Goal: Task Accomplishment & Management: Manage account settings

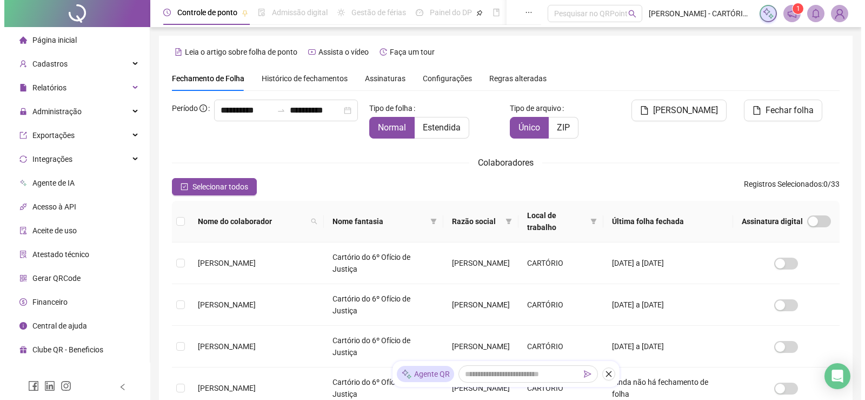
scroll to position [22, 0]
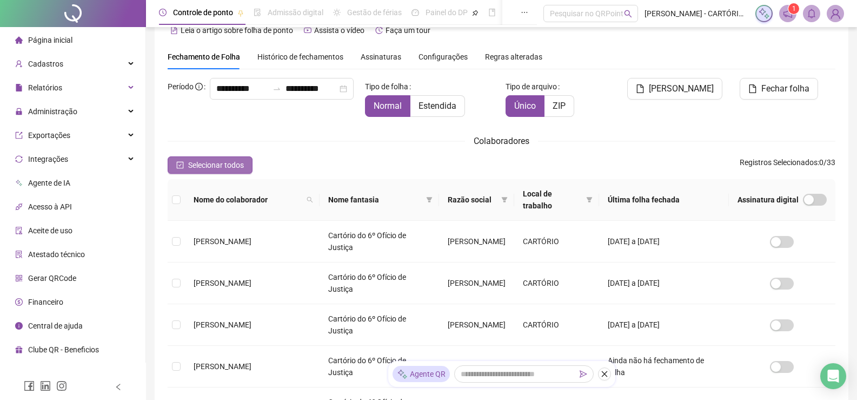
click at [209, 163] on span "Selecionar todos" at bounding box center [216, 165] width 56 height 12
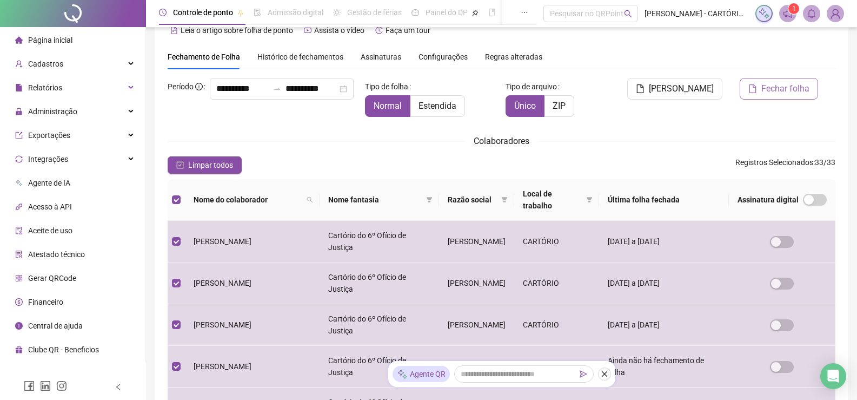
click at [779, 92] on span "Fechar folha" at bounding box center [785, 88] width 48 height 13
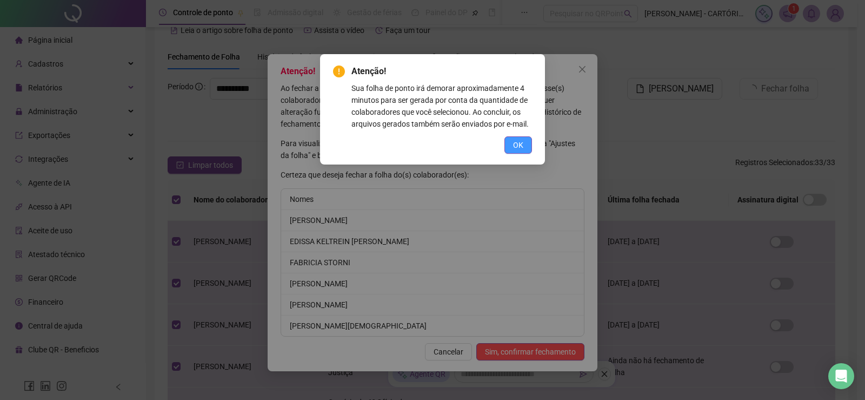
click at [507, 144] on button "OK" at bounding box center [518, 144] width 28 height 17
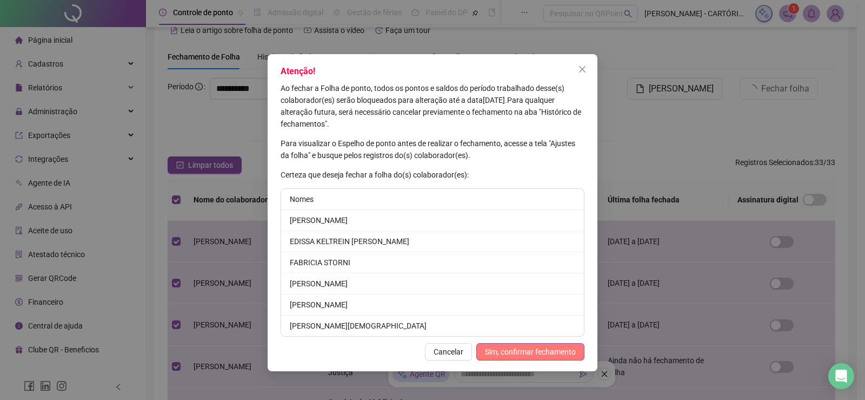
click at [516, 348] on span "Sim, confirmar fechamento" at bounding box center [530, 352] width 91 height 12
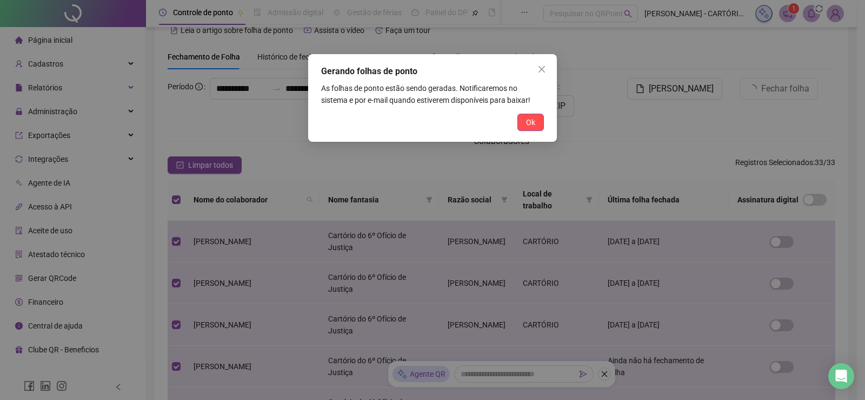
click at [536, 122] on button "Ok" at bounding box center [530, 122] width 26 height 17
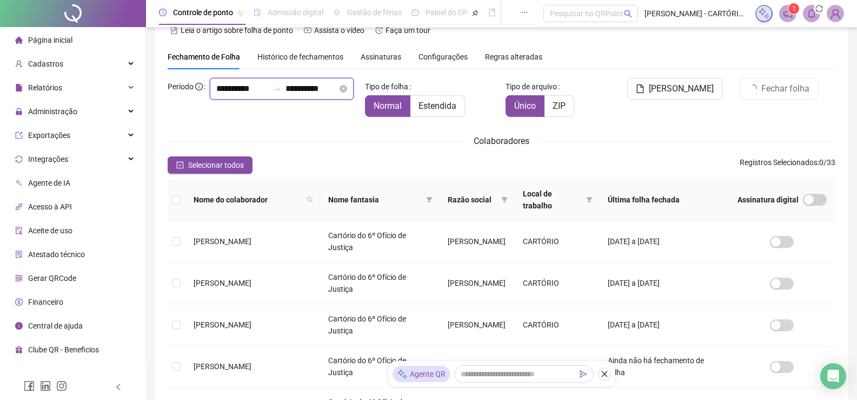
click at [216, 95] on input "**********" at bounding box center [242, 88] width 52 height 13
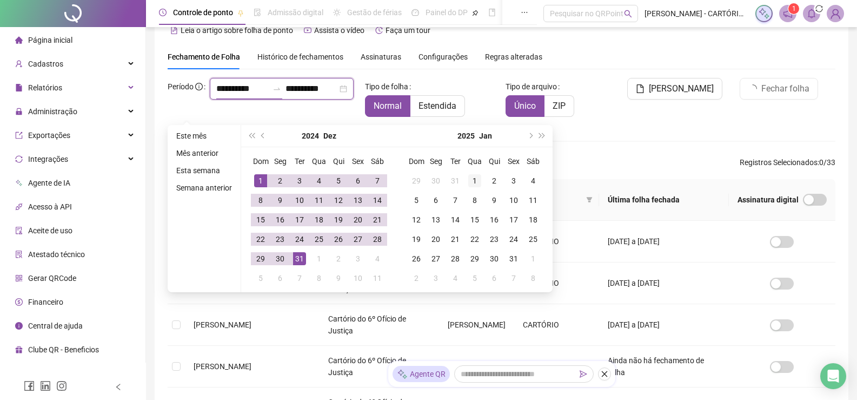
type input "**********"
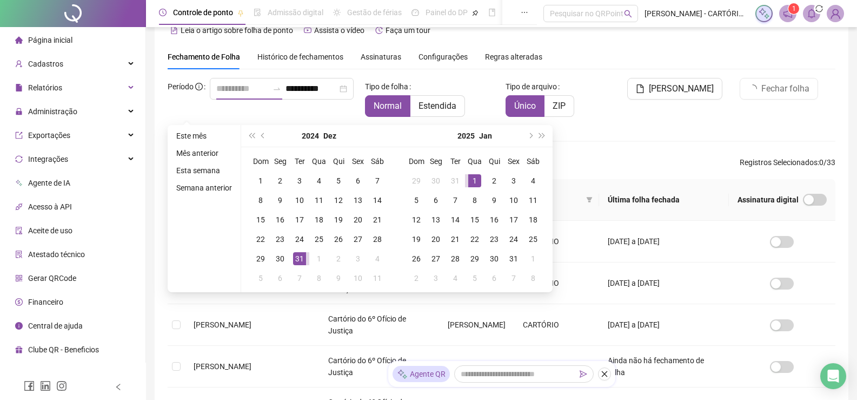
drag, startPoint x: 473, startPoint y: 177, endPoint x: 475, endPoint y: 185, distance: 7.9
click at [473, 178] on div "1" at bounding box center [474, 180] width 13 height 13
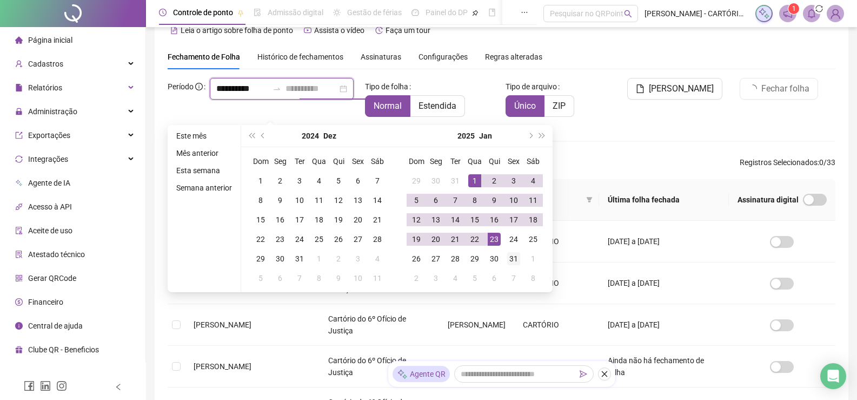
type input "**********"
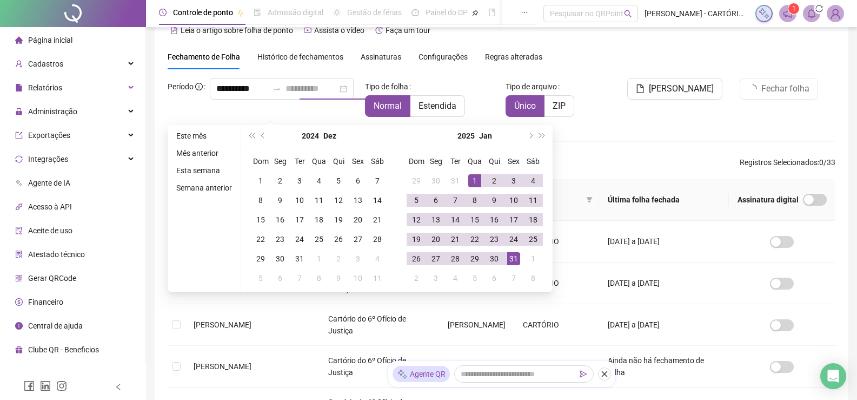
click at [516, 262] on div "31" at bounding box center [513, 258] width 13 height 13
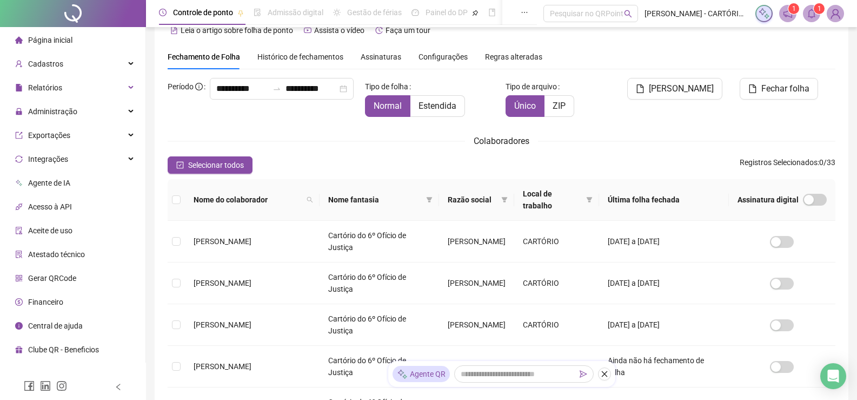
click at [813, 18] on icon "bell" at bounding box center [812, 14] width 10 height 10
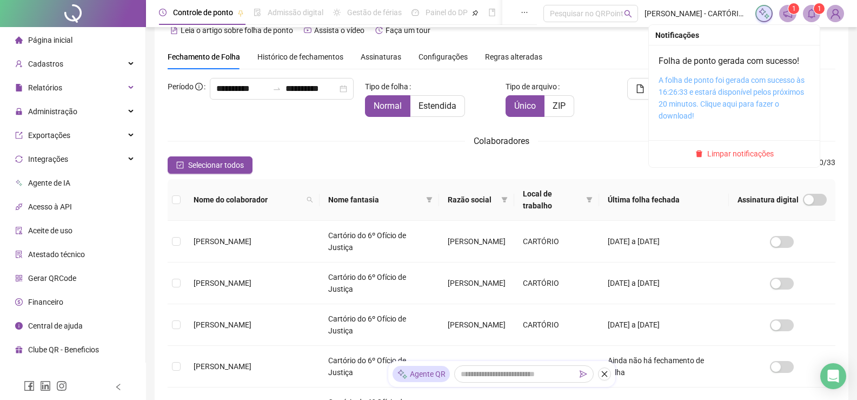
click at [736, 87] on link "A folha de ponto foi gerada com sucesso às 16:26:33 e estará disponível pelos p…" at bounding box center [732, 98] width 146 height 44
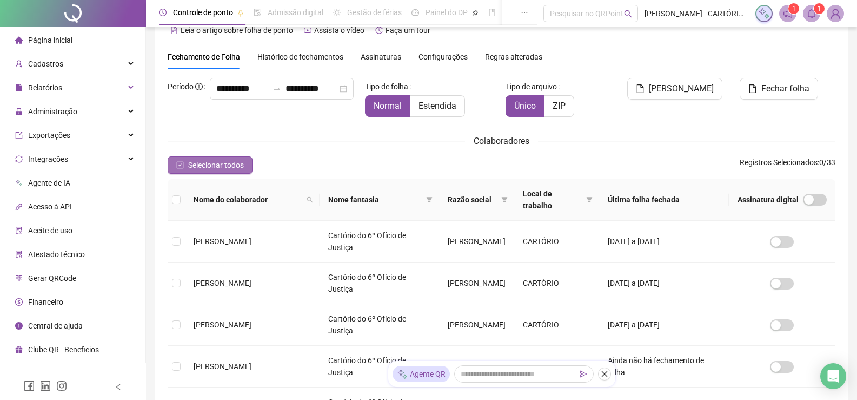
click at [214, 167] on span "Selecionar todos" at bounding box center [216, 165] width 56 height 12
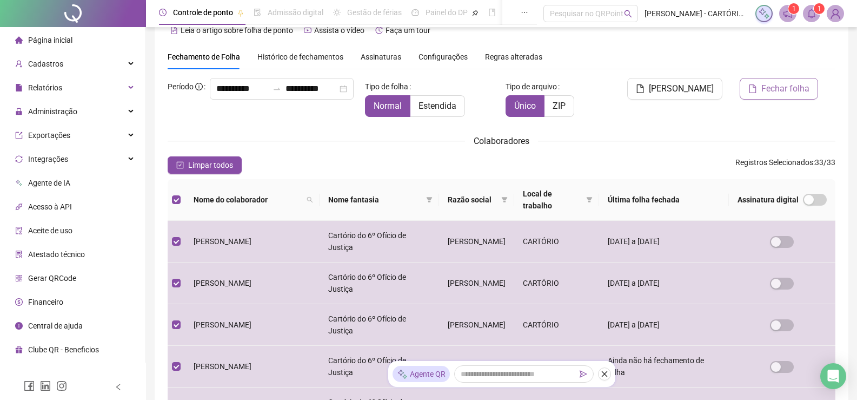
click at [777, 91] on span "Fechar folha" at bounding box center [785, 88] width 48 height 13
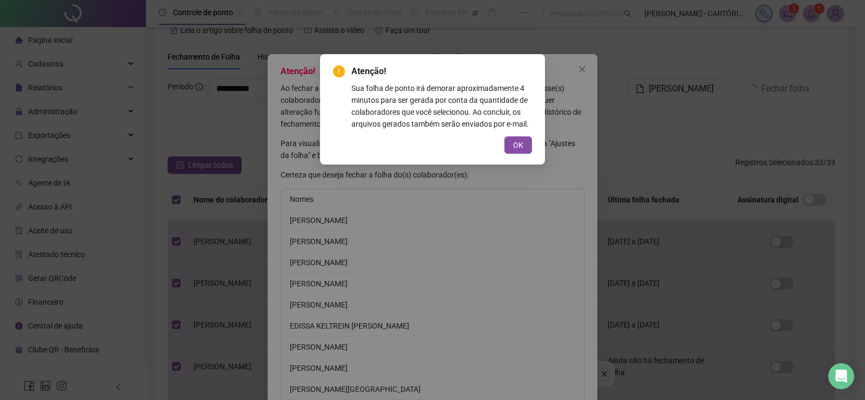
click at [522, 147] on span "OK" at bounding box center [518, 145] width 10 height 12
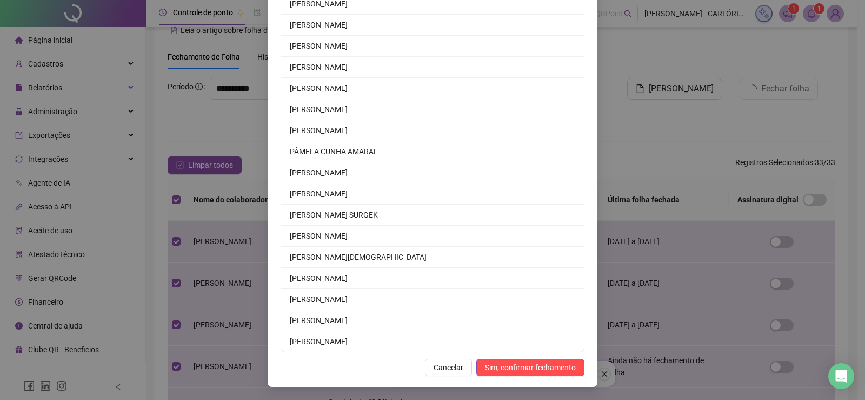
drag, startPoint x: 506, startPoint y: 369, endPoint x: 513, endPoint y: 365, distance: 8.0
click at [506, 369] on span "Sim, confirmar fechamento" at bounding box center [530, 367] width 91 height 12
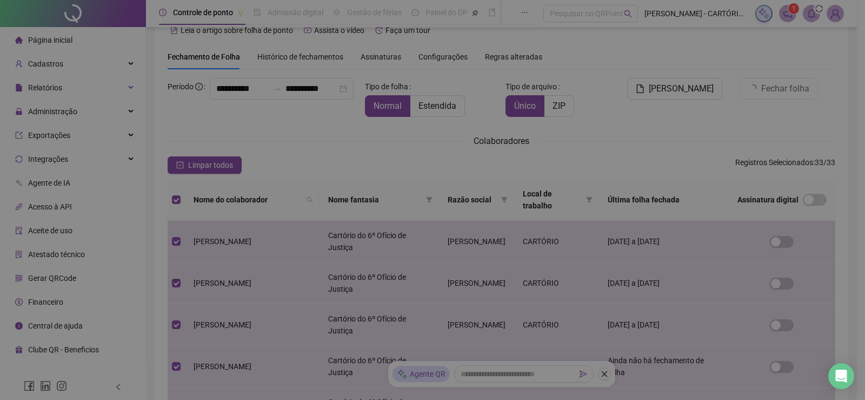
scroll to position [416, 0]
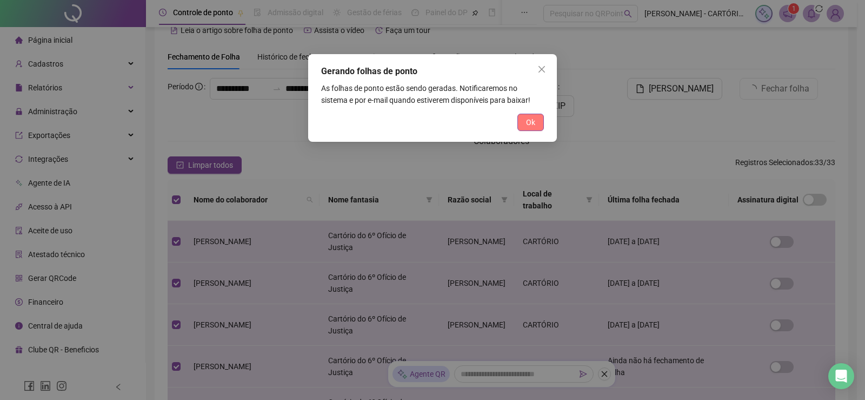
click at [532, 125] on span "Ok" at bounding box center [530, 122] width 9 height 12
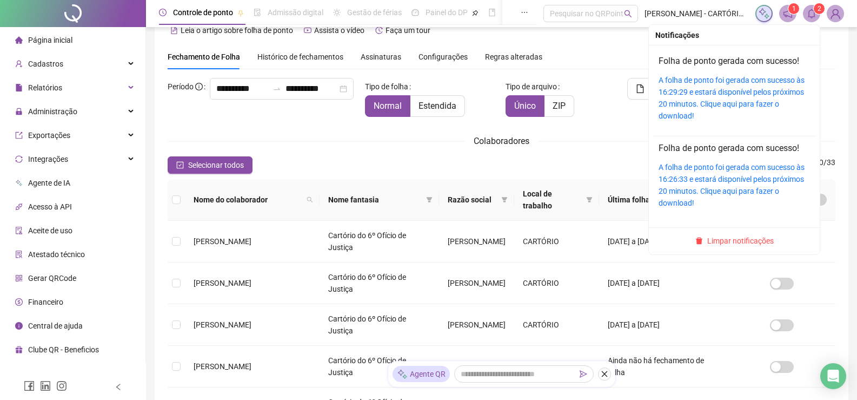
click at [813, 10] on icon "bell" at bounding box center [812, 14] width 10 height 10
click at [729, 89] on link "A folha de ponto foi gerada com sucesso às 16:29:29 e estará disponível pelos p…" at bounding box center [732, 98] width 146 height 44
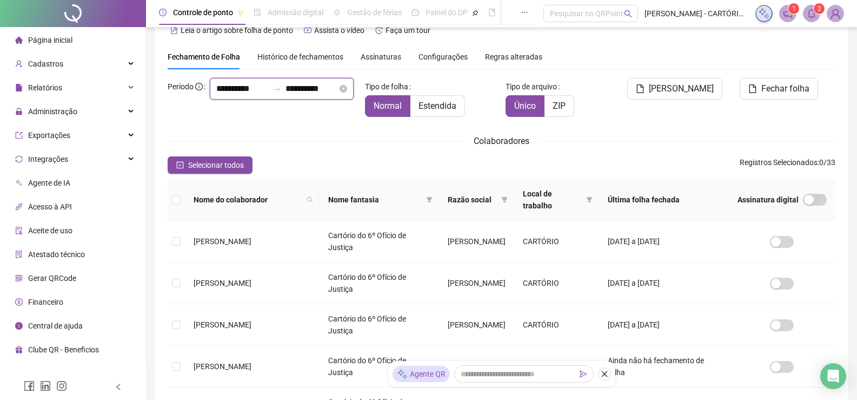
click at [216, 95] on input "**********" at bounding box center [242, 88] width 52 height 13
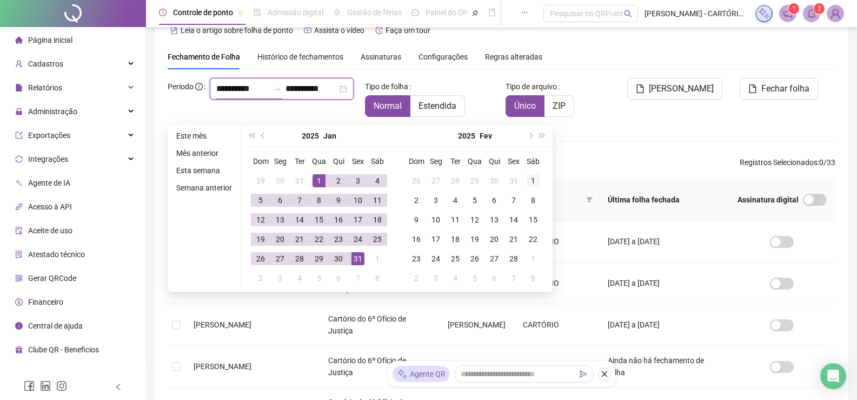
type input "**********"
click at [533, 177] on div "1" at bounding box center [533, 180] width 13 height 13
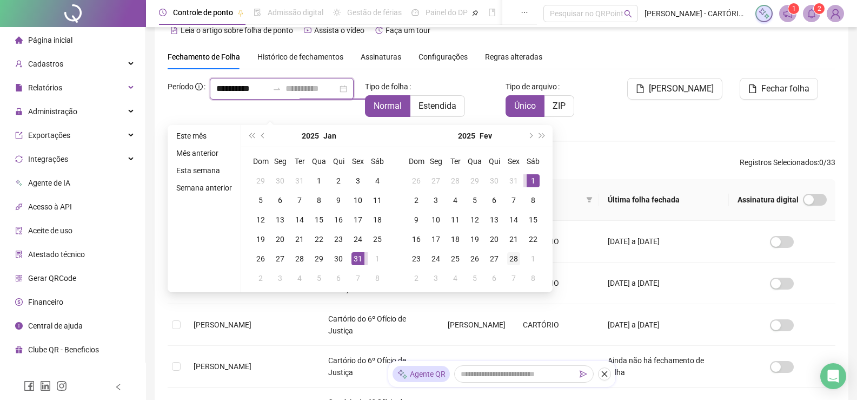
type input "**********"
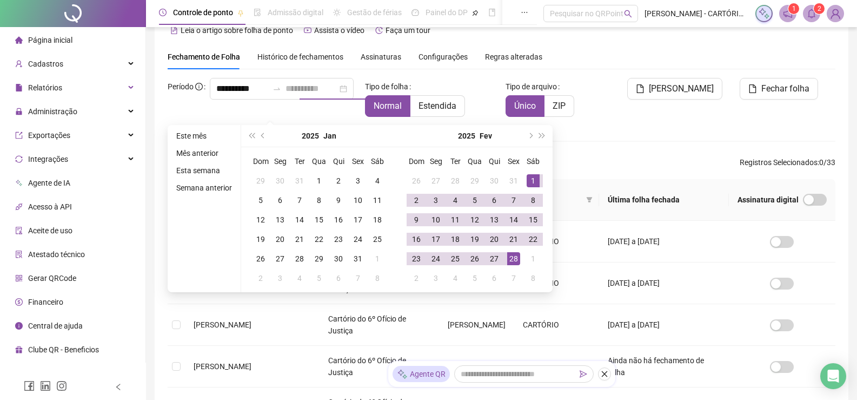
click at [517, 255] on div "28" at bounding box center [513, 258] width 13 height 13
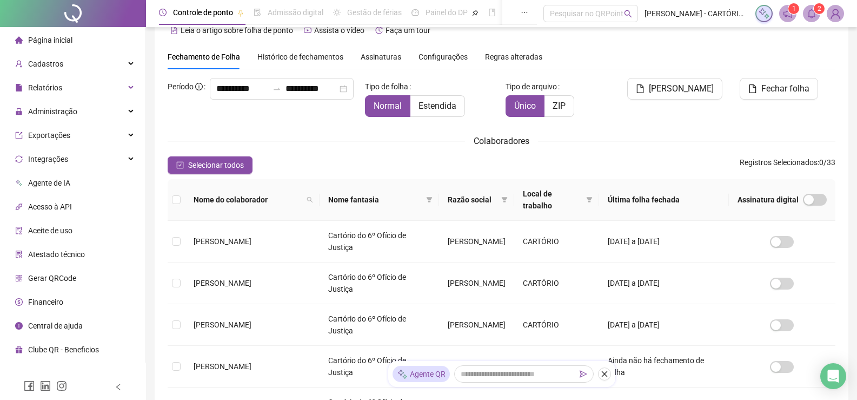
drag, startPoint x: 236, startPoint y: 160, endPoint x: 248, endPoint y: 167, distance: 14.3
click at [235, 160] on span "Selecionar todos" at bounding box center [216, 165] width 56 height 12
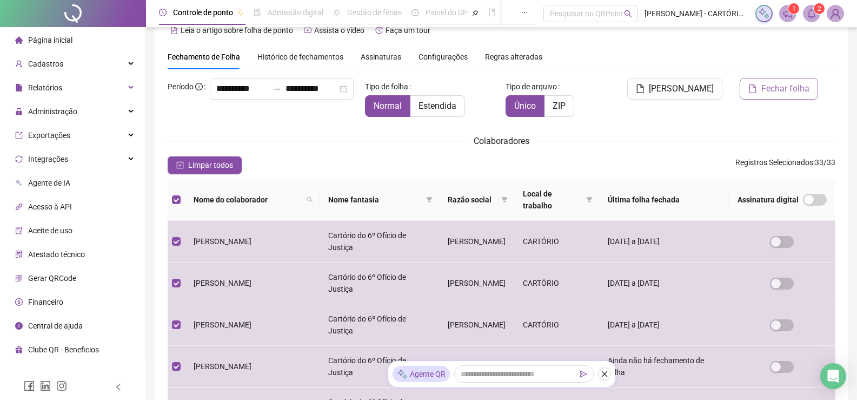
click at [770, 90] on span "Fechar folha" at bounding box center [785, 88] width 48 height 13
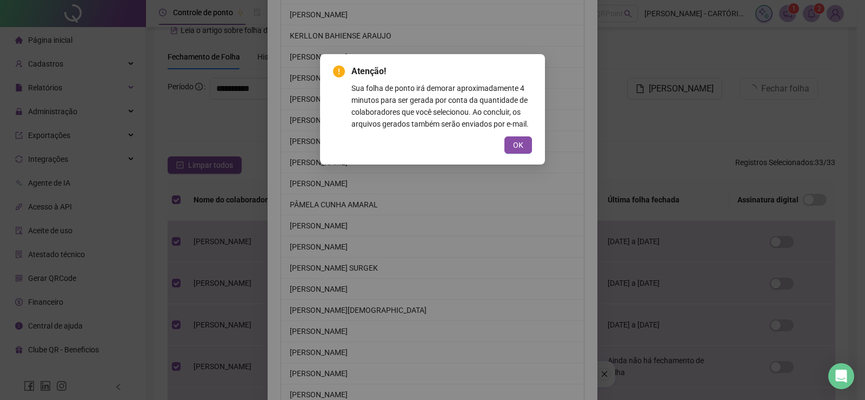
drag, startPoint x: 519, startPoint y: 148, endPoint x: 517, endPoint y: 160, distance: 12.5
click at [519, 147] on span "OK" at bounding box center [518, 145] width 10 height 12
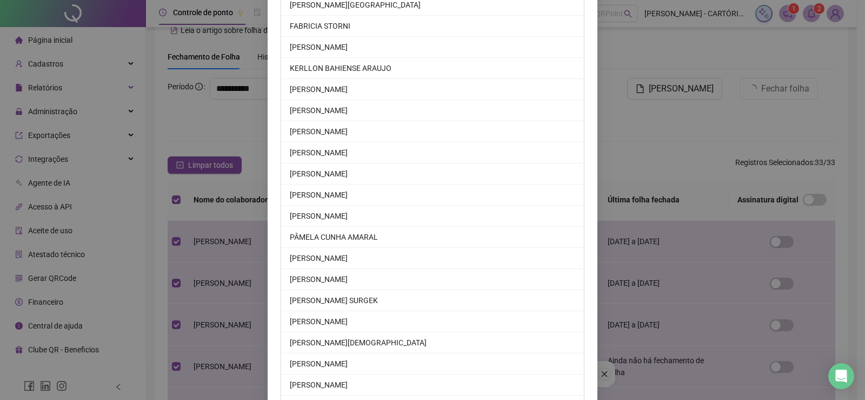
scroll to position [469, 0]
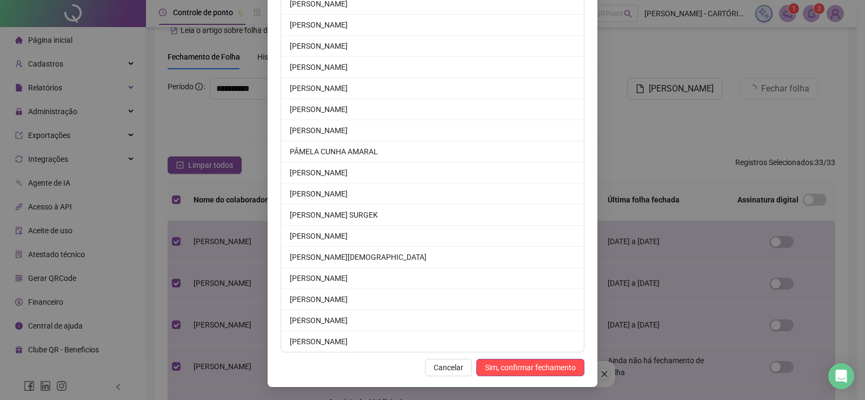
click at [496, 368] on span "Sim, confirmar fechamento" at bounding box center [530, 367] width 91 height 12
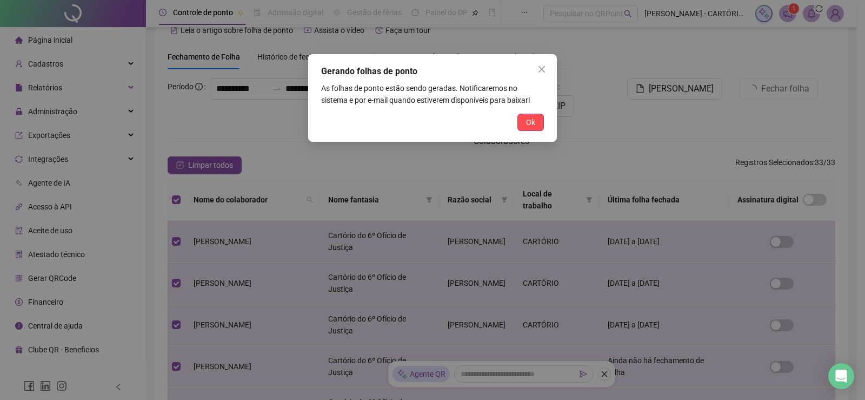
scroll to position [416, 0]
click at [537, 117] on button "Ok" at bounding box center [530, 122] width 26 height 17
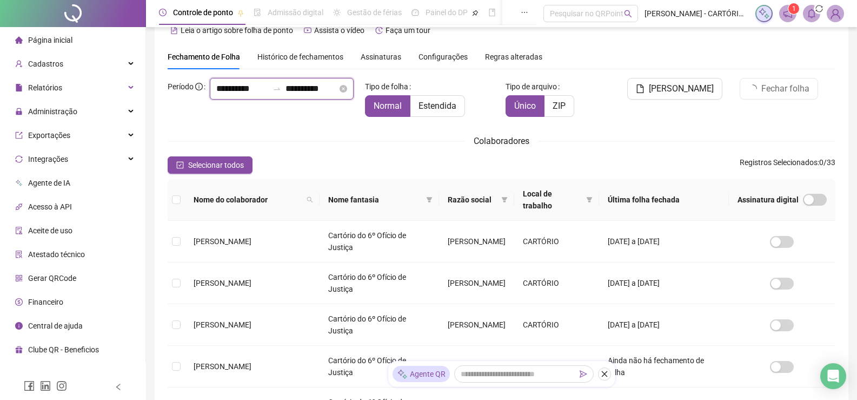
click at [216, 95] on input "**********" at bounding box center [242, 88] width 52 height 13
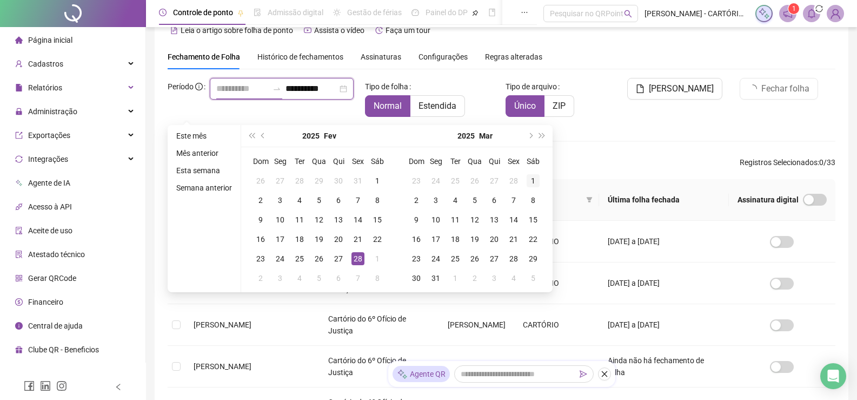
type input "**********"
click at [531, 177] on div "1" at bounding box center [533, 180] width 13 height 13
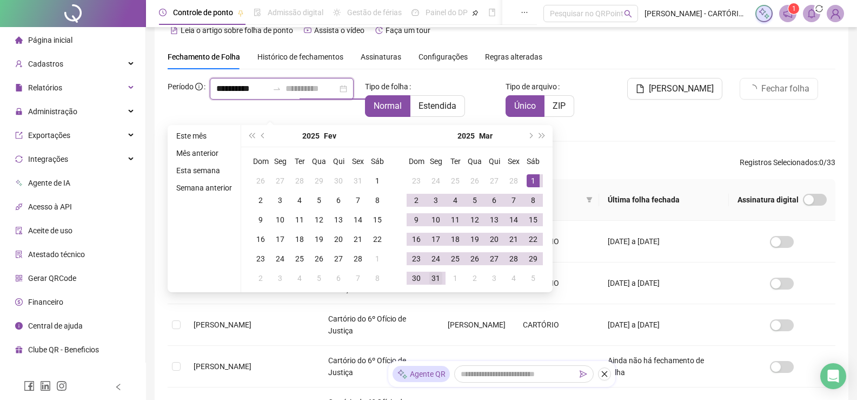
type input "**********"
click at [439, 278] on div "31" at bounding box center [435, 277] width 13 height 13
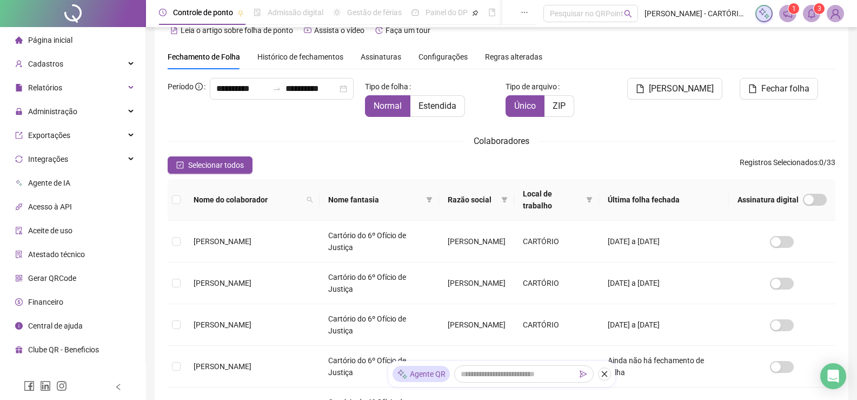
click at [811, 10] on icon "bell" at bounding box center [812, 14] width 8 height 10
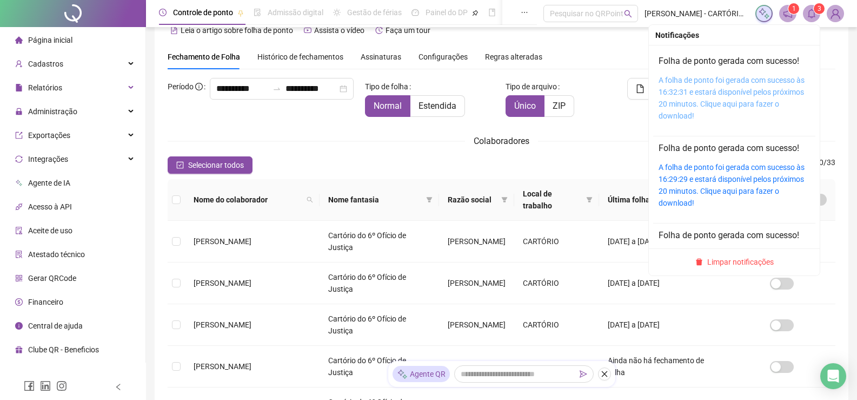
click at [725, 94] on link "A folha de ponto foi gerada com sucesso às 16:32:31 e estará disponível pelos p…" at bounding box center [732, 98] width 146 height 44
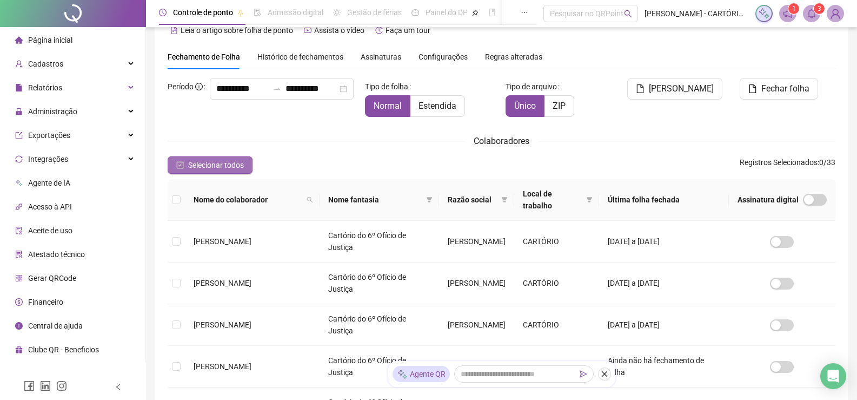
click at [196, 160] on span "Selecionar todos" at bounding box center [216, 165] width 56 height 12
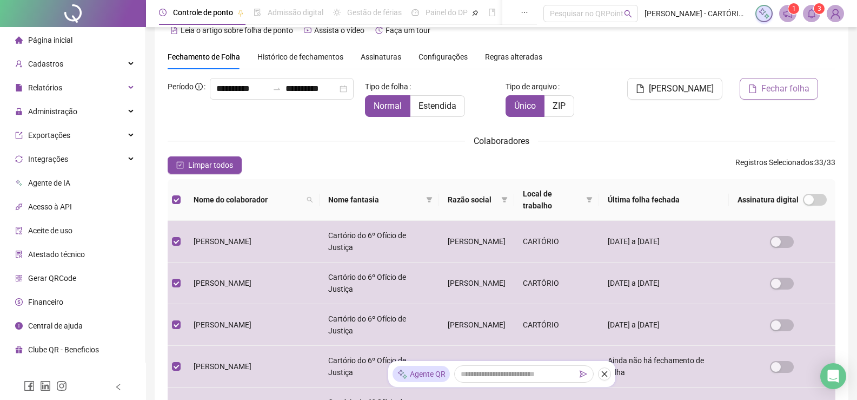
drag, startPoint x: 777, startPoint y: 84, endPoint x: 796, endPoint y: 95, distance: 22.3
click at [777, 85] on span "Fechar folha" at bounding box center [785, 88] width 48 height 13
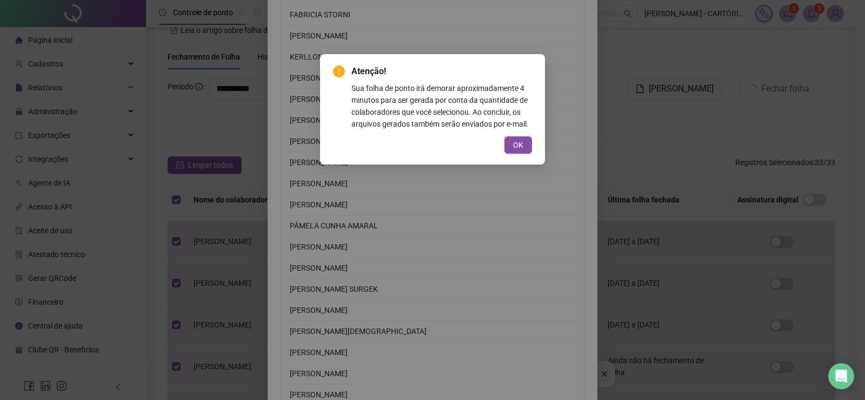
click at [510, 145] on button "OK" at bounding box center [518, 144] width 28 height 17
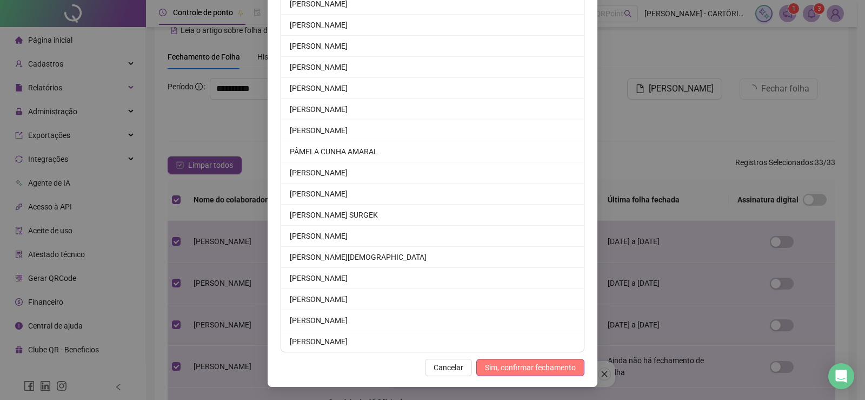
click at [493, 366] on span "Sim, confirmar fechamento" at bounding box center [530, 367] width 91 height 12
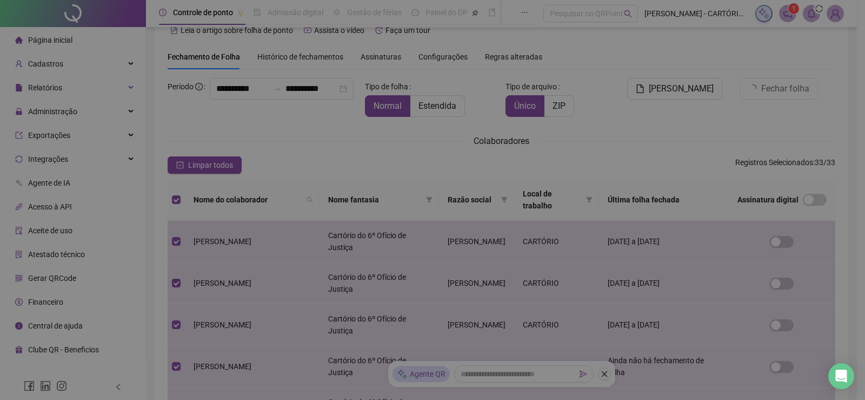
scroll to position [437, 0]
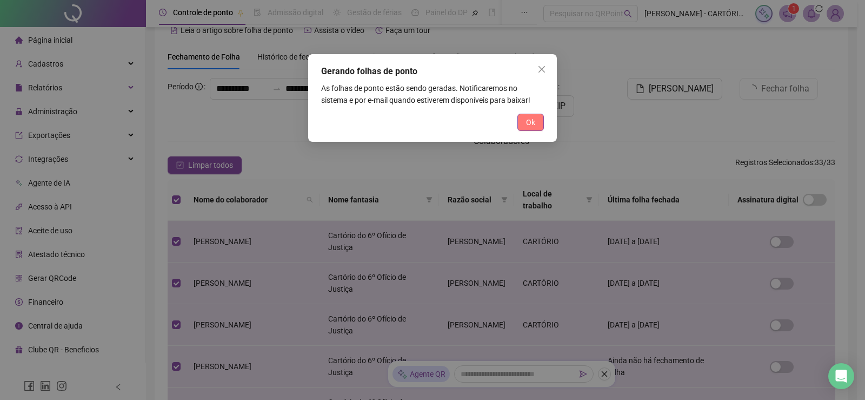
click at [532, 115] on button "Ok" at bounding box center [530, 122] width 26 height 17
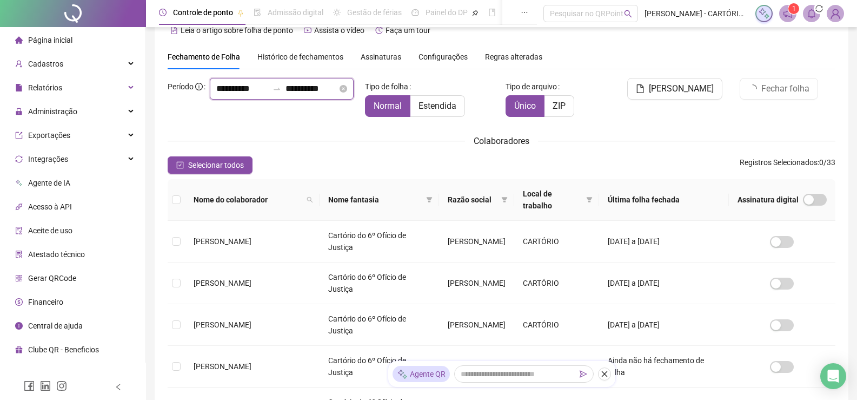
click at [216, 95] on input "**********" at bounding box center [242, 88] width 52 height 13
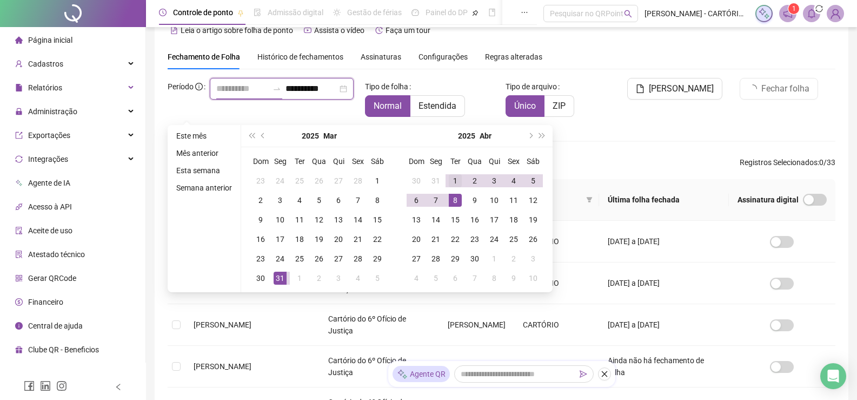
type input "**********"
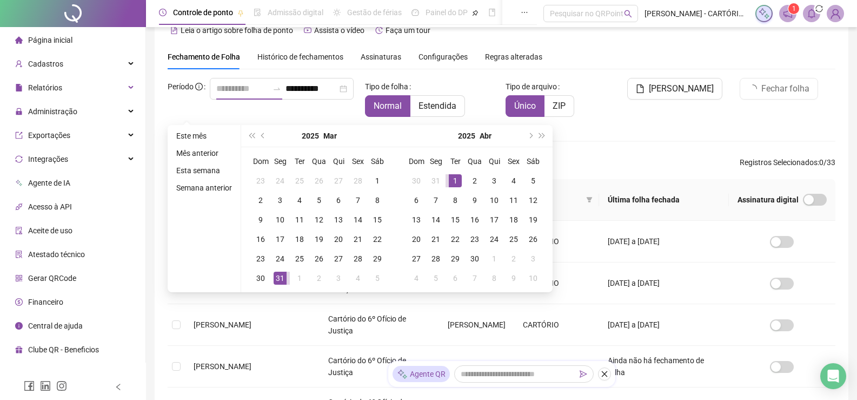
click at [455, 177] on div "1" at bounding box center [455, 180] width 13 height 13
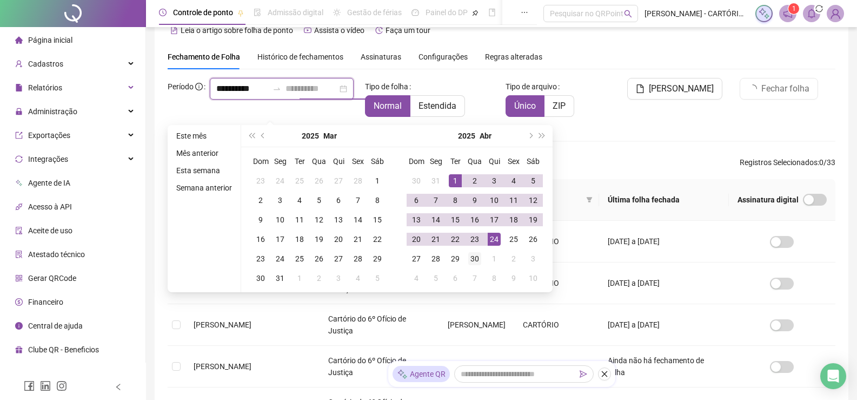
type input "**********"
click at [480, 257] on div "30" at bounding box center [474, 258] width 13 height 13
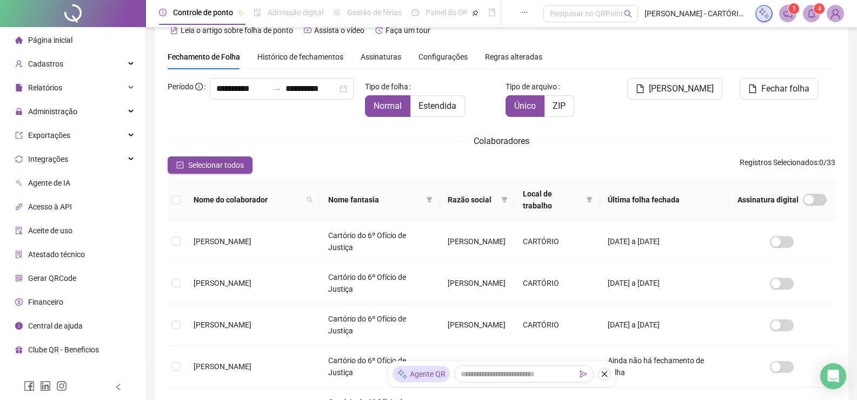
click at [806, 15] on span at bounding box center [811, 13] width 17 height 17
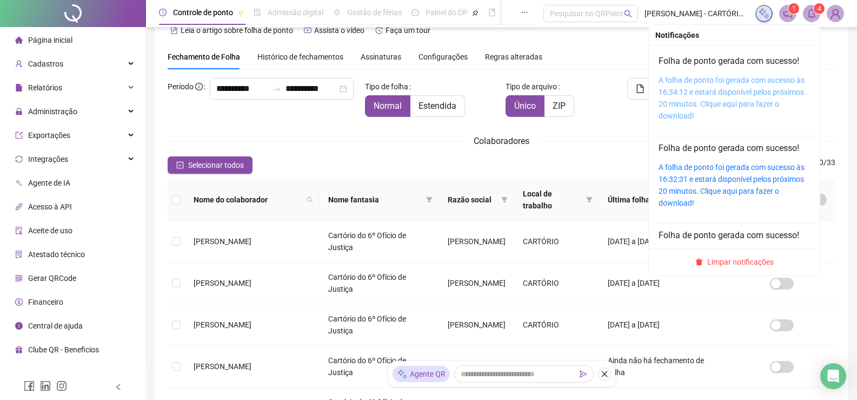
click at [708, 102] on link "A folha de ponto foi gerada com sucesso às 16:34:12 e estará disponível pelos p…" at bounding box center [732, 98] width 146 height 44
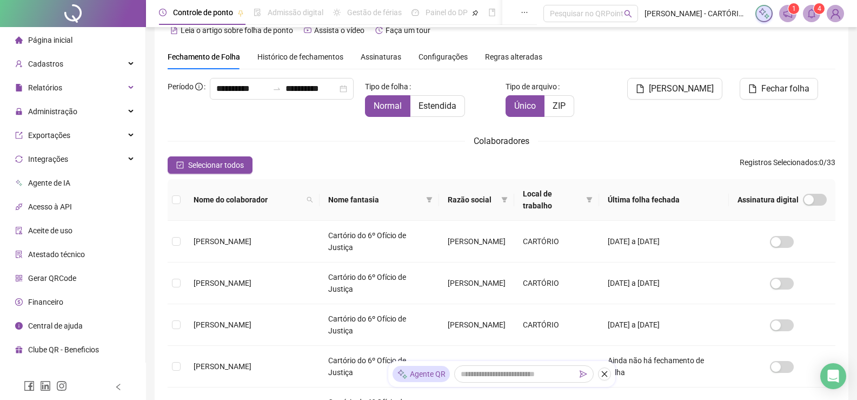
click at [815, 5] on sup "4" at bounding box center [819, 8] width 11 height 11
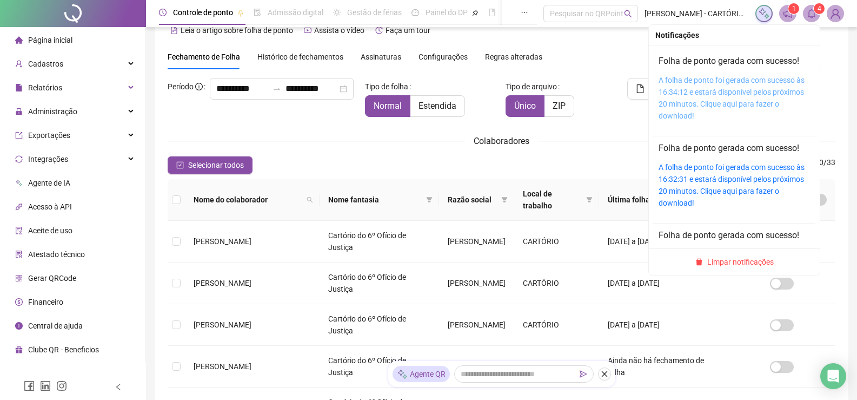
click at [720, 100] on link "A folha de ponto foi gerada com sucesso às 16:34:12 e estará disponível pelos p…" at bounding box center [732, 98] width 146 height 44
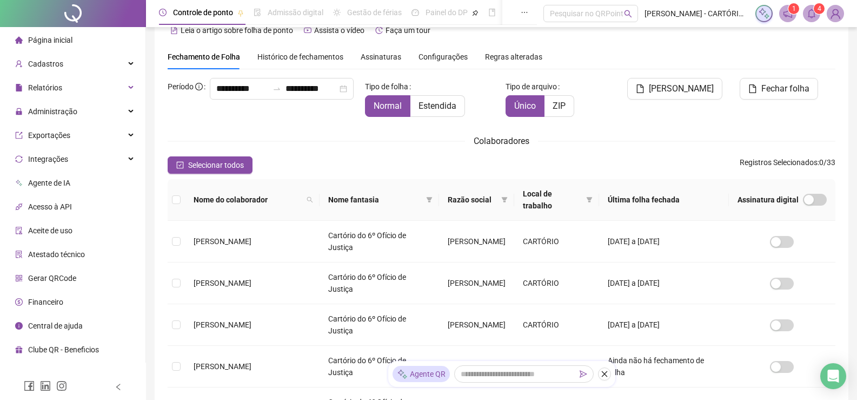
drag, startPoint x: 211, startPoint y: 164, endPoint x: 269, endPoint y: 172, distance: 57.9
click at [211, 164] on span "Selecionar todos" at bounding box center [216, 165] width 56 height 12
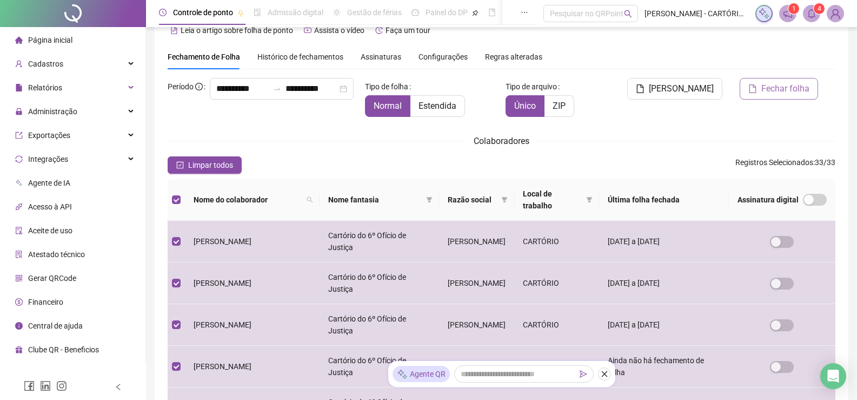
click at [761, 94] on button "Fechar folha" at bounding box center [779, 89] width 78 height 22
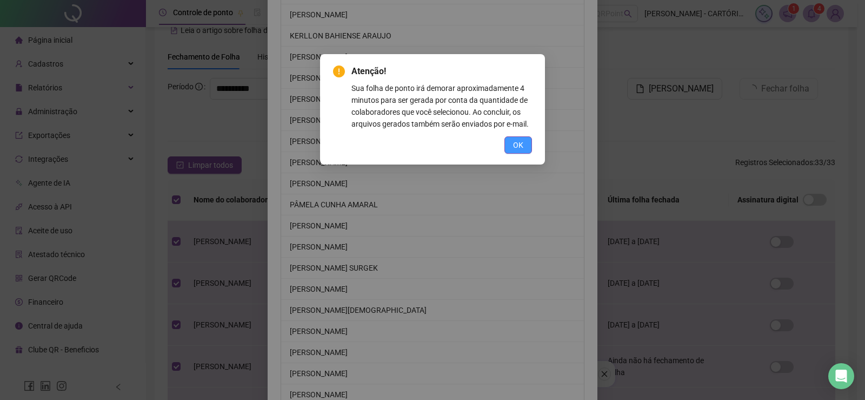
click at [521, 144] on span "OK" at bounding box center [518, 145] width 10 height 12
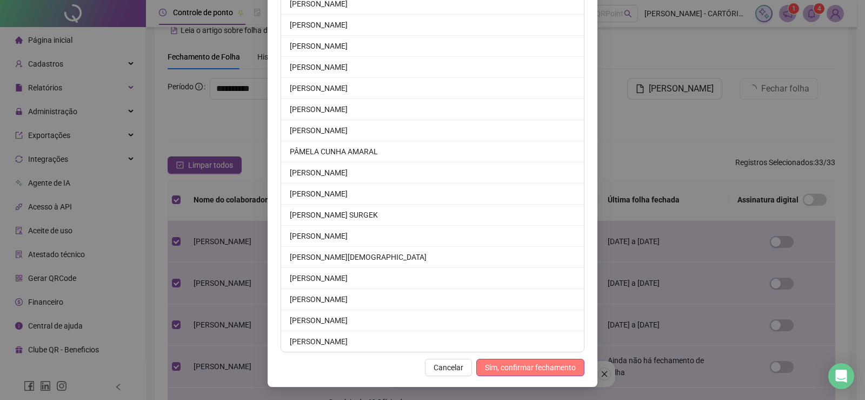
click at [503, 364] on span "Sim, confirmar fechamento" at bounding box center [530, 367] width 91 height 12
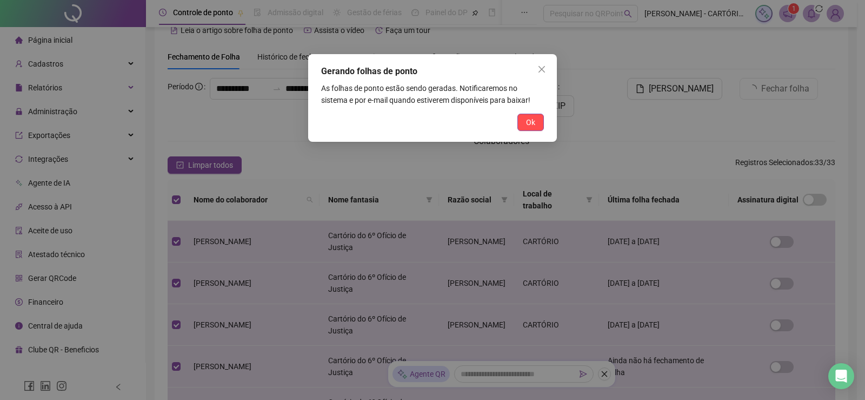
click at [532, 123] on span "Ok" at bounding box center [530, 122] width 9 height 12
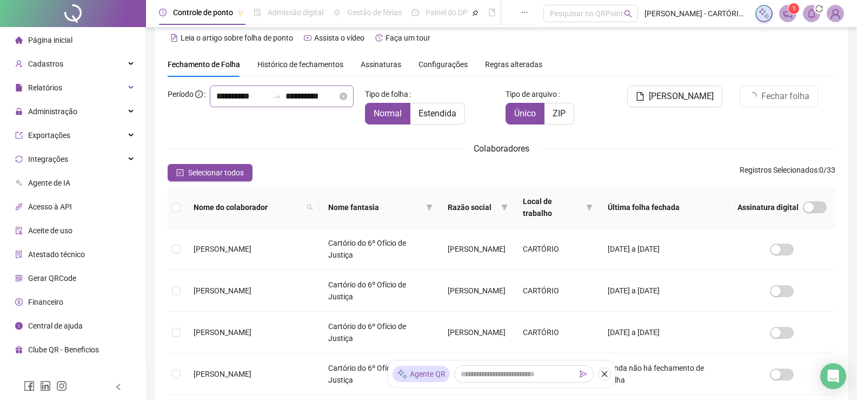
scroll to position [0, 0]
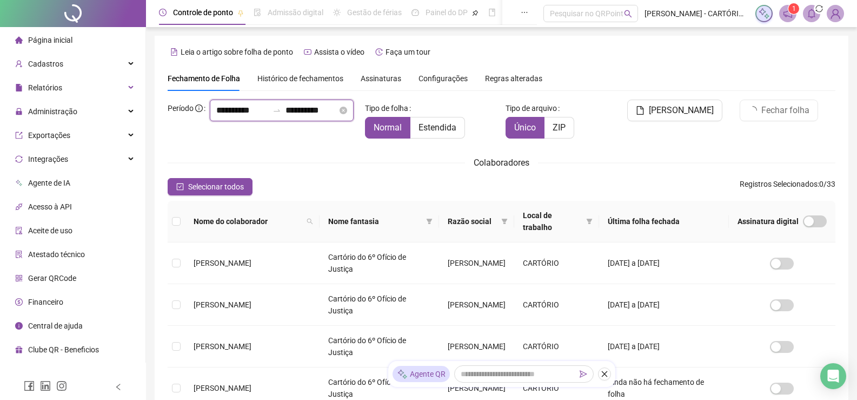
click at [216, 117] on input "**********" at bounding box center [242, 110] width 52 height 13
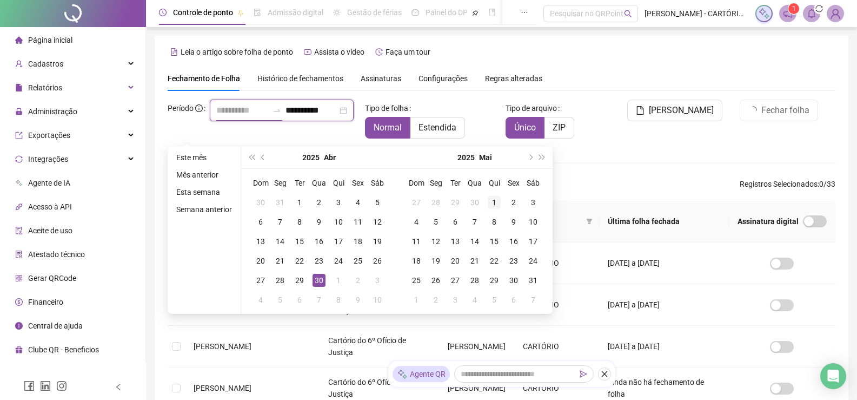
type input "**********"
drag, startPoint x: 497, startPoint y: 198, endPoint x: 515, endPoint y: 231, distance: 36.8
click at [497, 198] on div "1" at bounding box center [494, 202] width 13 height 13
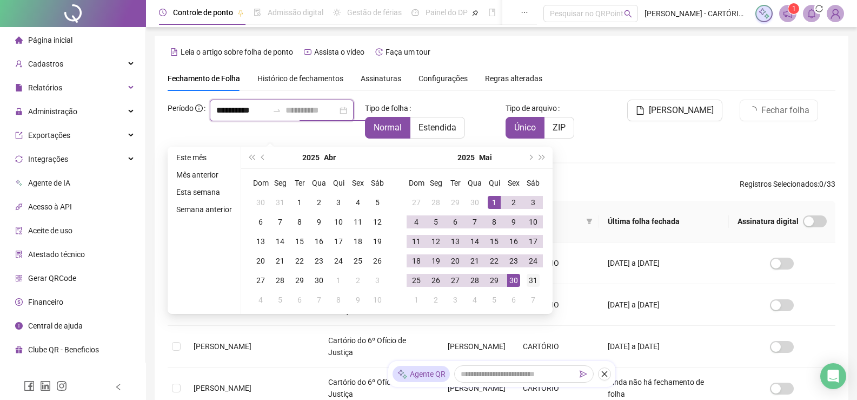
type input "**********"
click at [532, 278] on div "31" at bounding box center [533, 280] width 13 height 13
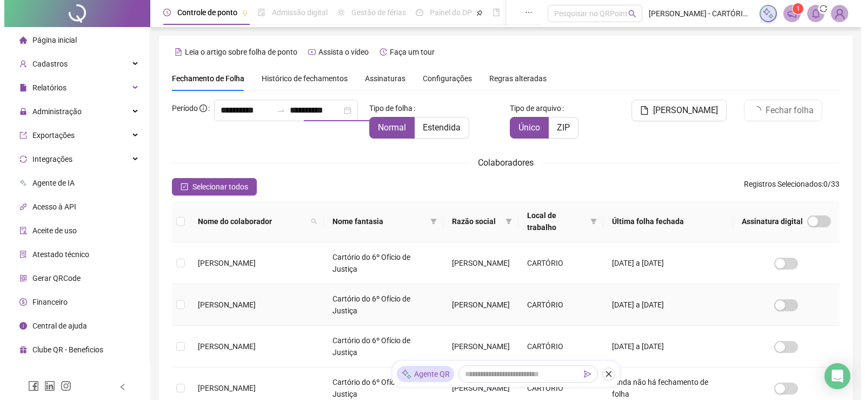
scroll to position [22, 0]
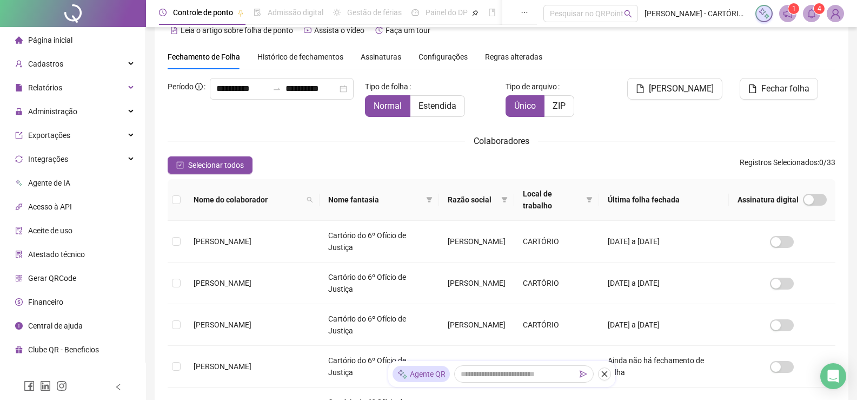
drag, startPoint x: 812, startPoint y: 15, endPoint x: 811, endPoint y: 33, distance: 17.9
click at [811, 15] on icon "bell" at bounding box center [812, 14] width 10 height 10
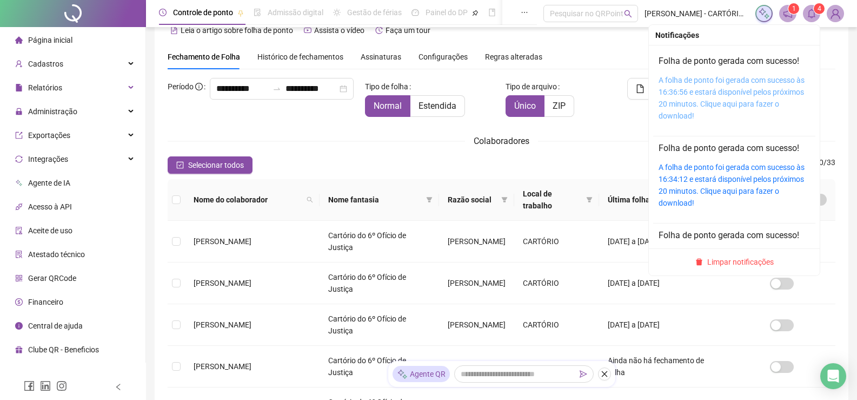
click at [725, 84] on link "A folha de ponto foi gerada com sucesso às 16:36:56 e estará disponível pelos p…" at bounding box center [732, 98] width 146 height 44
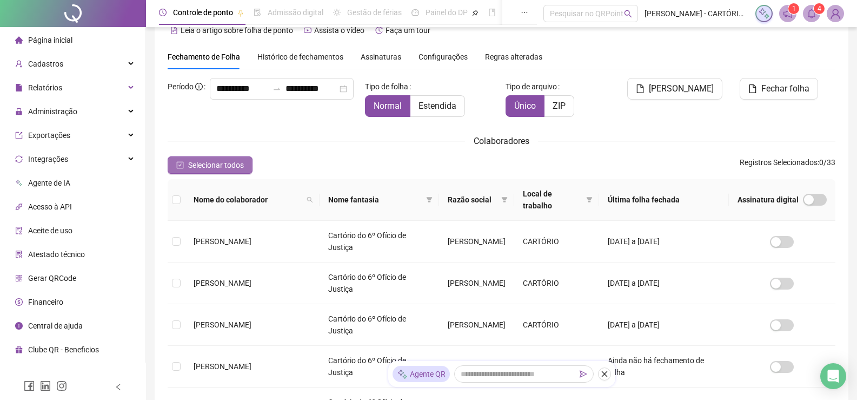
click at [195, 158] on button "Selecionar todos" at bounding box center [210, 164] width 85 height 17
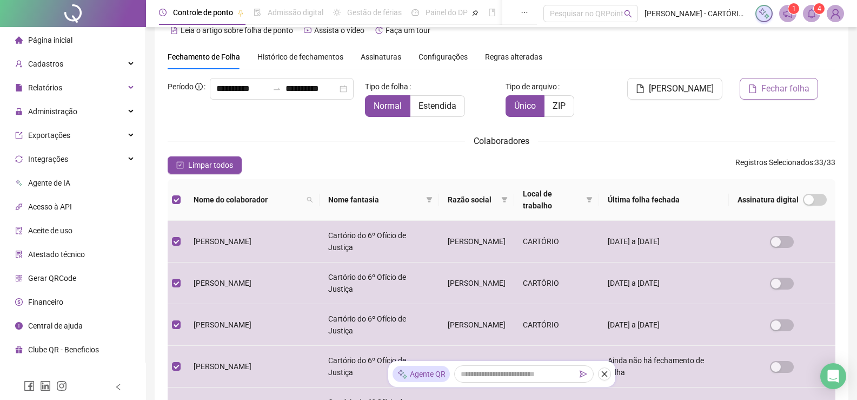
click at [765, 87] on span "Fechar folha" at bounding box center [785, 88] width 48 height 13
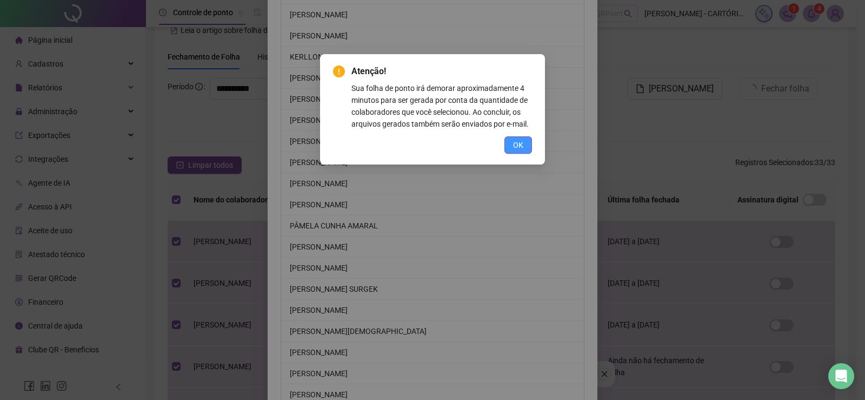
click at [517, 146] on span "OK" at bounding box center [518, 145] width 10 height 12
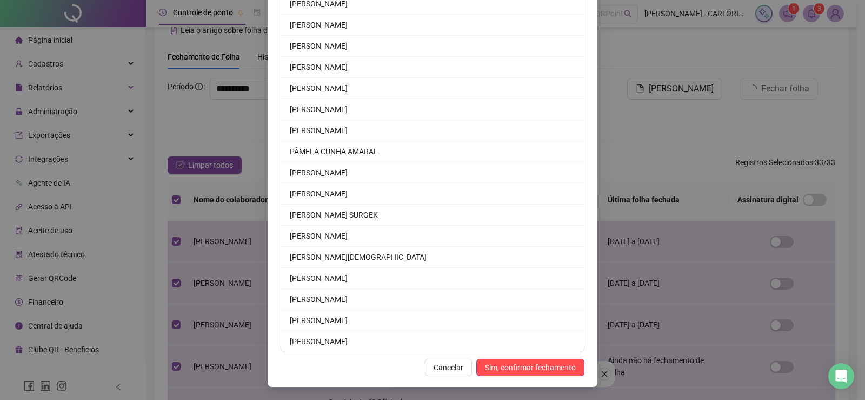
click at [520, 367] on span "Sim, confirmar fechamento" at bounding box center [530, 367] width 91 height 12
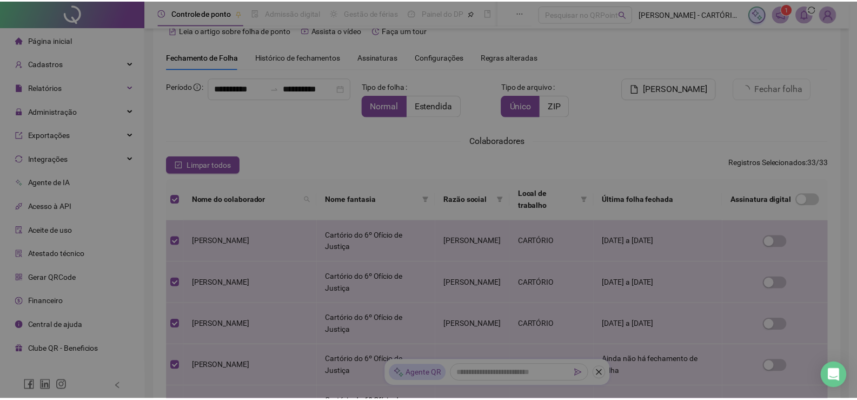
scroll to position [459, 0]
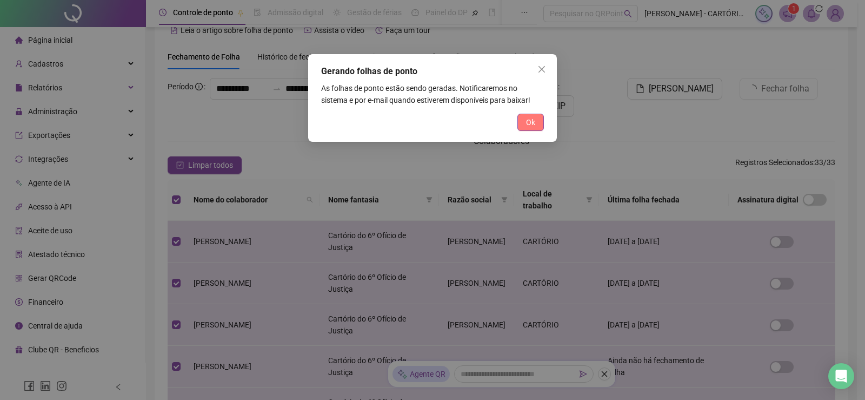
click at [528, 123] on span "Ok" at bounding box center [530, 122] width 9 height 12
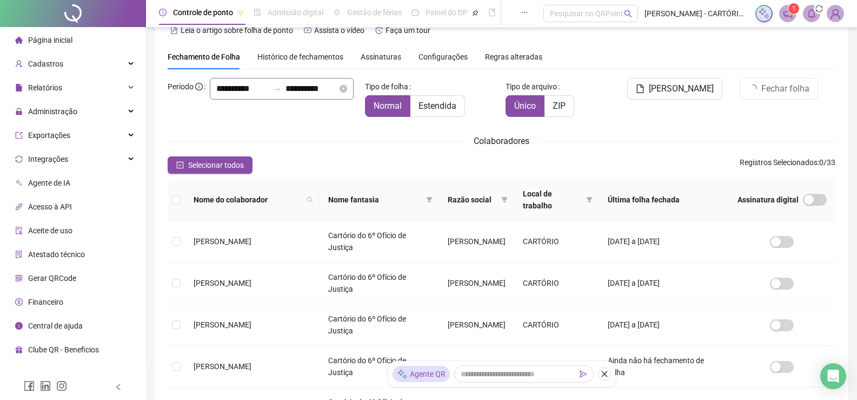
click at [210, 99] on div "**********" at bounding box center [282, 89] width 144 height 22
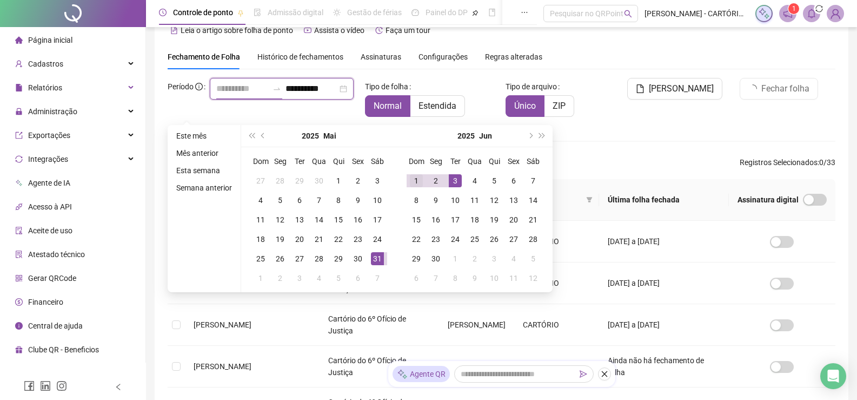
type input "**********"
click at [418, 178] on div "1" at bounding box center [416, 180] width 13 height 13
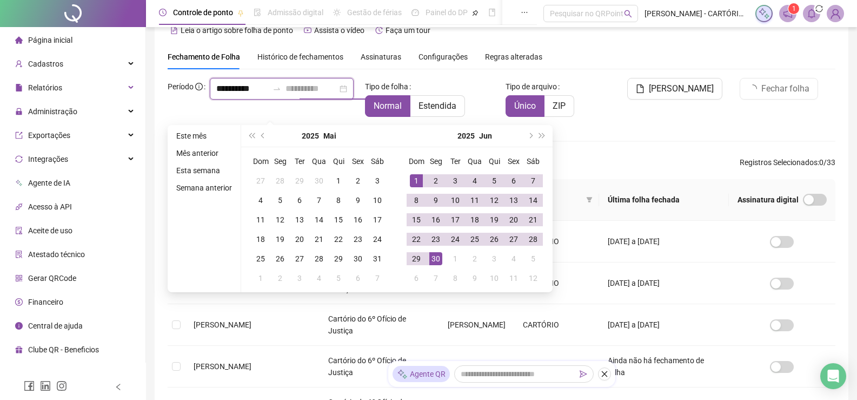
type input "**********"
click at [439, 262] on div "30" at bounding box center [435, 258] width 13 height 13
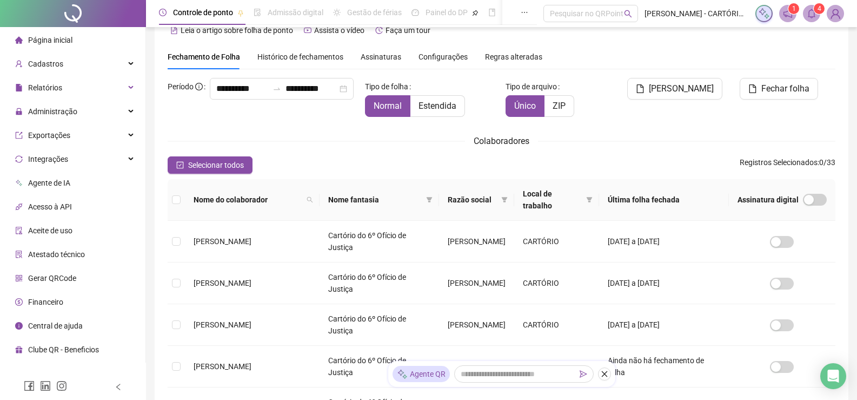
drag, startPoint x: 812, startPoint y: 17, endPoint x: 804, endPoint y: 33, distance: 17.9
click at [812, 17] on icon "bell" at bounding box center [812, 14] width 8 height 10
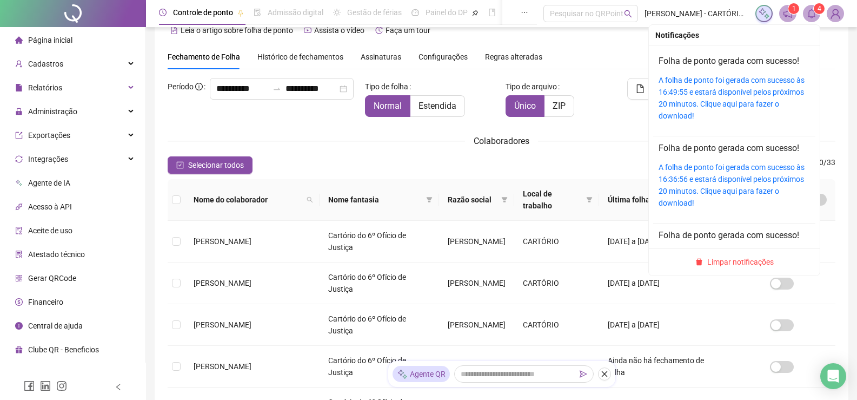
click at [739, 86] on div "A folha de ponto foi gerada com sucesso às 16:49:55 e estará disponível pelos p…" at bounding box center [734, 98] width 151 height 48
click at [710, 99] on link "A folha de ponto foi gerada com sucesso às 16:49:55 e estará disponível pelos p…" at bounding box center [732, 98] width 146 height 44
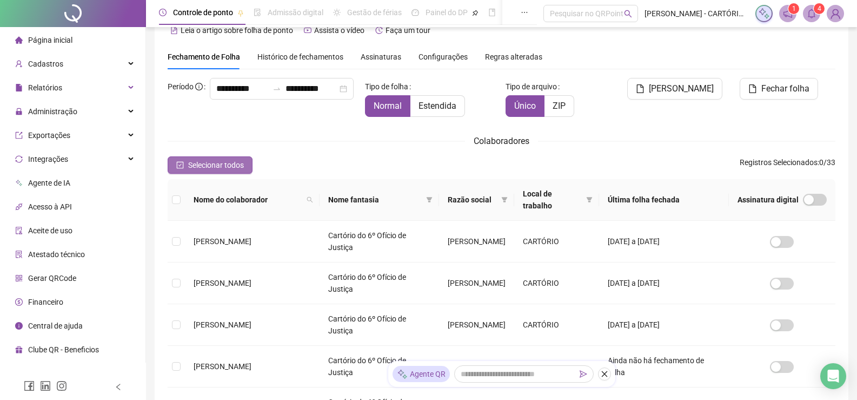
click at [181, 161] on icon "check-square" at bounding box center [180, 165] width 8 height 8
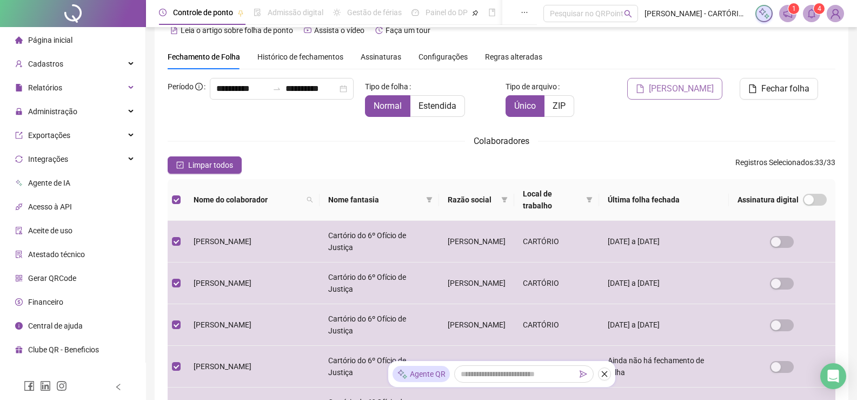
click at [688, 87] on span "Gerar espelho" at bounding box center [681, 88] width 65 height 13
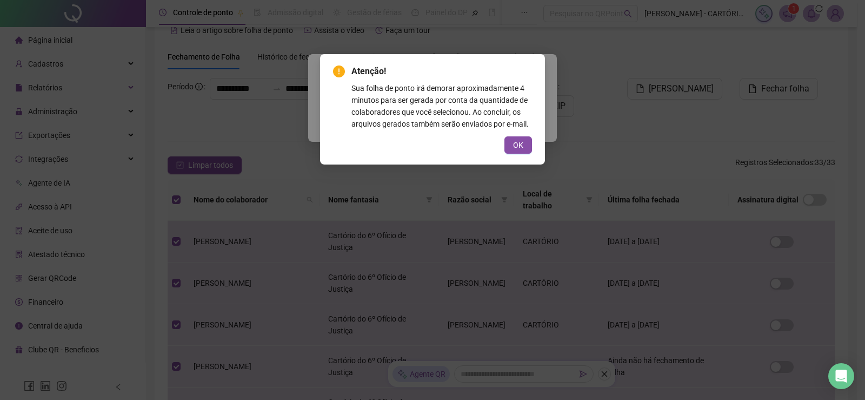
click at [530, 139] on button "OK" at bounding box center [518, 144] width 28 height 17
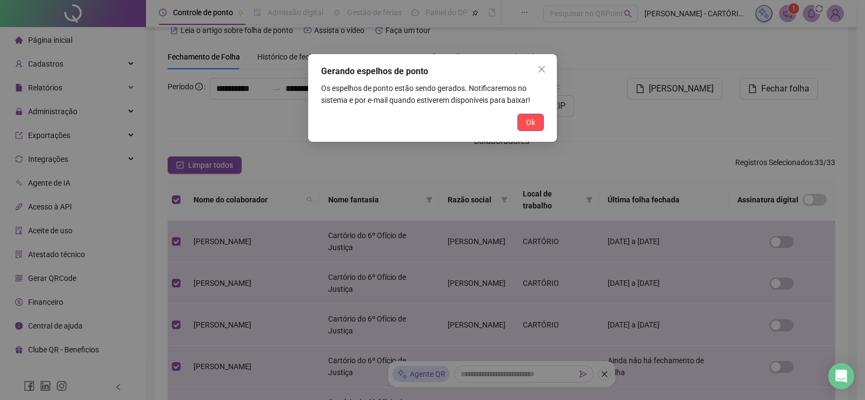
click at [527, 122] on span "Ok" at bounding box center [530, 122] width 9 height 12
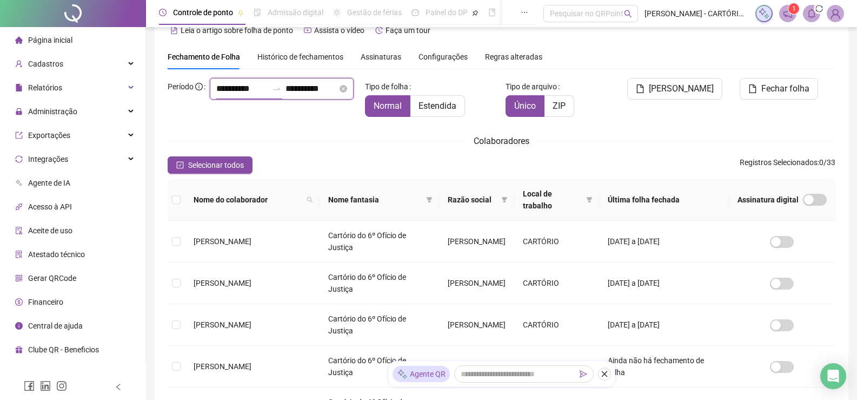
drag, startPoint x: 210, startPoint y: 102, endPoint x: 234, endPoint y: 114, distance: 26.9
click at [216, 95] on input "**********" at bounding box center [242, 88] width 52 height 13
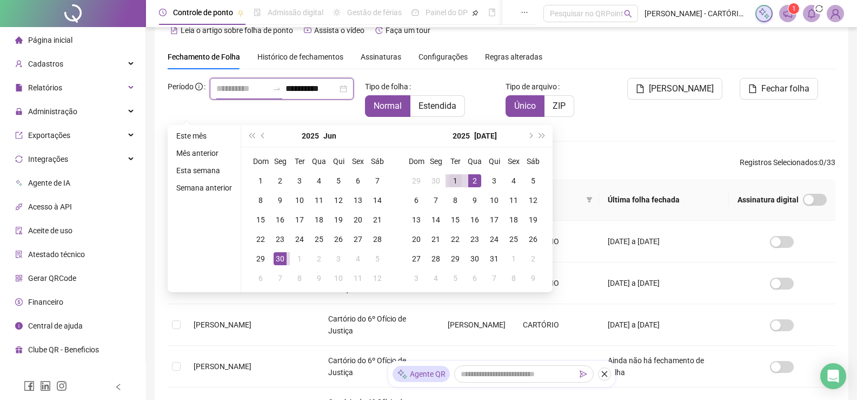
type input "**********"
click at [455, 174] on div "1" at bounding box center [455, 180] width 13 height 13
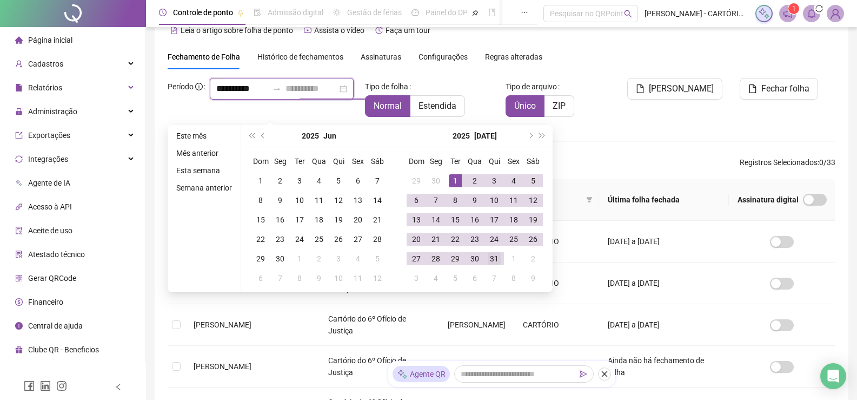
type input "**********"
click at [495, 257] on div "31" at bounding box center [494, 258] width 13 height 13
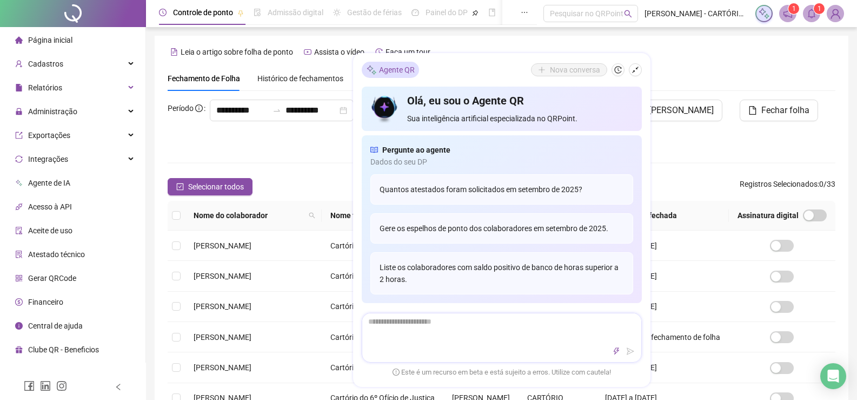
scroll to position [22, 0]
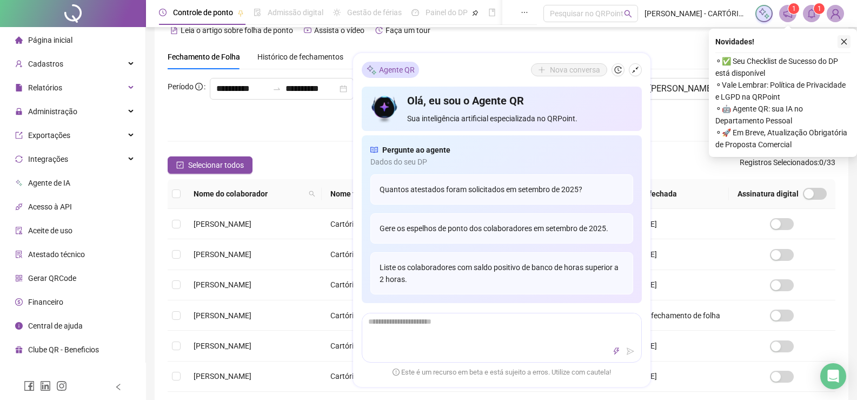
click at [843, 40] on icon "close" at bounding box center [844, 42] width 8 height 8
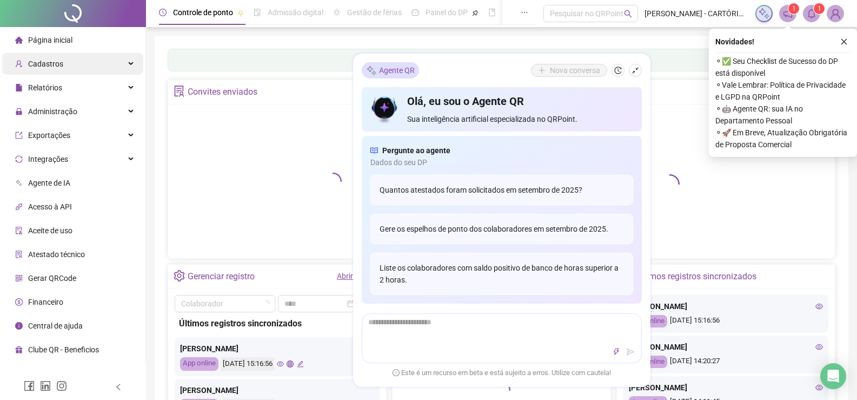
click at [63, 63] on div "Cadastros" at bounding box center [72, 64] width 141 height 22
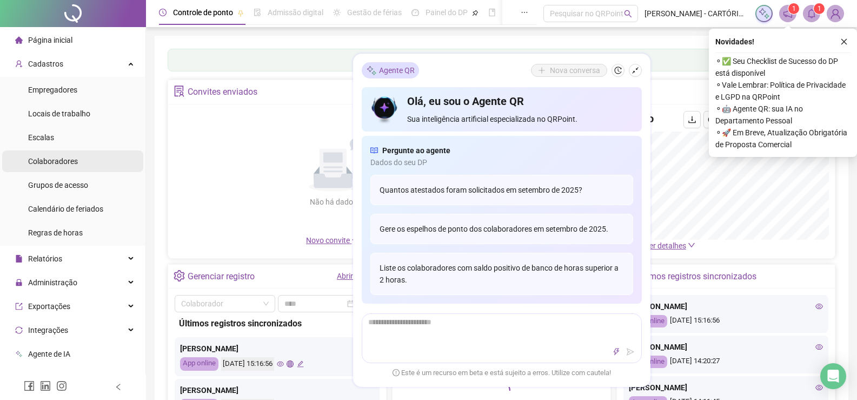
click at [54, 161] on span "Colaboradores" at bounding box center [53, 161] width 50 height 9
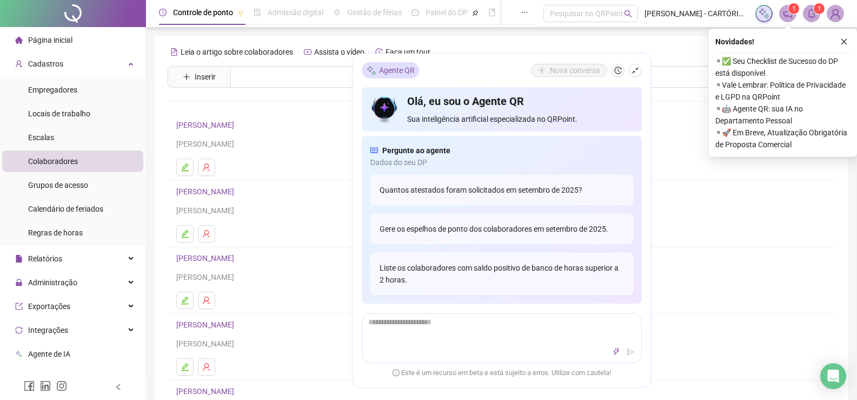
drag, startPoint x: 634, startPoint y: 74, endPoint x: 563, endPoint y: 134, distance: 93.6
click at [634, 73] on icon "shrink" at bounding box center [636, 71] width 8 height 8
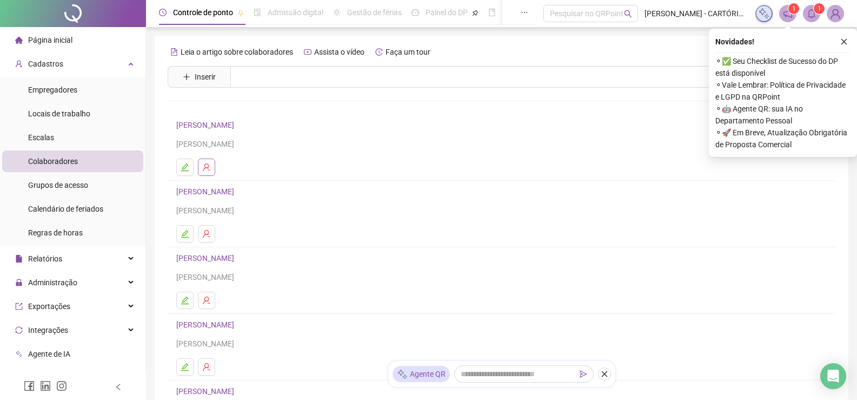
click at [210, 166] on icon "user-delete" at bounding box center [206, 167] width 9 height 9
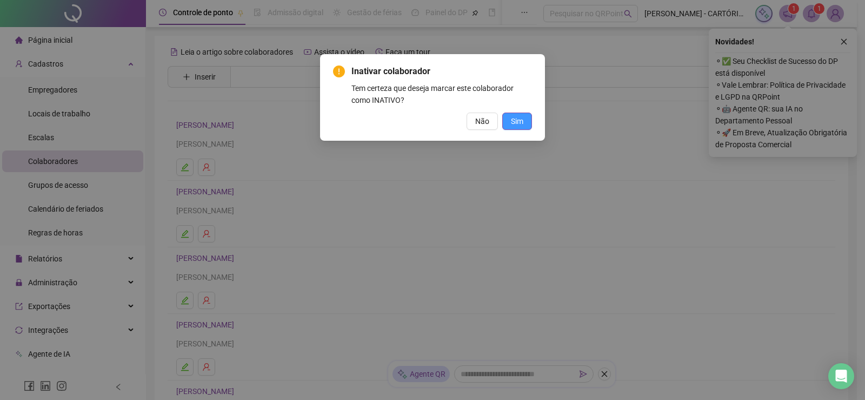
click at [514, 120] on span "Sim" at bounding box center [517, 121] width 12 height 12
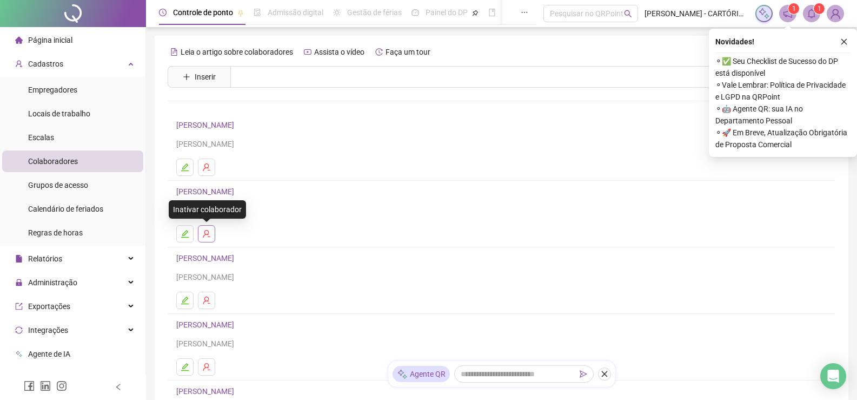
click at [209, 230] on icon "user-delete" at bounding box center [206, 233] width 9 height 9
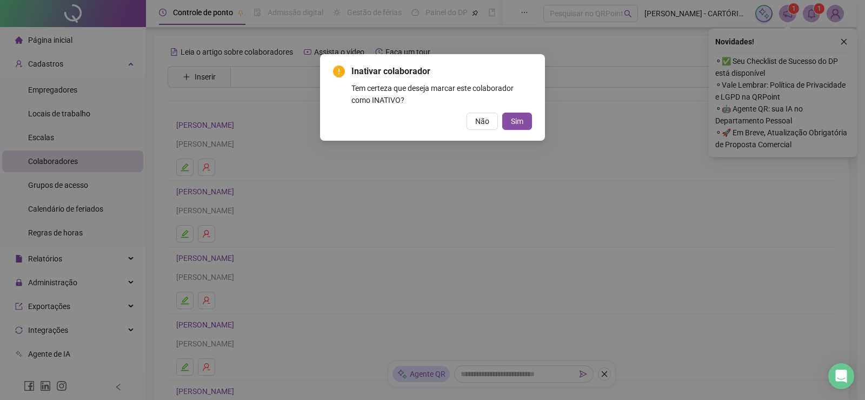
drag, startPoint x: 516, startPoint y: 119, endPoint x: 483, endPoint y: 158, distance: 51.4
click at [516, 121] on span "Sim" at bounding box center [517, 121] width 12 height 12
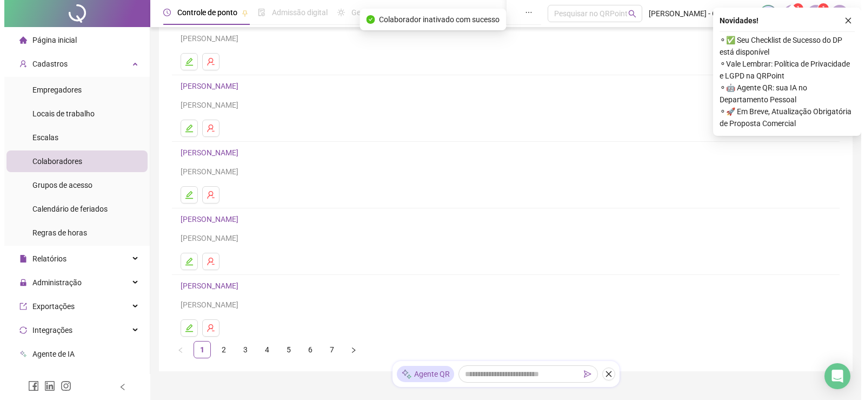
scroll to position [108, 0]
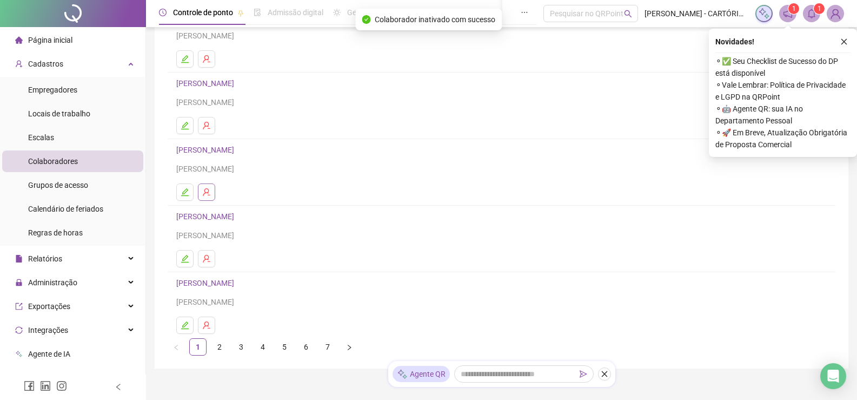
click at [204, 191] on icon "user-delete" at bounding box center [206, 192] width 9 height 9
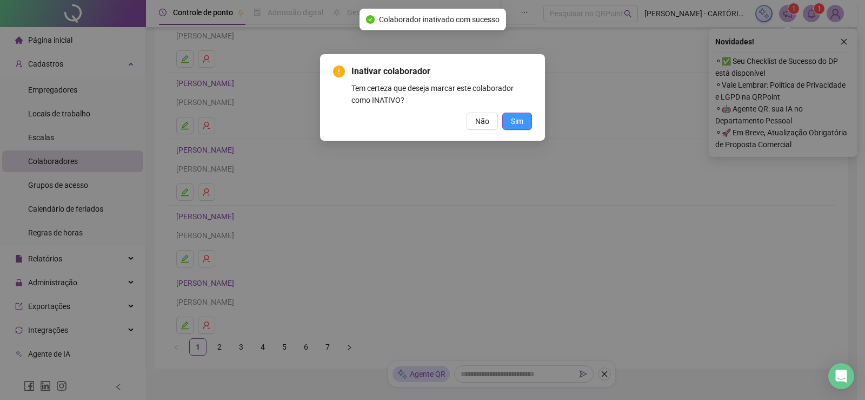
click at [524, 119] on button "Sim" at bounding box center [517, 120] width 30 height 17
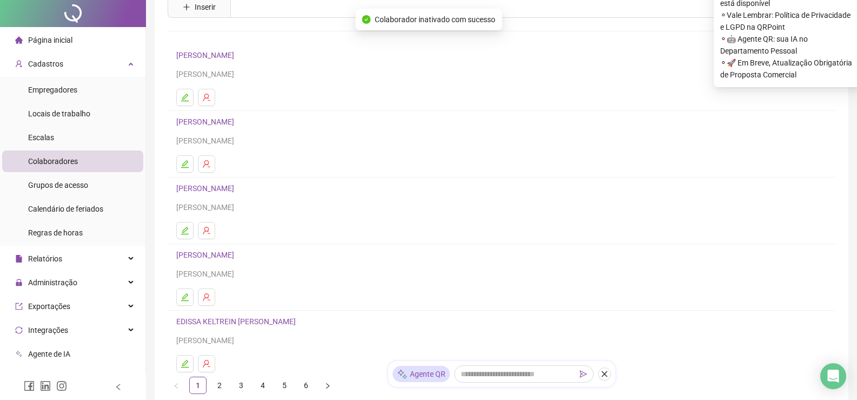
scroll to position [149, 0]
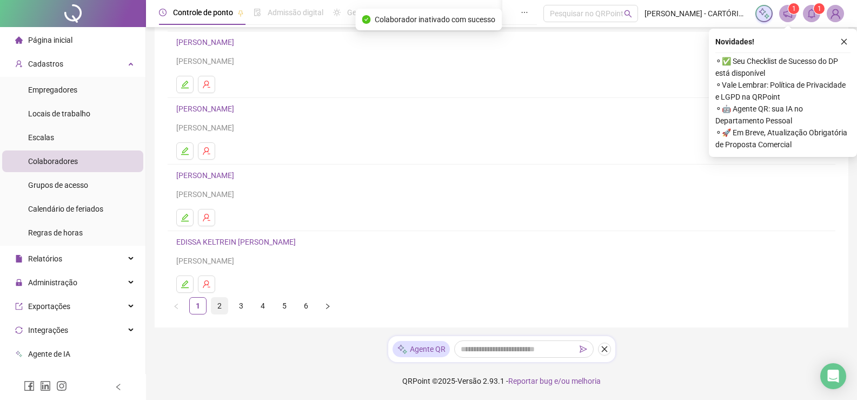
click at [218, 303] on link "2" at bounding box center [219, 305] width 16 height 16
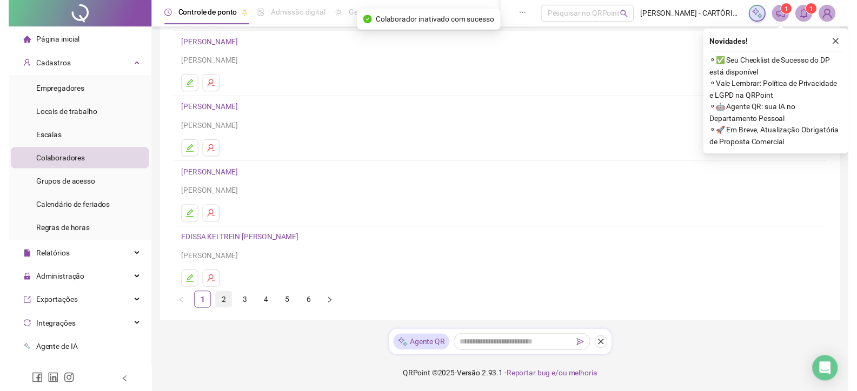
scroll to position [0, 0]
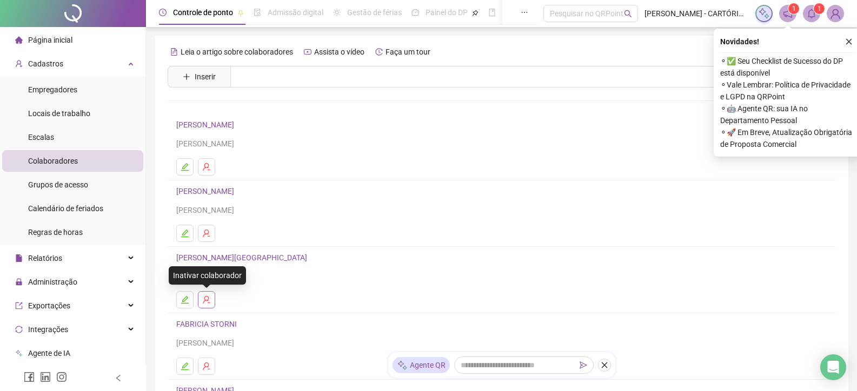
click at [203, 300] on icon "user-delete" at bounding box center [206, 300] width 9 height 9
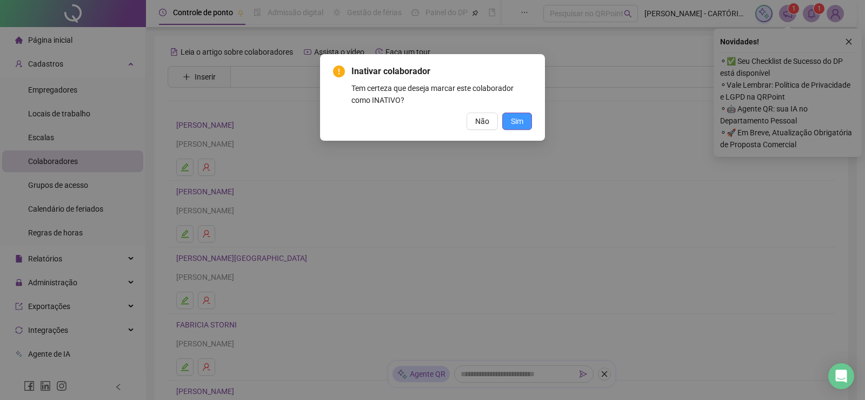
click at [514, 119] on span "Sim" at bounding box center [517, 121] width 12 height 12
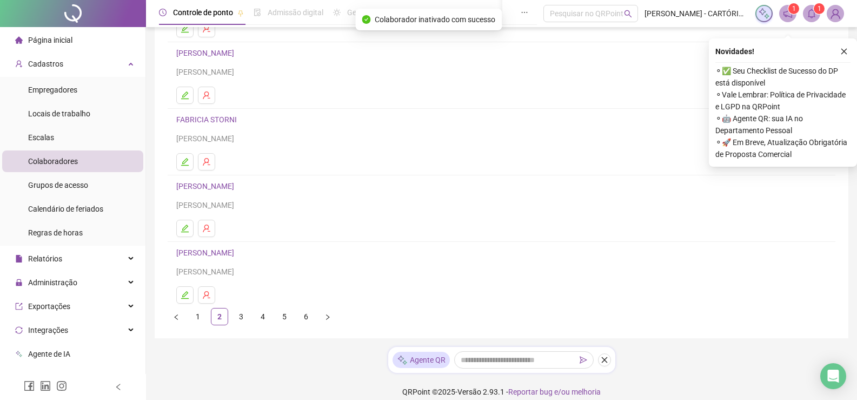
scroll to position [149, 0]
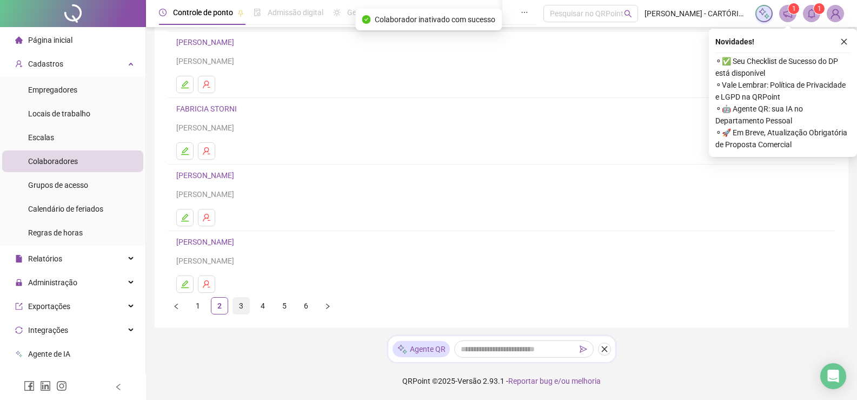
click at [237, 304] on link "3" at bounding box center [241, 305] width 16 height 16
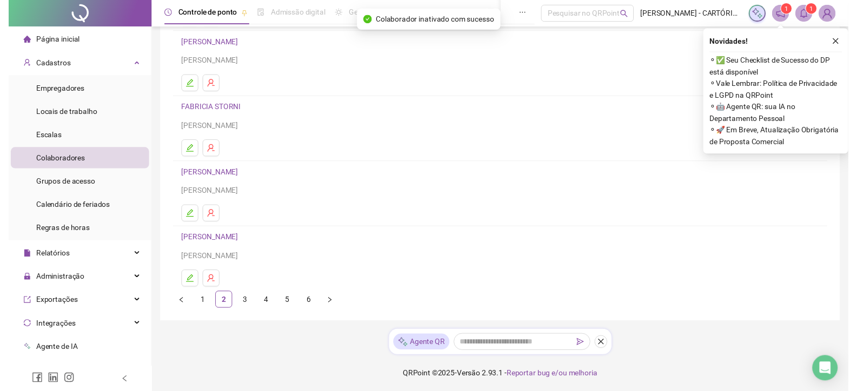
scroll to position [0, 0]
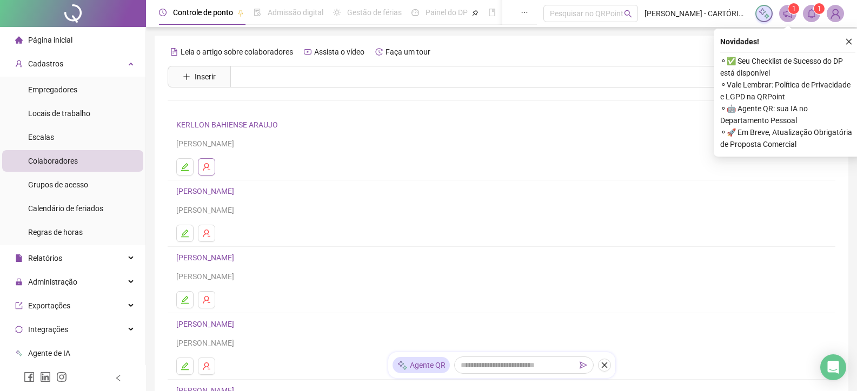
click at [208, 165] on icon "user-delete" at bounding box center [206, 167] width 9 height 9
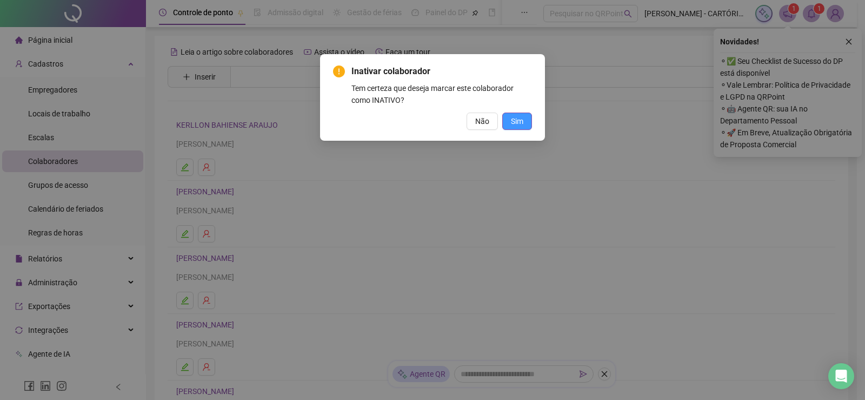
click at [519, 116] on span "Sim" at bounding box center [517, 121] width 12 height 12
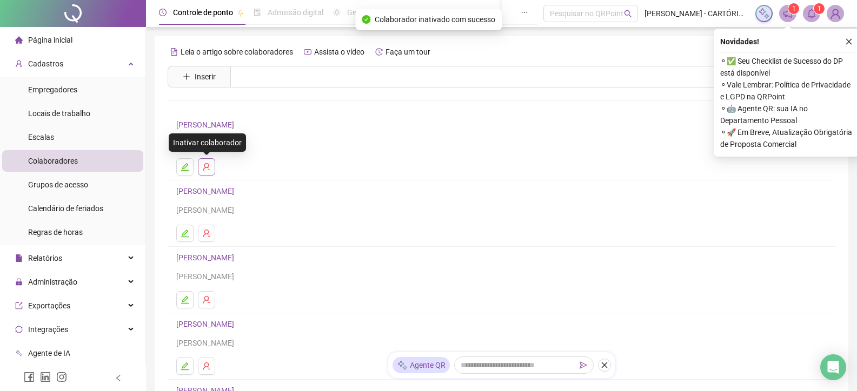
click at [211, 164] on button "button" at bounding box center [206, 166] width 17 height 17
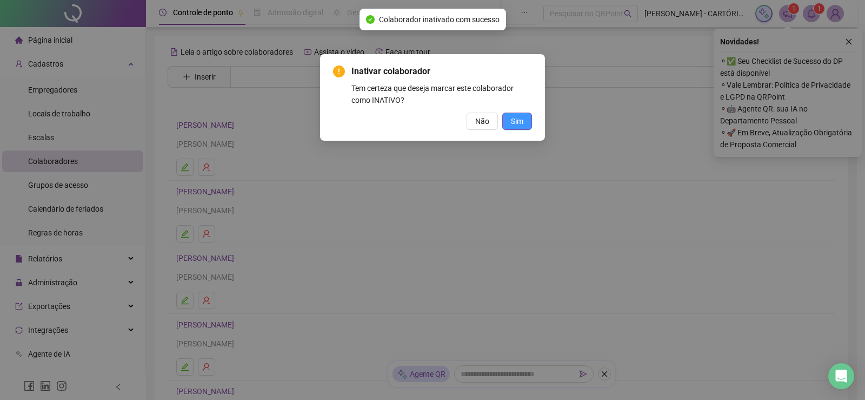
click at [515, 114] on button "Sim" at bounding box center [517, 120] width 30 height 17
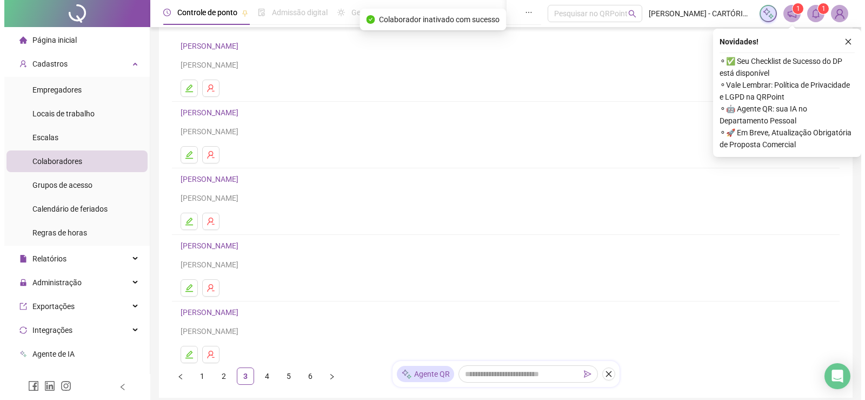
scroll to position [108, 0]
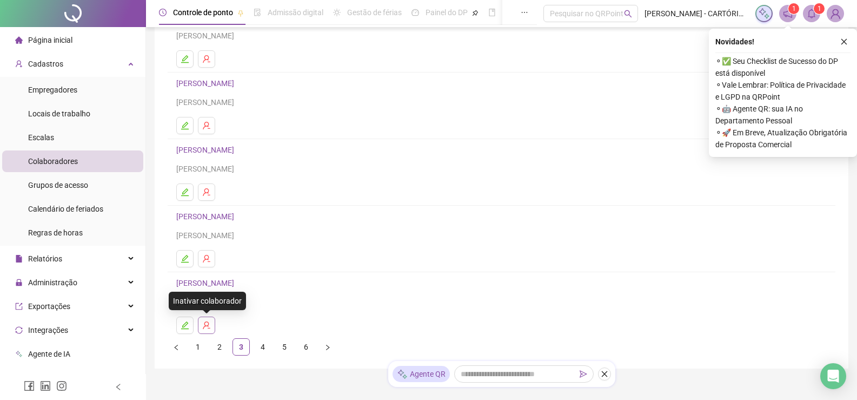
click at [199, 326] on button "button" at bounding box center [206, 324] width 17 height 17
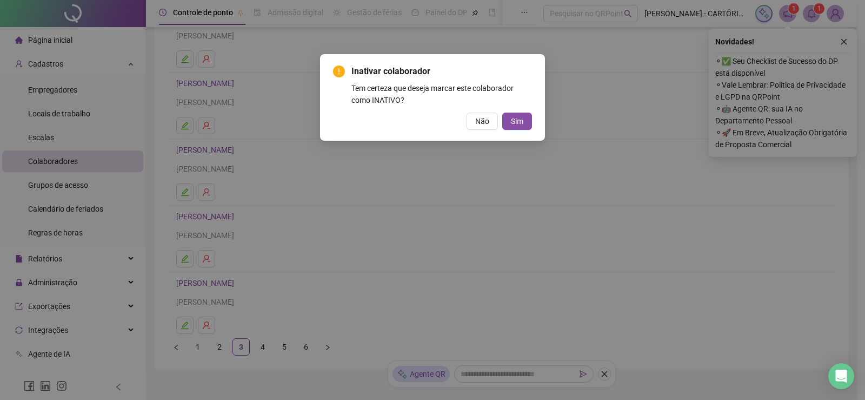
drag, startPoint x: 517, startPoint y: 116, endPoint x: 473, endPoint y: 178, distance: 76.4
click at [517, 117] on span "Sim" at bounding box center [517, 121] width 12 height 12
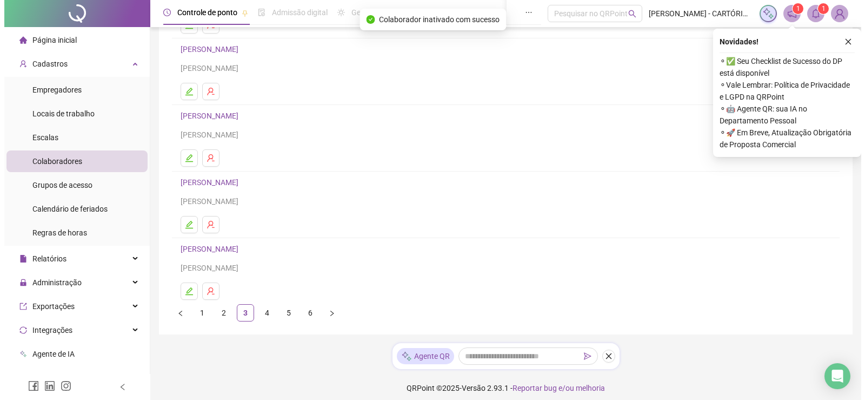
scroll to position [149, 0]
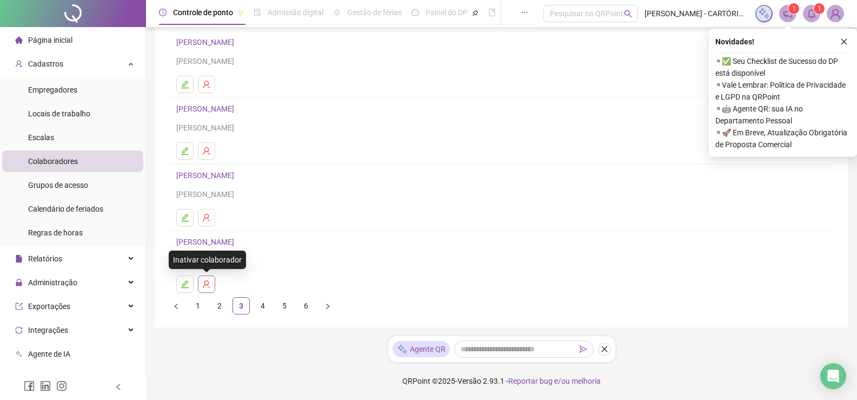
click at [213, 287] on button "button" at bounding box center [206, 283] width 17 height 17
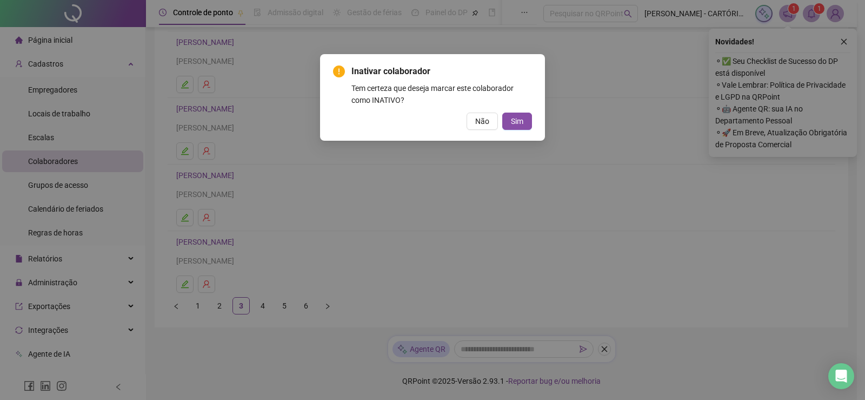
drag, startPoint x: 527, startPoint y: 118, endPoint x: 487, endPoint y: 150, distance: 51.5
click at [527, 119] on button "Sim" at bounding box center [517, 120] width 30 height 17
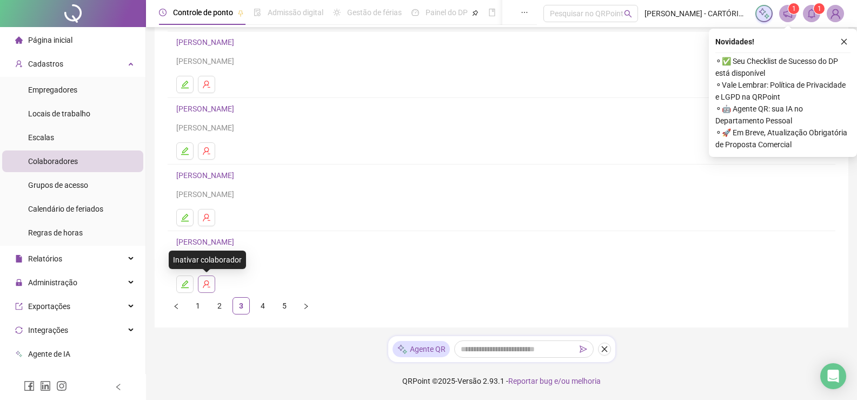
click at [209, 283] on icon "user-delete" at bounding box center [206, 284] width 9 height 9
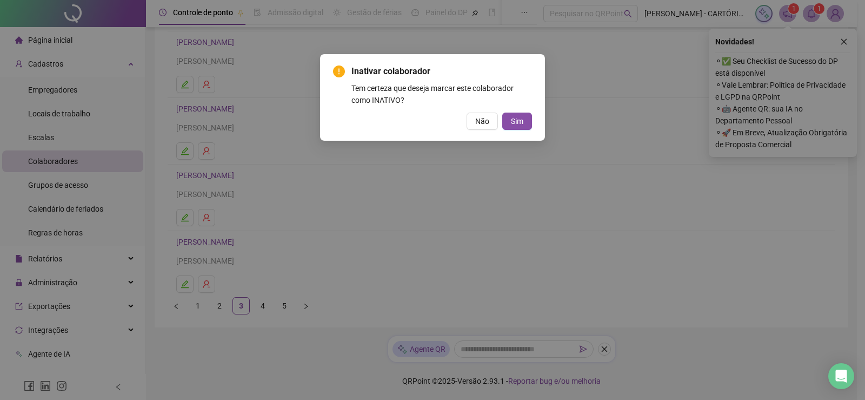
drag, startPoint x: 519, startPoint y: 117, endPoint x: 418, endPoint y: 184, distance: 120.4
click at [518, 118] on span "Sim" at bounding box center [517, 121] width 12 height 12
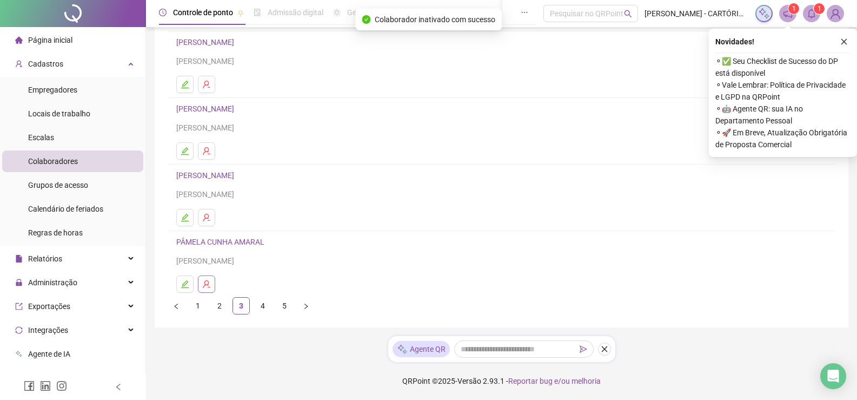
click at [206, 288] on button "button" at bounding box center [206, 283] width 17 height 17
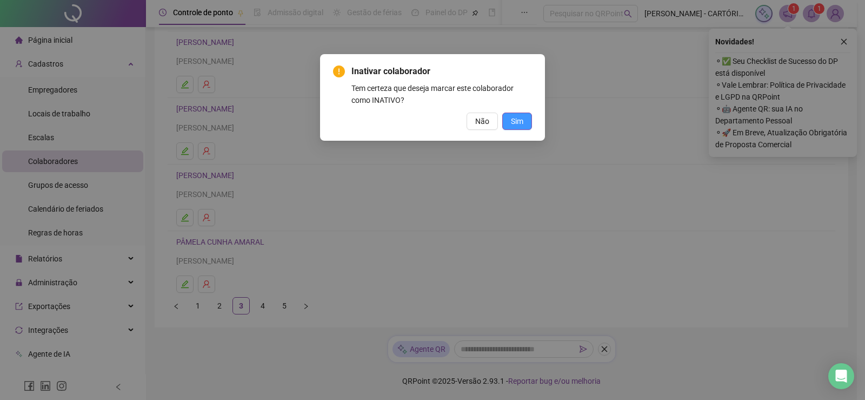
click at [526, 118] on button "Sim" at bounding box center [517, 120] width 30 height 17
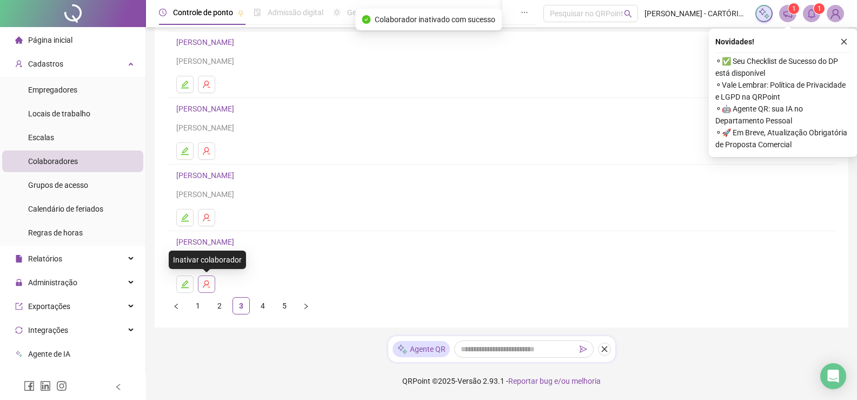
click at [212, 283] on button "button" at bounding box center [206, 283] width 17 height 17
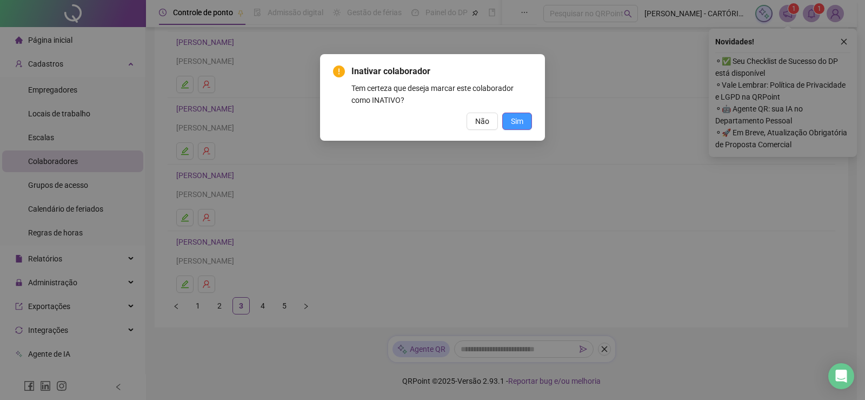
click at [519, 119] on span "Sim" at bounding box center [517, 121] width 12 height 12
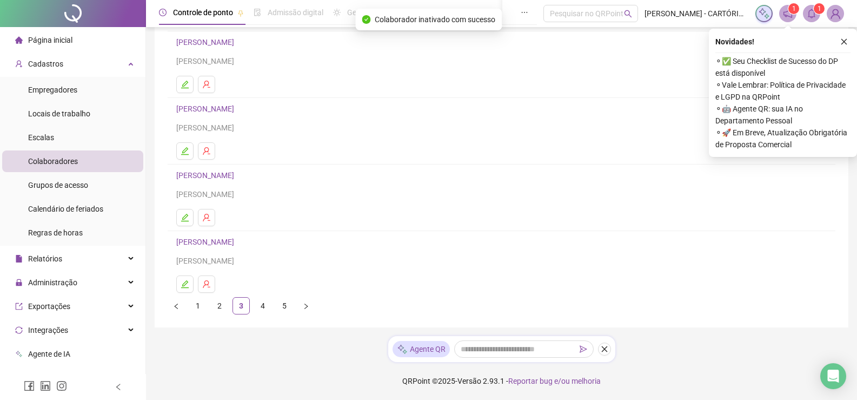
click at [257, 303] on link "4" at bounding box center [263, 305] width 16 height 16
click at [283, 304] on link "5" at bounding box center [284, 305] width 16 height 16
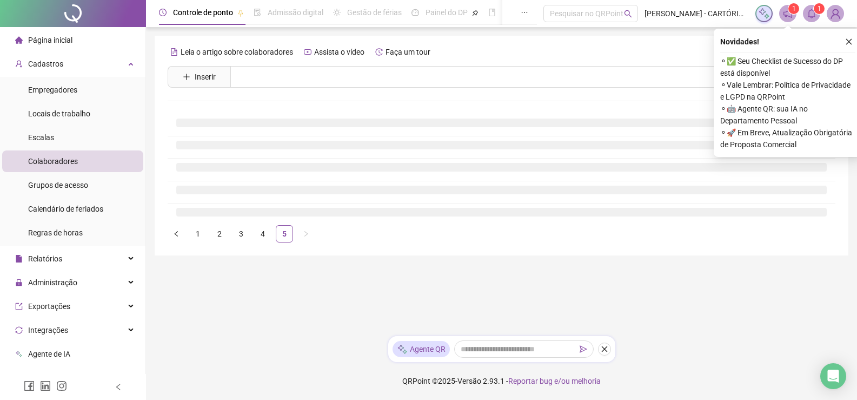
scroll to position [0, 0]
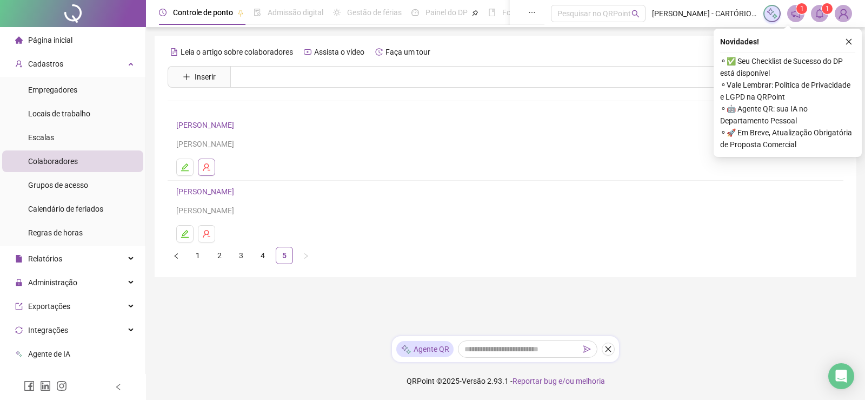
click at [213, 169] on button "button" at bounding box center [206, 166] width 17 height 17
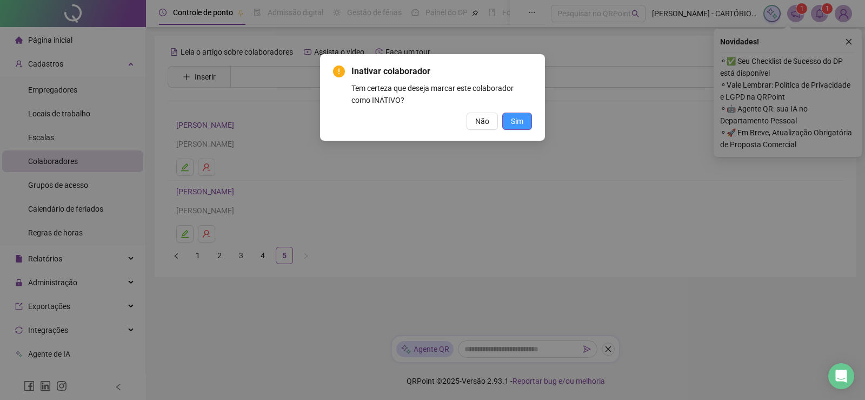
drag, startPoint x: 525, startPoint y: 118, endPoint x: 424, endPoint y: 160, distance: 109.3
click at [524, 118] on button "Sim" at bounding box center [517, 120] width 30 height 17
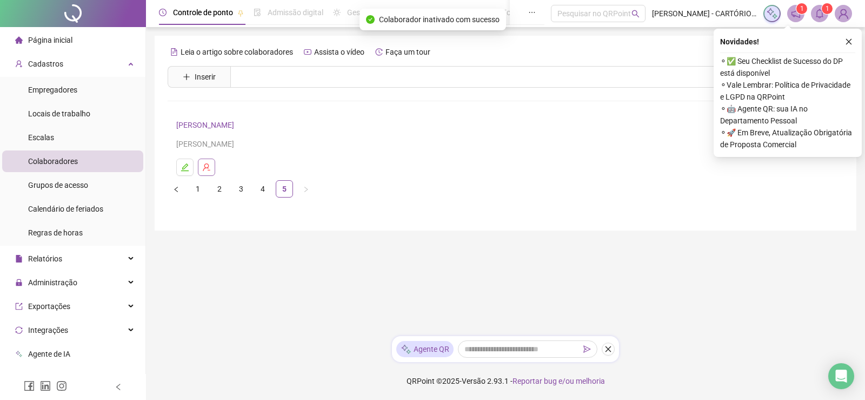
click at [212, 169] on button "button" at bounding box center [206, 166] width 17 height 17
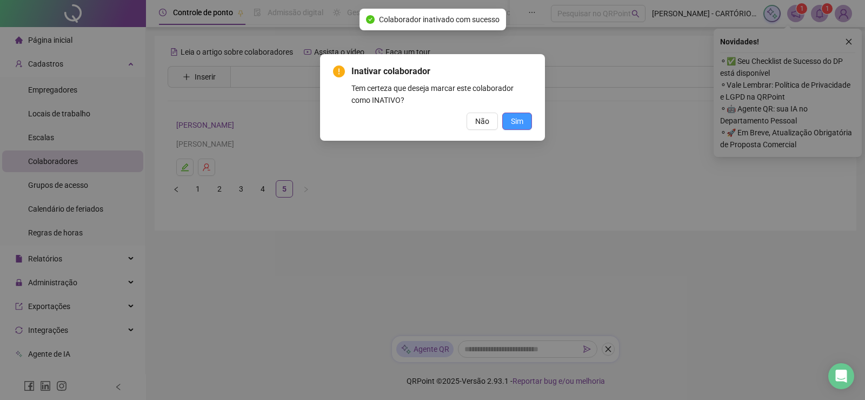
click at [514, 119] on span "Sim" at bounding box center [517, 121] width 12 height 12
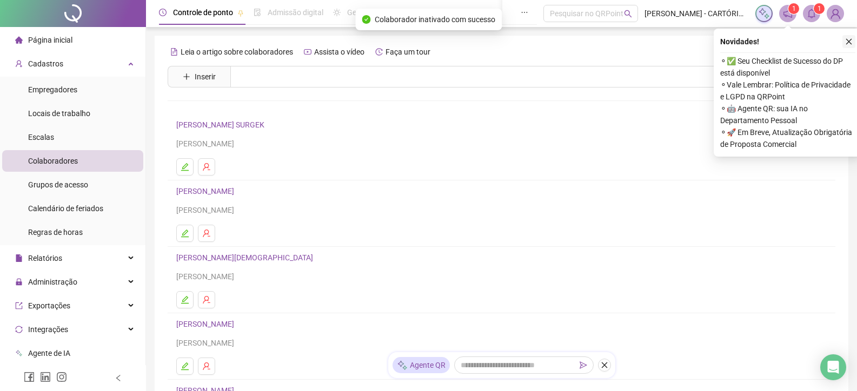
click at [853, 35] on button "button" at bounding box center [848, 41] width 13 height 13
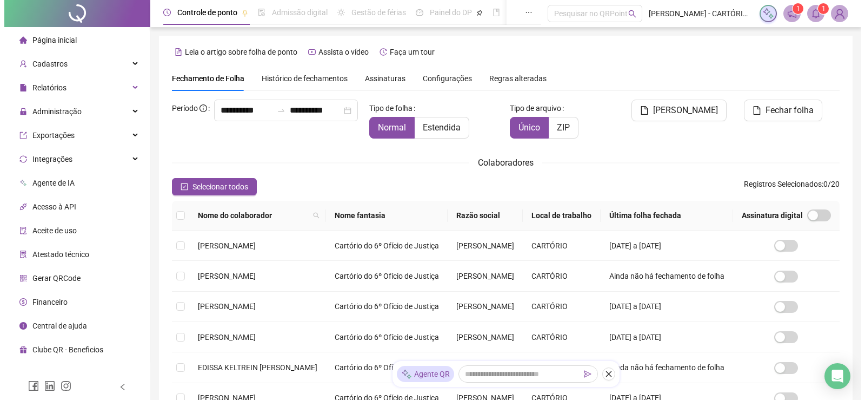
scroll to position [22, 0]
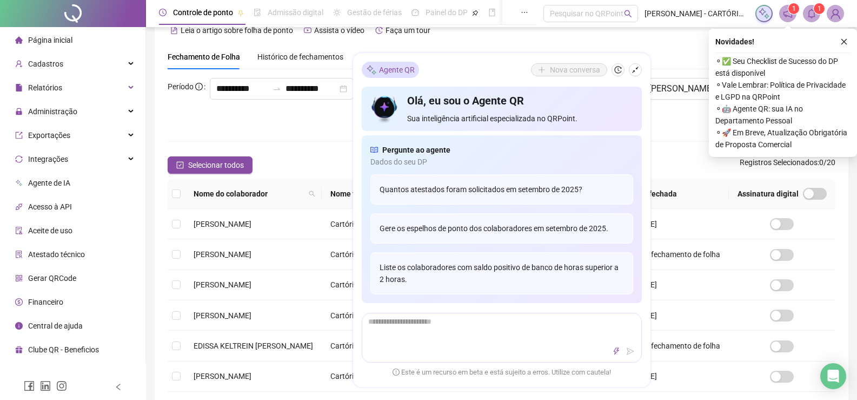
click at [643, 74] on div "Agente QR Nova conversa Olá, eu sou o Agente QR Sua inteligência artificial esp…" at bounding box center [501, 220] width 297 height 333
click at [627, 71] on div "Nova conversa" at bounding box center [586, 70] width 111 height 13
click at [634, 67] on button "button" at bounding box center [635, 70] width 13 height 13
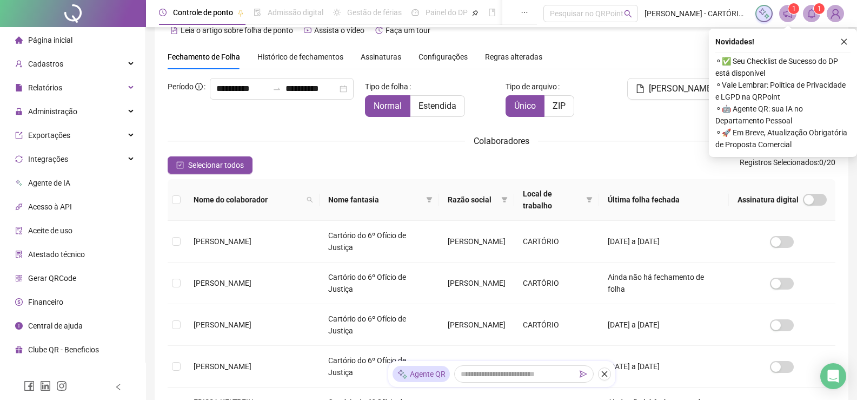
click at [840, 37] on button "button" at bounding box center [844, 41] width 13 height 13
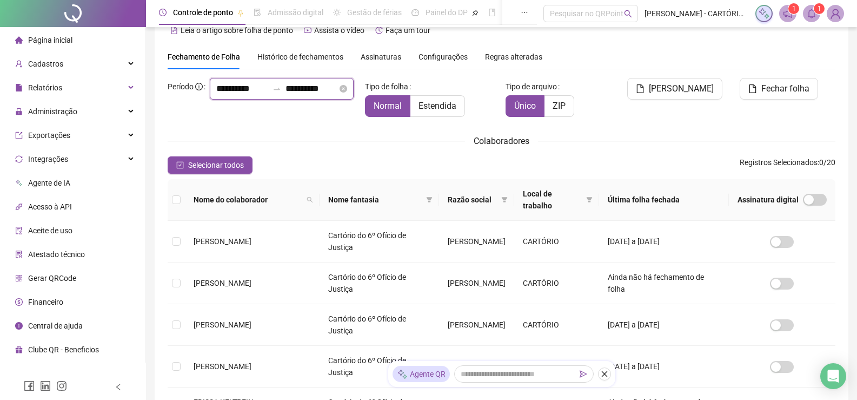
click at [216, 95] on input "**********" at bounding box center [242, 88] width 52 height 13
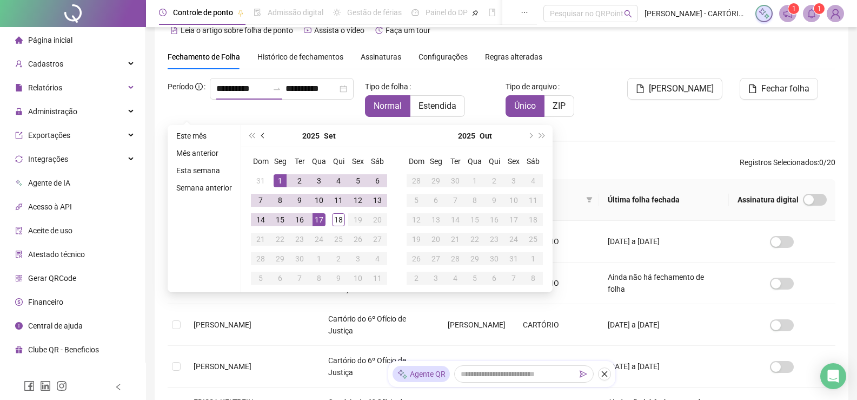
click at [264, 137] on button "prev-year" at bounding box center [263, 136] width 12 height 22
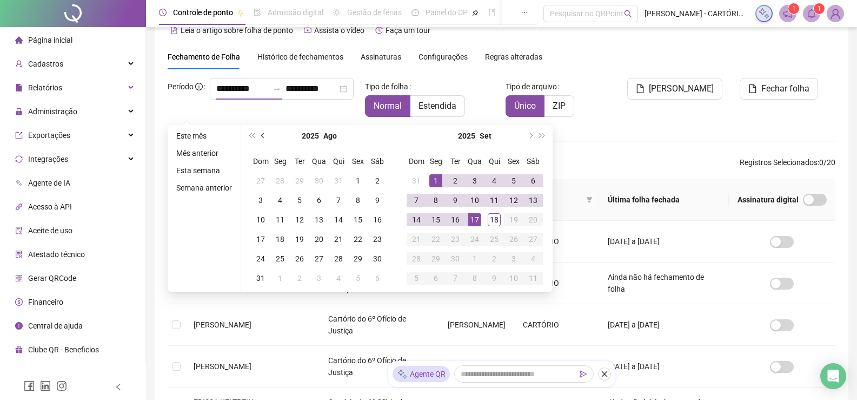
click at [264, 136] on span "prev-year" at bounding box center [263, 135] width 5 height 5
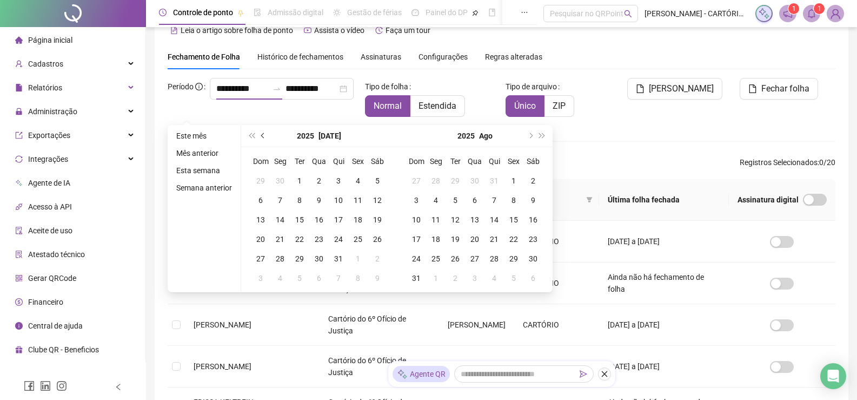
click at [258, 129] on button "prev-year" at bounding box center [263, 136] width 12 height 22
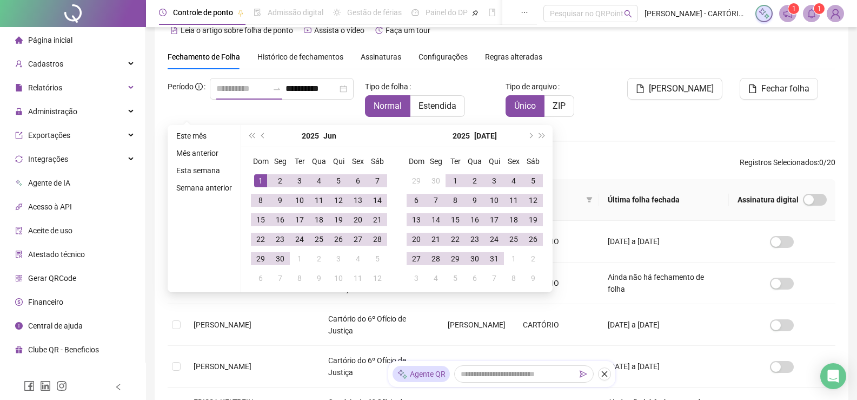
type input "**********"
click at [261, 180] on div "1" at bounding box center [260, 180] width 13 height 13
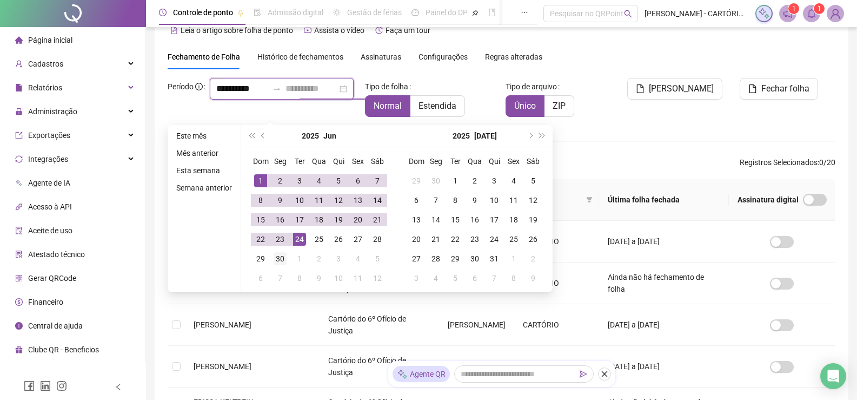
type input "**********"
click at [282, 257] on div "30" at bounding box center [280, 258] width 13 height 13
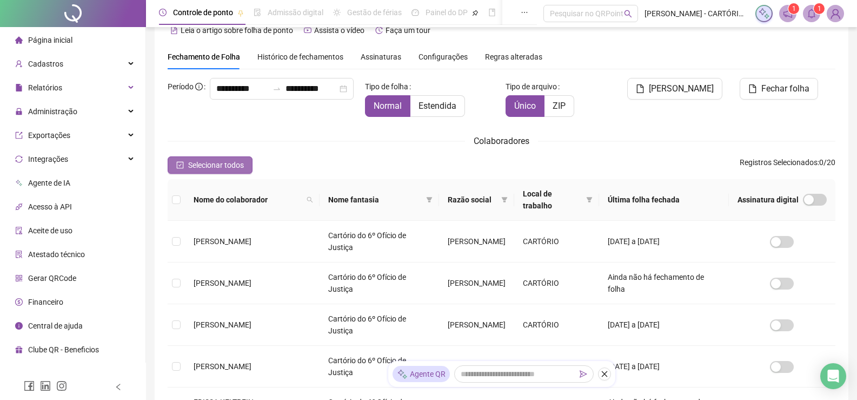
click at [231, 168] on span "Selecionar todos" at bounding box center [216, 165] width 56 height 12
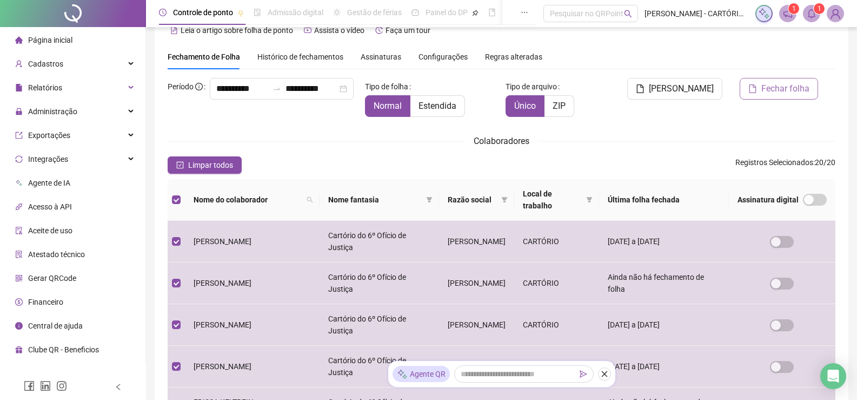
click at [766, 85] on span "Fechar folha" at bounding box center [785, 88] width 48 height 13
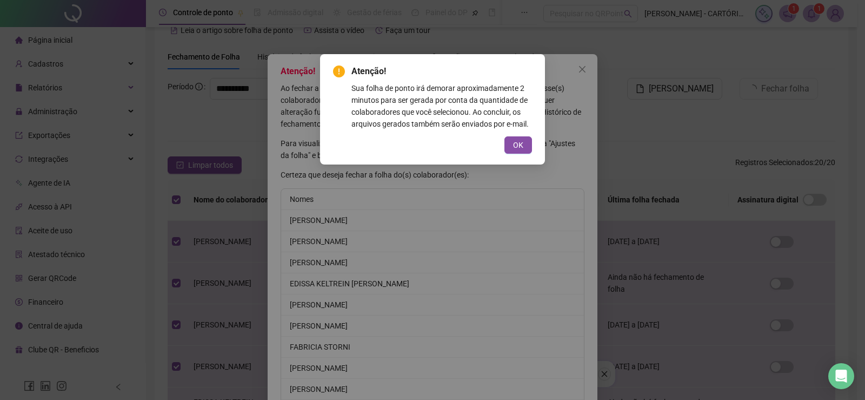
drag, startPoint x: 513, startPoint y: 143, endPoint x: 489, endPoint y: 211, distance: 72.5
click at [513, 143] on button "OK" at bounding box center [518, 144] width 28 height 17
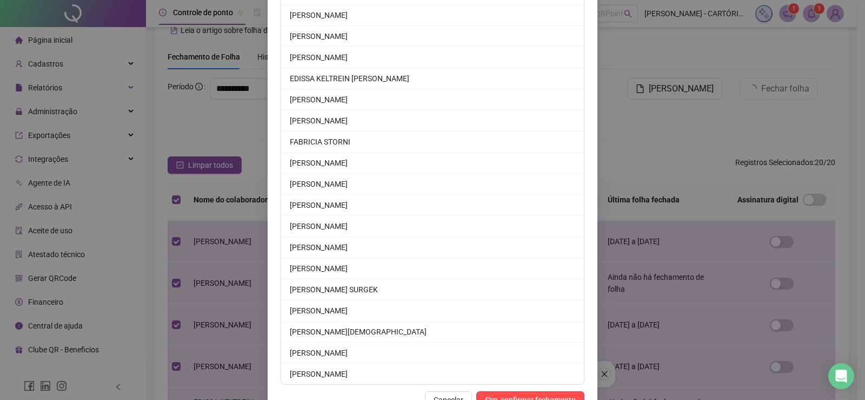
scroll to position [237, 0]
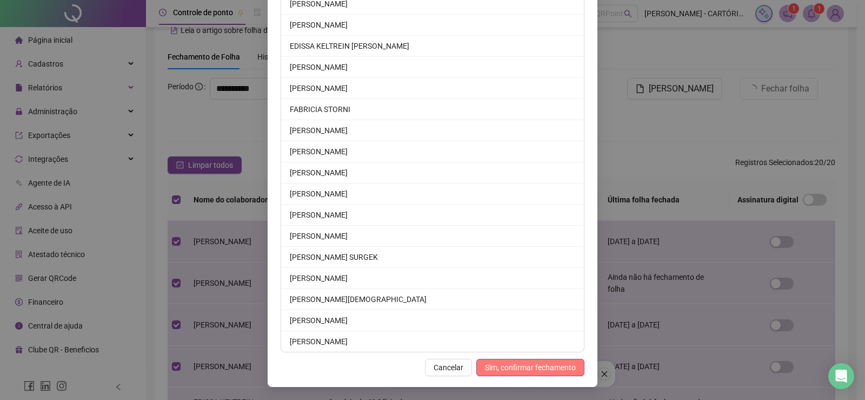
click at [500, 364] on span "Sim, confirmar fechamento" at bounding box center [530, 367] width 91 height 12
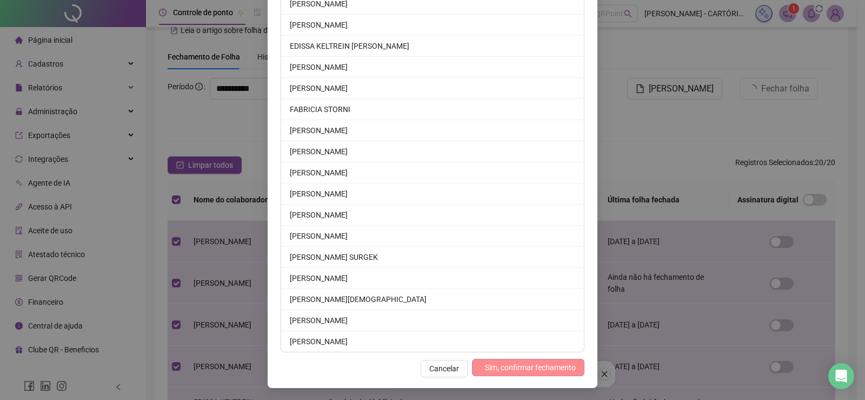
scroll to position [184, 0]
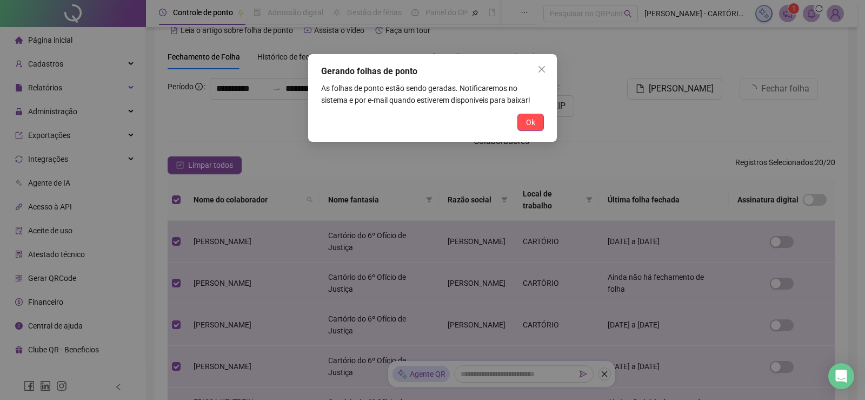
click at [528, 122] on span "Ok" at bounding box center [530, 122] width 9 height 12
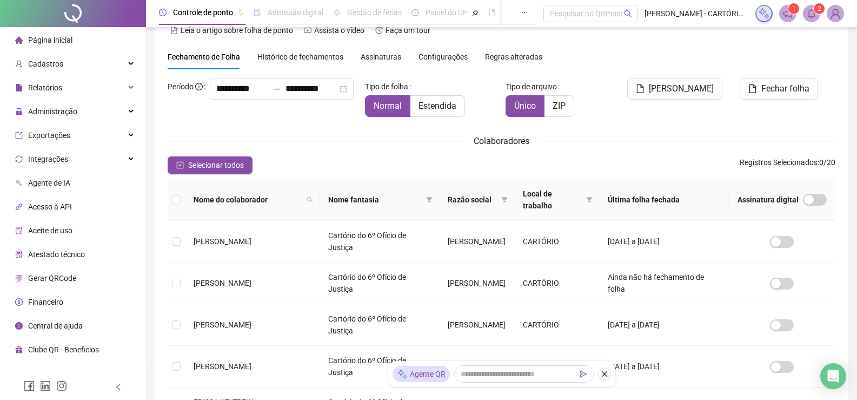
click at [810, 13] on icon "bell" at bounding box center [812, 14] width 10 height 10
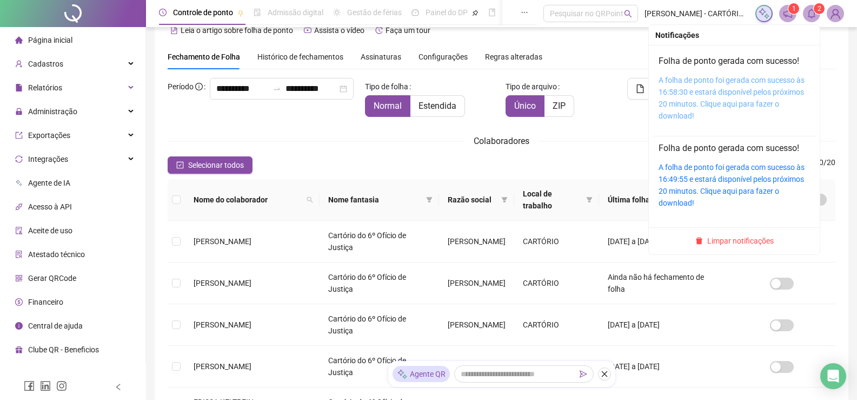
click at [742, 90] on link "A folha de ponto foi gerada com sucesso às 16:58:30 e estará disponível pelos p…" at bounding box center [732, 98] width 146 height 44
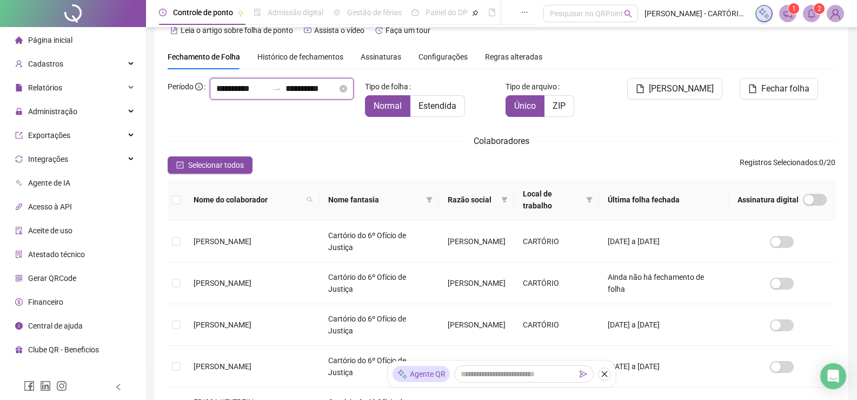
click at [216, 95] on input "**********" at bounding box center [242, 88] width 52 height 13
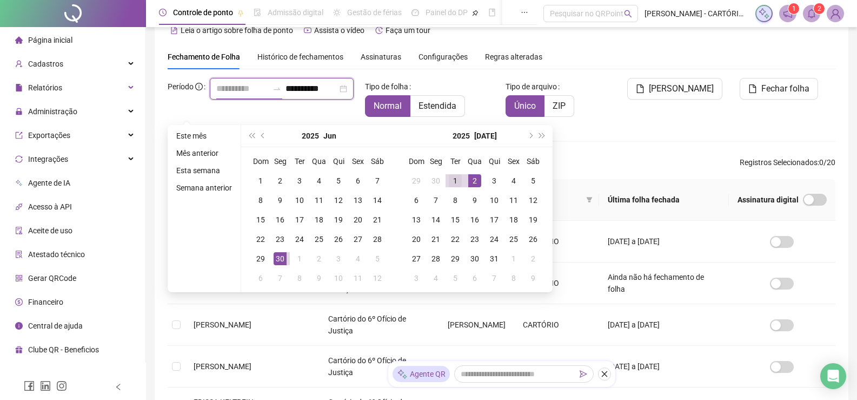
type input "**********"
click at [454, 183] on div "1" at bounding box center [455, 180] width 13 height 13
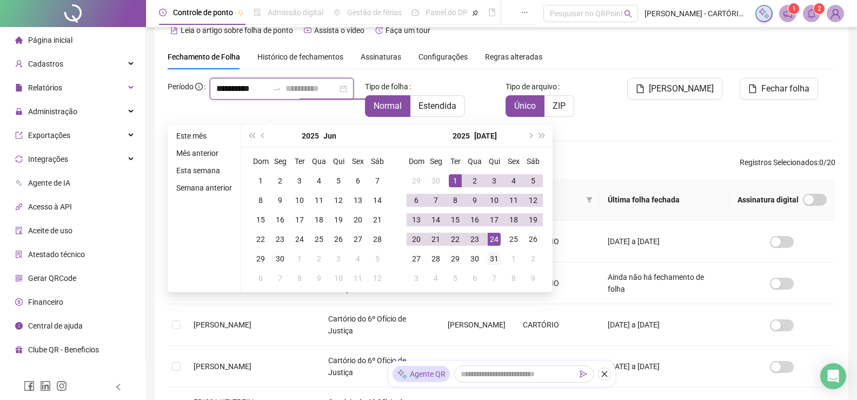
type input "**********"
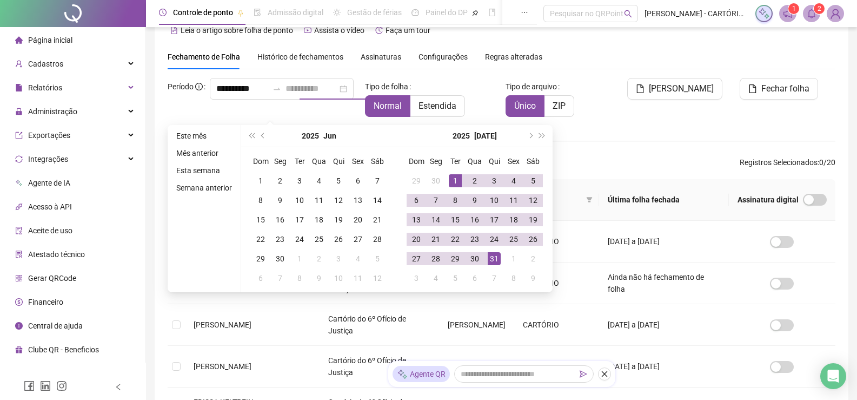
click at [492, 250] on td "31" at bounding box center [493, 258] width 19 height 19
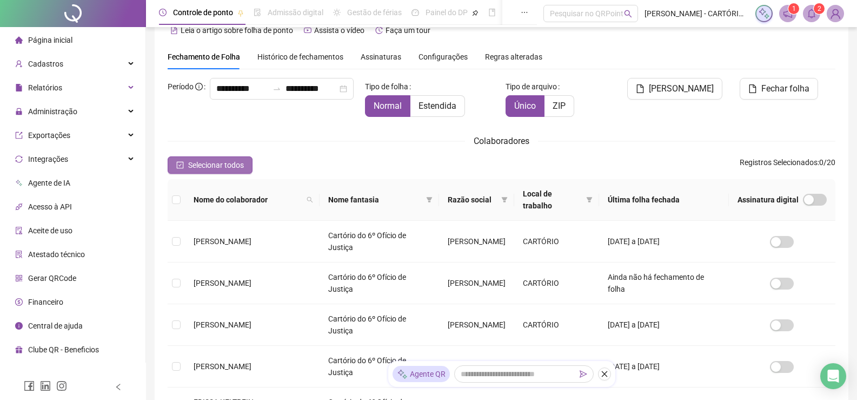
click at [222, 167] on span "Selecionar todos" at bounding box center [216, 165] width 56 height 12
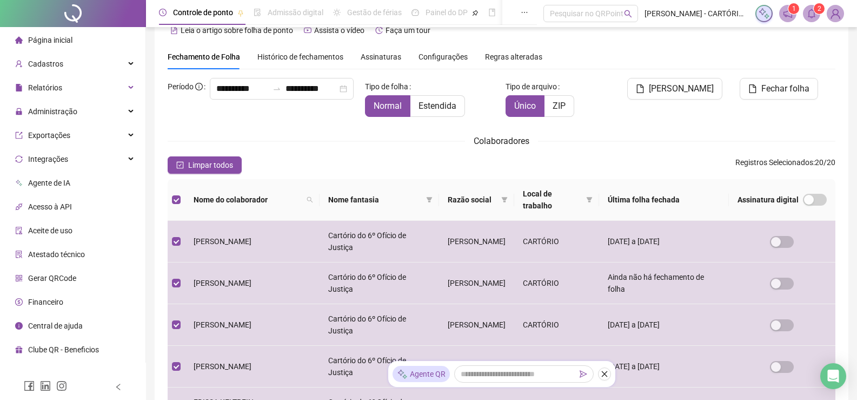
click at [787, 95] on button "Fechar folha" at bounding box center [779, 89] width 78 height 22
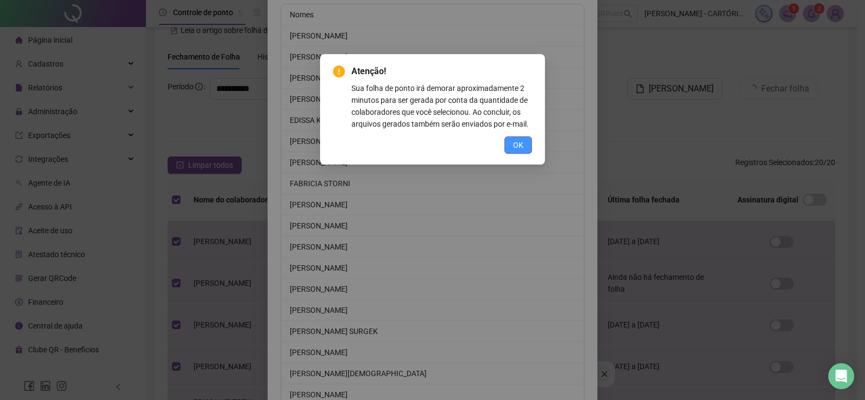
click at [509, 149] on button "OK" at bounding box center [518, 144] width 28 height 17
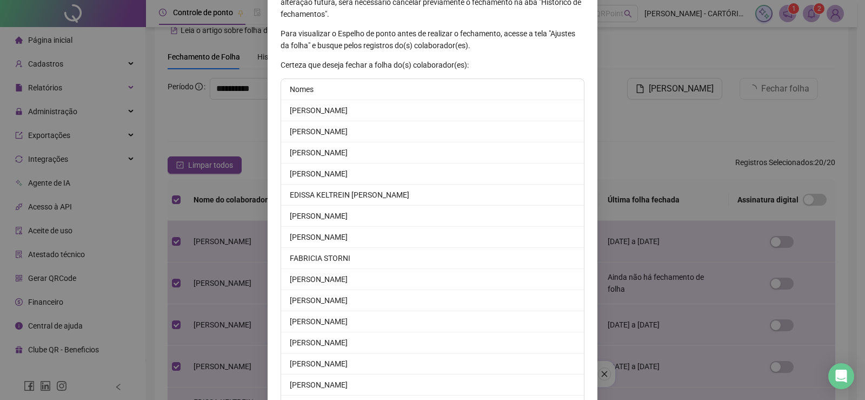
scroll to position [258, 0]
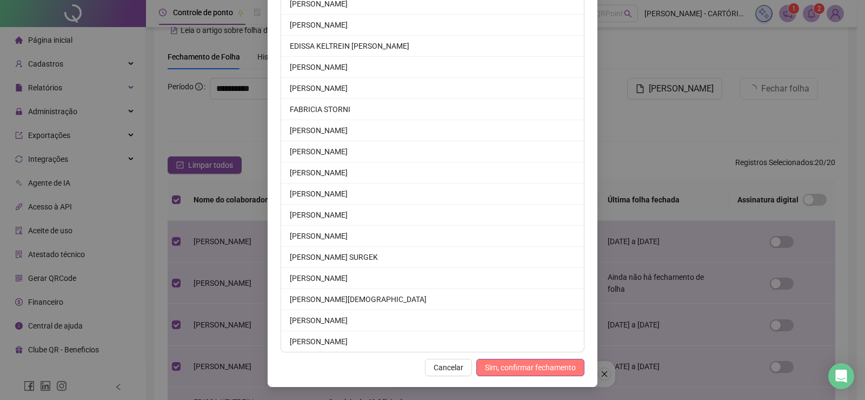
click at [528, 369] on span "Sim, confirmar fechamento" at bounding box center [530, 367] width 91 height 12
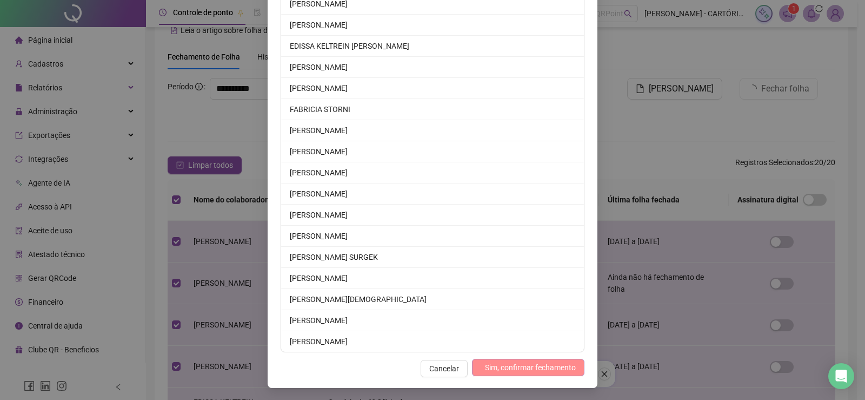
scroll to position [205, 0]
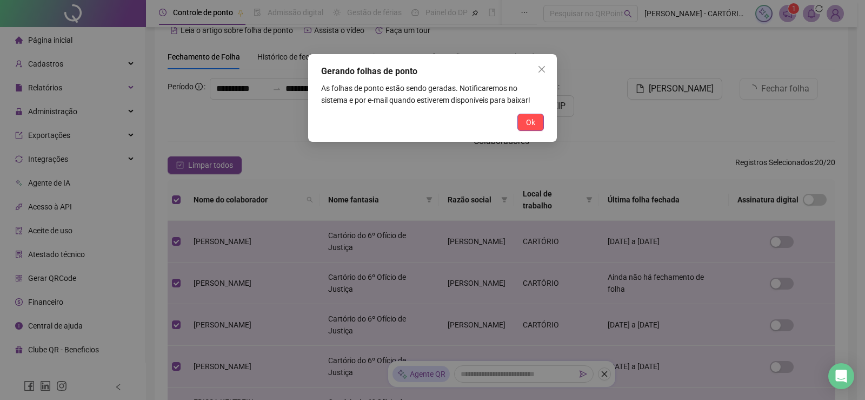
drag, startPoint x: 529, startPoint y: 125, endPoint x: 523, endPoint y: 137, distance: 13.1
click at [529, 125] on span "Ok" at bounding box center [530, 122] width 9 height 12
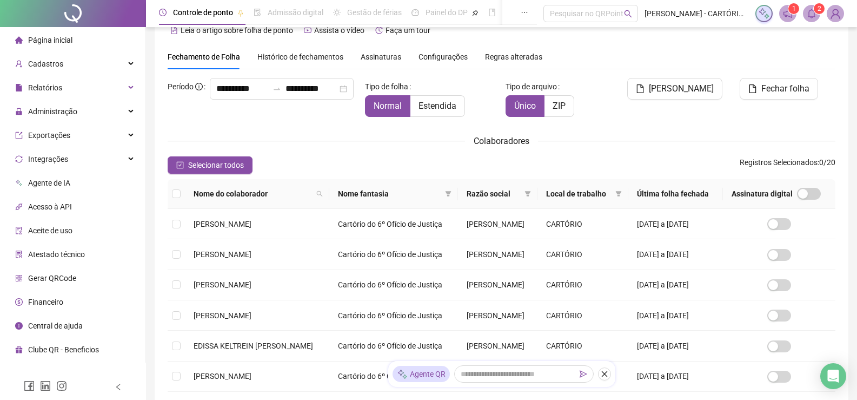
drag, startPoint x: 803, startPoint y: 8, endPoint x: 815, endPoint y: 49, distance: 42.8
click at [803, 9] on span at bounding box center [811, 13] width 17 height 17
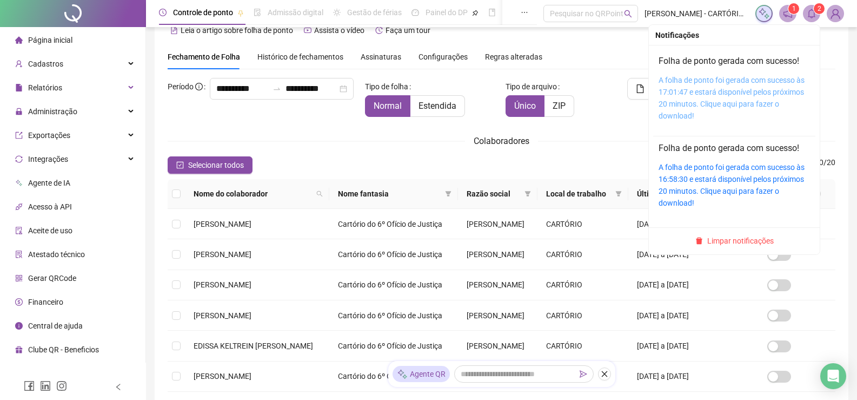
click at [759, 76] on link "A folha de ponto foi gerada com sucesso às 17:01:47 e estará disponível pelos p…" at bounding box center [732, 98] width 146 height 44
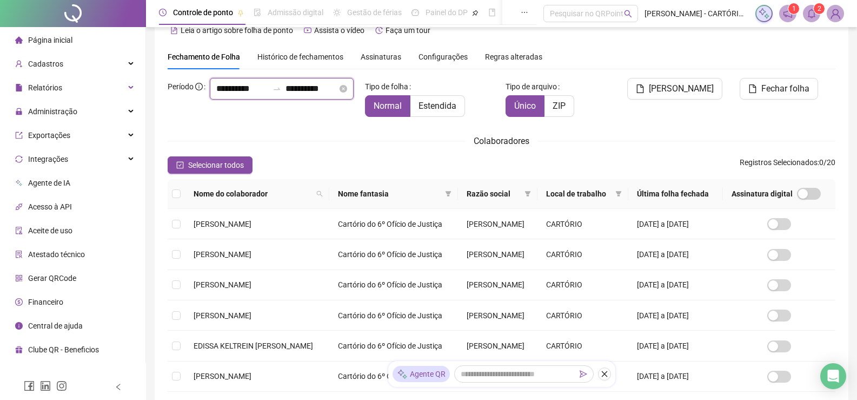
drag, startPoint x: 189, startPoint y: 102, endPoint x: 197, endPoint y: 103, distance: 8.2
click at [210, 99] on div "**********" at bounding box center [282, 89] width 144 height 22
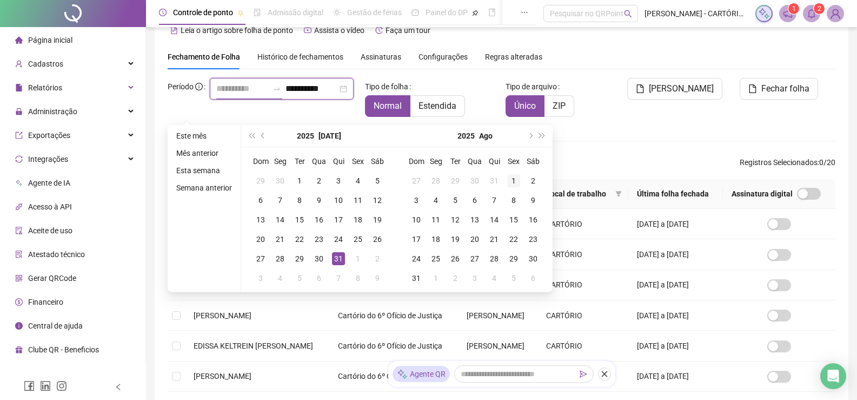
type input "**********"
click at [509, 176] on div "1" at bounding box center [513, 180] width 13 height 13
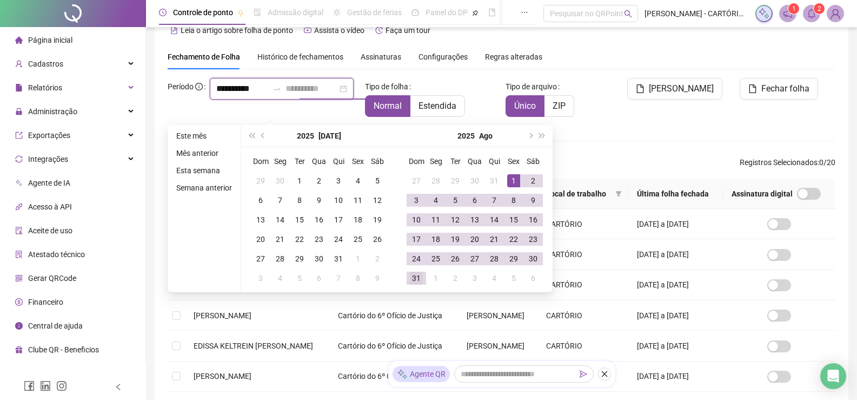
type input "**********"
click at [417, 280] on div "31" at bounding box center [416, 277] width 13 height 13
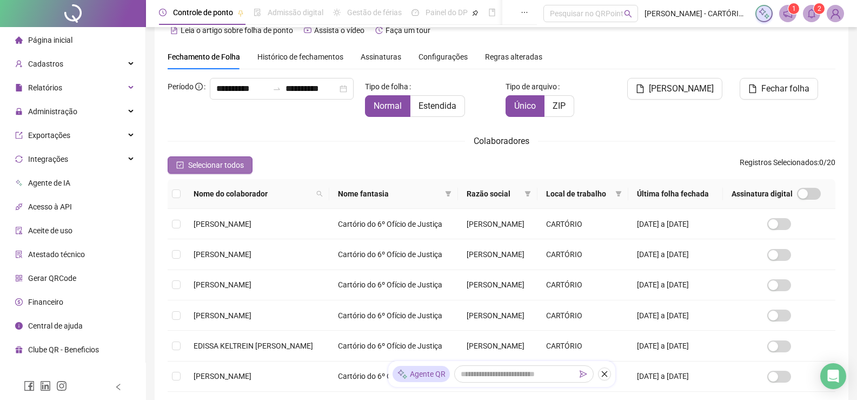
click at [209, 167] on span "Selecionar todos" at bounding box center [216, 165] width 56 height 12
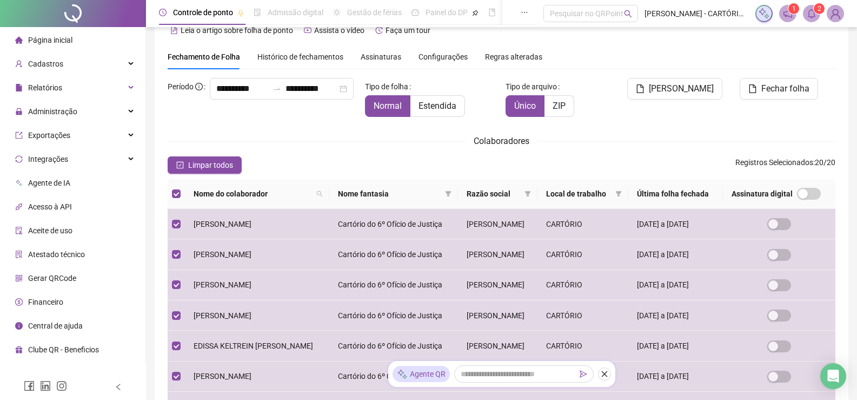
drag, startPoint x: 762, startPoint y: 83, endPoint x: 756, endPoint y: 89, distance: 8.0
click at [762, 83] on button "Fechar folha" at bounding box center [779, 89] width 78 height 22
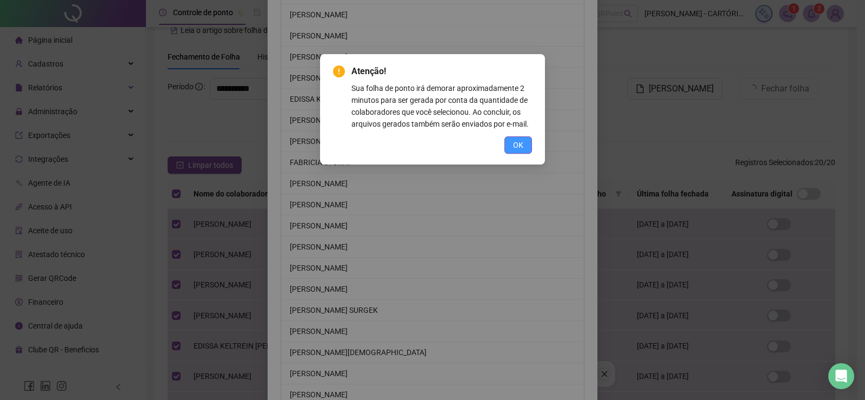
click at [522, 140] on span "OK" at bounding box center [518, 145] width 10 height 12
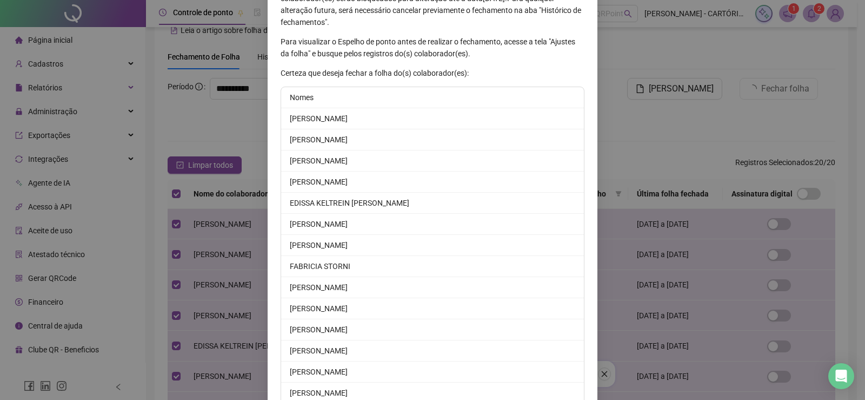
scroll to position [258, 0]
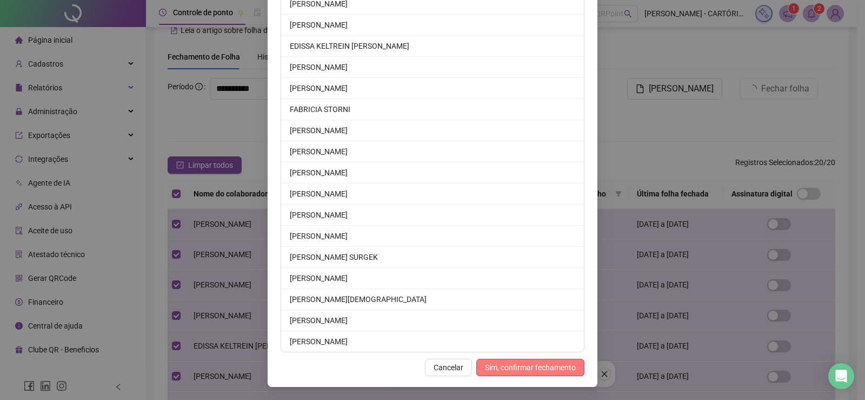
click at [534, 368] on span "Sim, confirmar fechamento" at bounding box center [530, 367] width 91 height 12
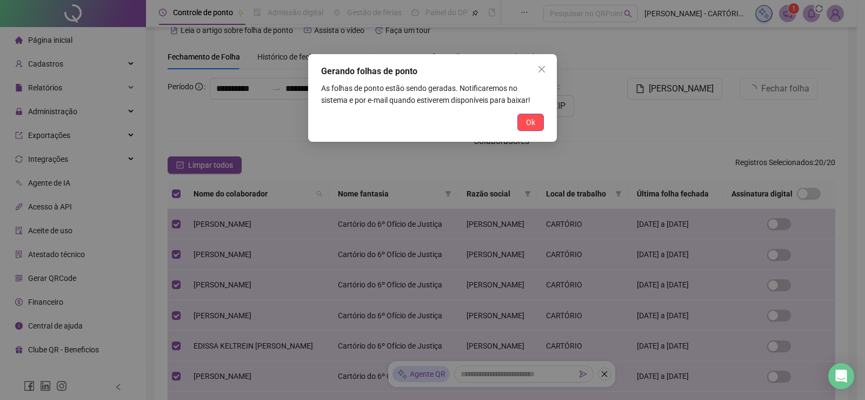
scroll to position [205, 0]
click at [530, 122] on span "Ok" at bounding box center [530, 122] width 9 height 12
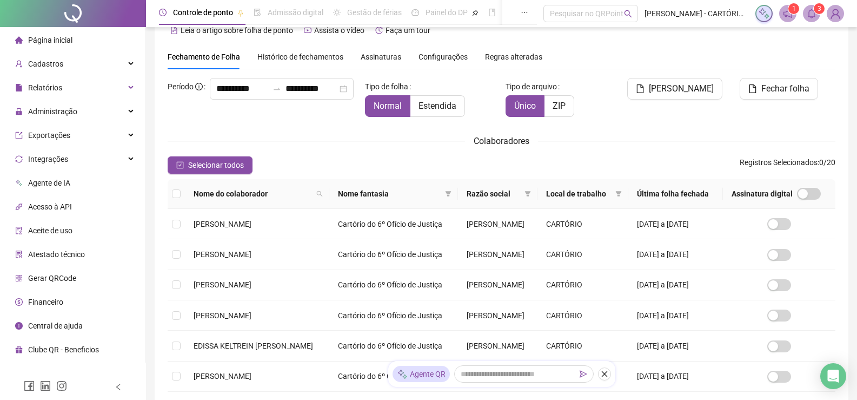
click at [815, 14] on span "3" at bounding box center [811, 13] width 17 height 17
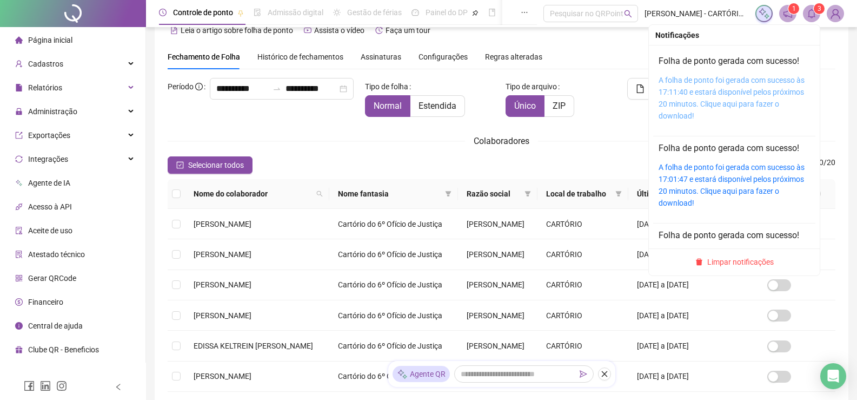
click at [714, 84] on link "A folha de ponto foi gerada com sucesso às 17:11:40 e estará disponível pelos p…" at bounding box center [732, 98] width 146 height 44
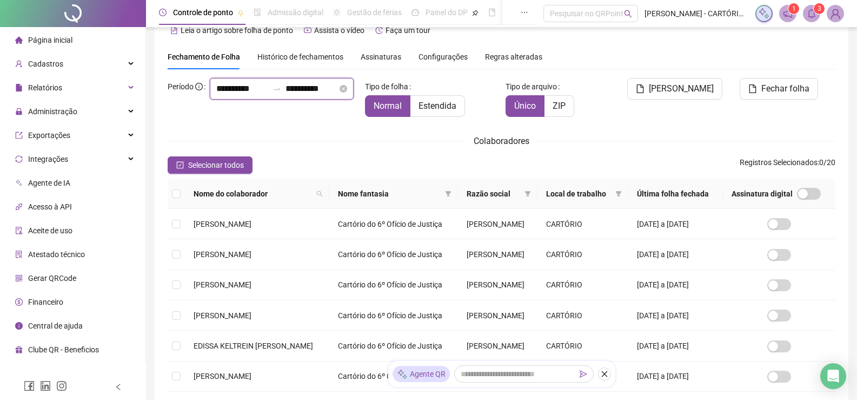
click at [216, 95] on input "**********" at bounding box center [242, 88] width 52 height 13
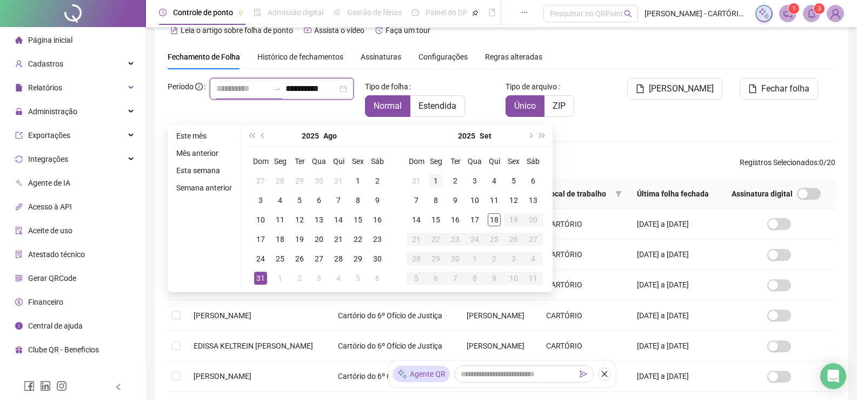
type input "**********"
click at [431, 182] on div "1" at bounding box center [435, 180] width 13 height 13
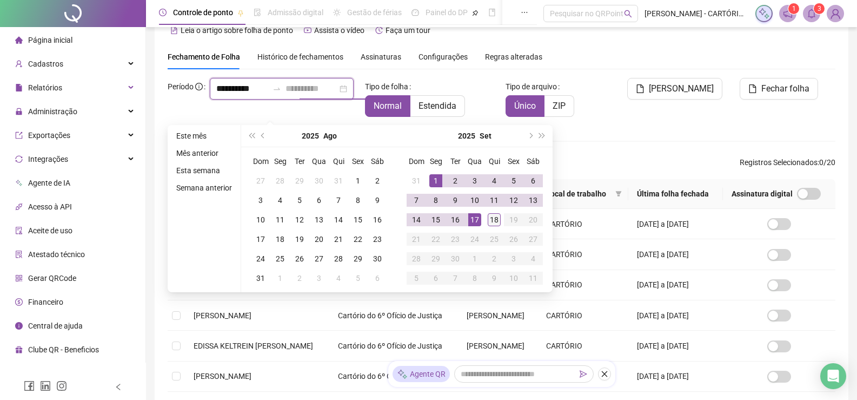
type input "**********"
click at [495, 221] on div "18" at bounding box center [494, 219] width 13 height 13
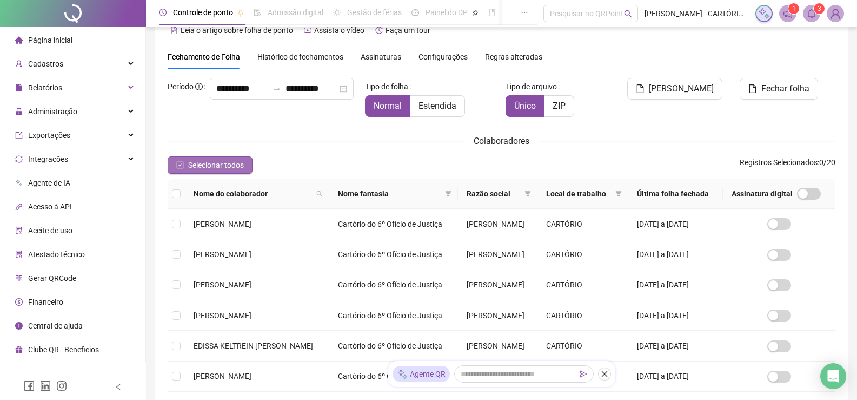
click at [197, 161] on span "Selecionar todos" at bounding box center [216, 165] width 56 height 12
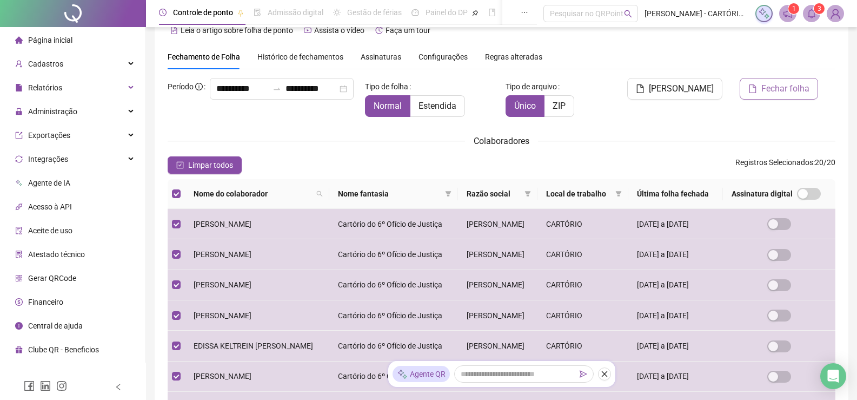
click at [773, 90] on span "Fechar folha" at bounding box center [785, 88] width 48 height 13
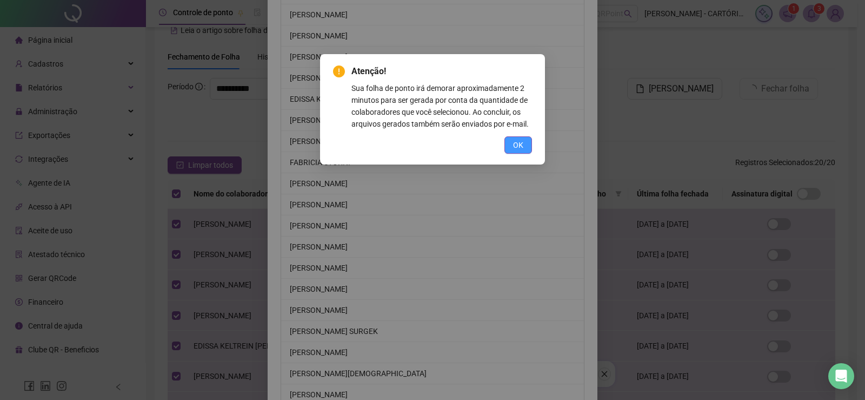
click at [519, 142] on span "OK" at bounding box center [518, 145] width 10 height 12
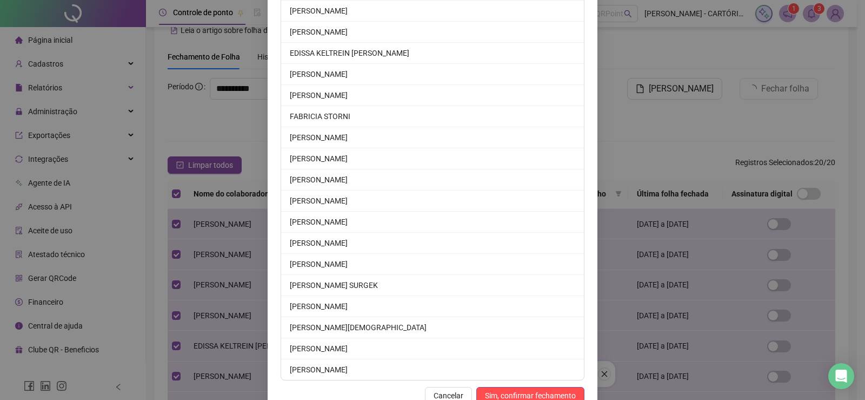
scroll to position [280, 0]
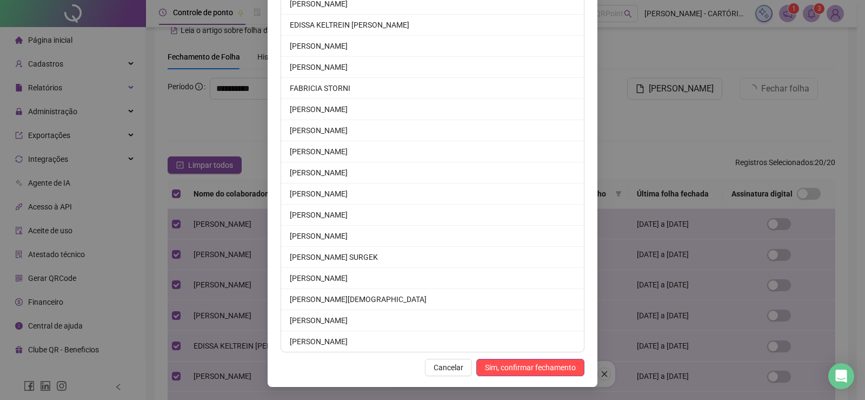
click at [522, 364] on span "Sim, confirmar fechamento" at bounding box center [530, 367] width 91 height 12
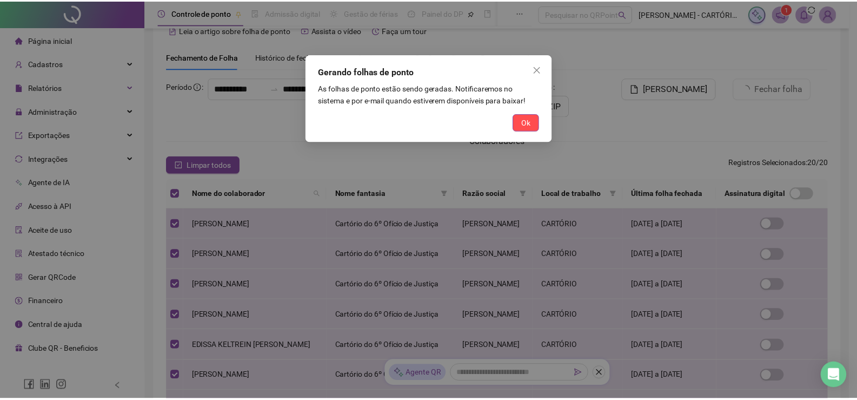
scroll to position [227, 0]
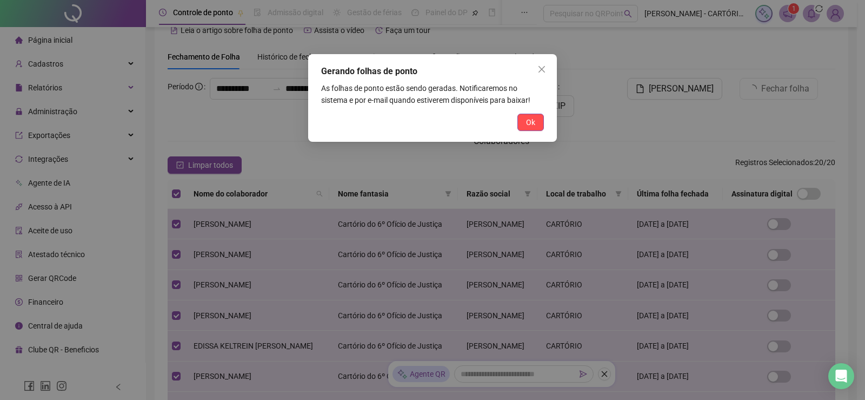
click at [527, 120] on span "Ok" at bounding box center [530, 122] width 9 height 12
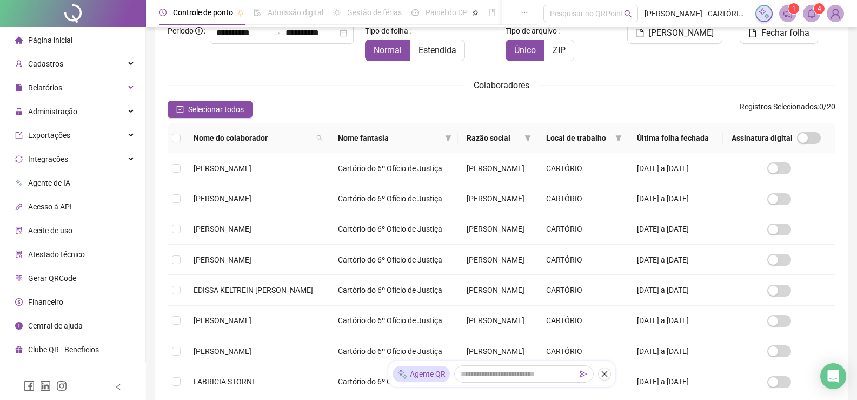
scroll to position [130, 0]
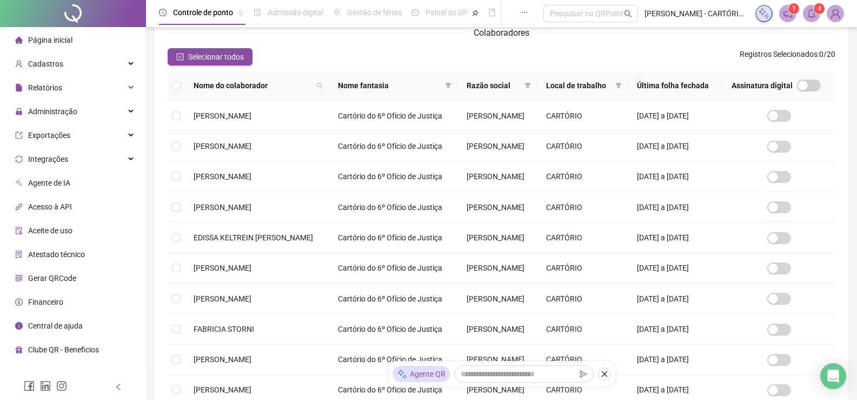
click at [813, 14] on icon "bell" at bounding box center [812, 14] width 10 height 10
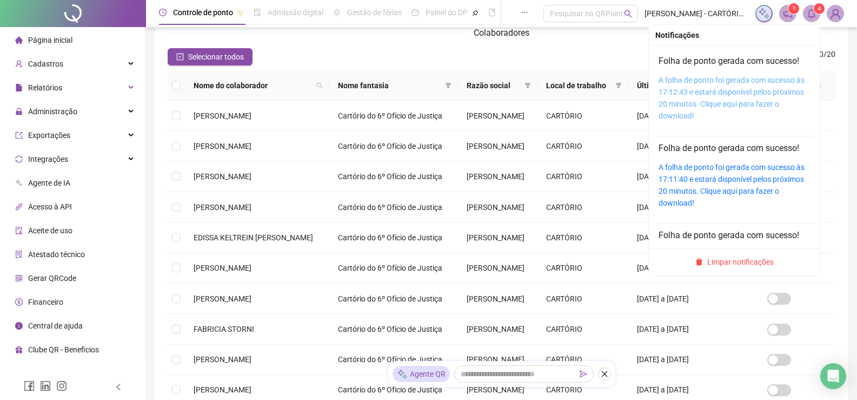
click at [689, 89] on link "A folha de ponto foi gerada com sucesso às 17:12:43 e estará disponível pelos p…" at bounding box center [732, 98] width 146 height 44
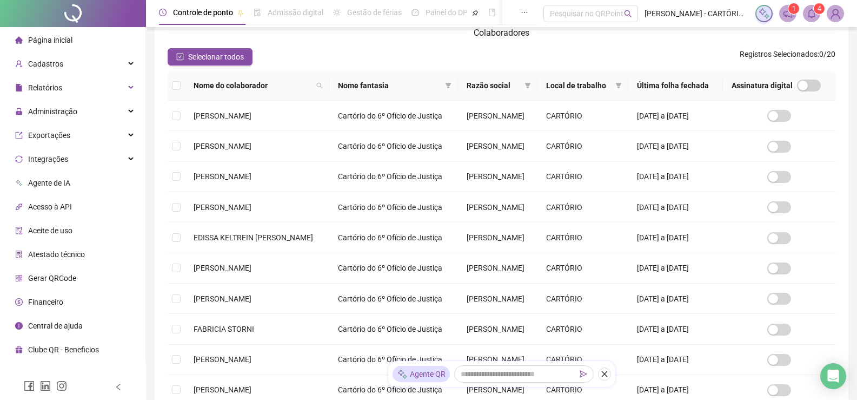
click at [812, 15] on icon "bell" at bounding box center [812, 14] width 10 height 10
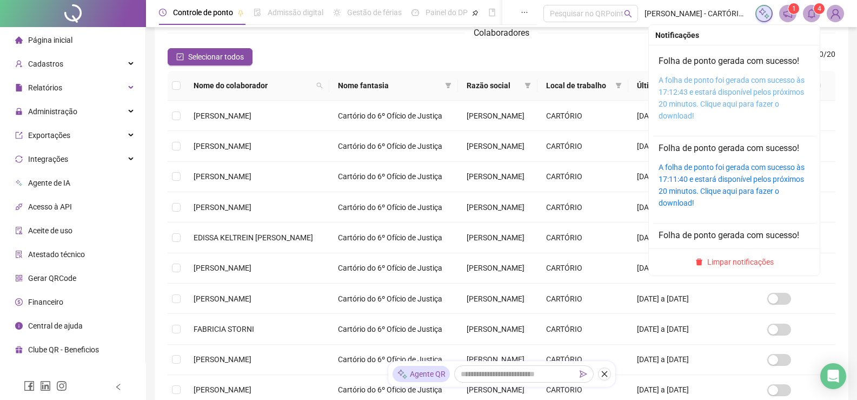
click at [720, 91] on link "A folha de ponto foi gerada com sucesso às 17:12:43 e estará disponível pelos p…" at bounding box center [732, 98] width 146 height 44
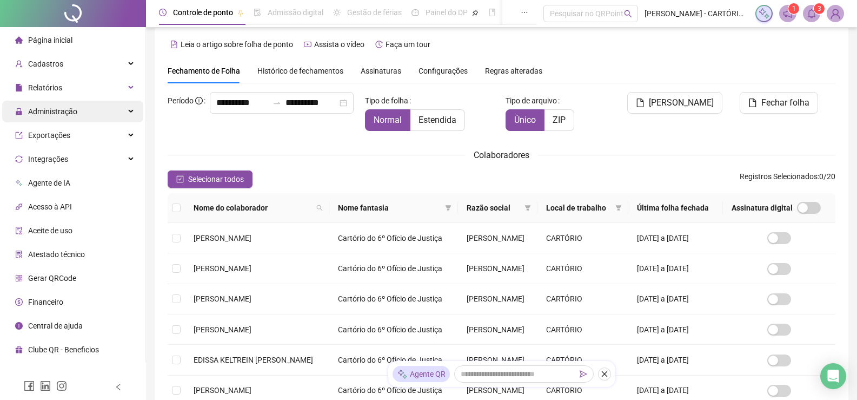
scroll to position [0, 0]
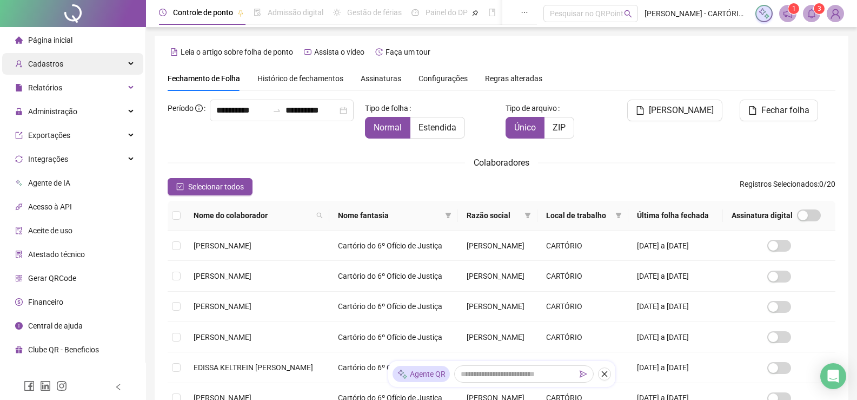
click at [51, 61] on span "Cadastros" at bounding box center [45, 63] width 35 height 9
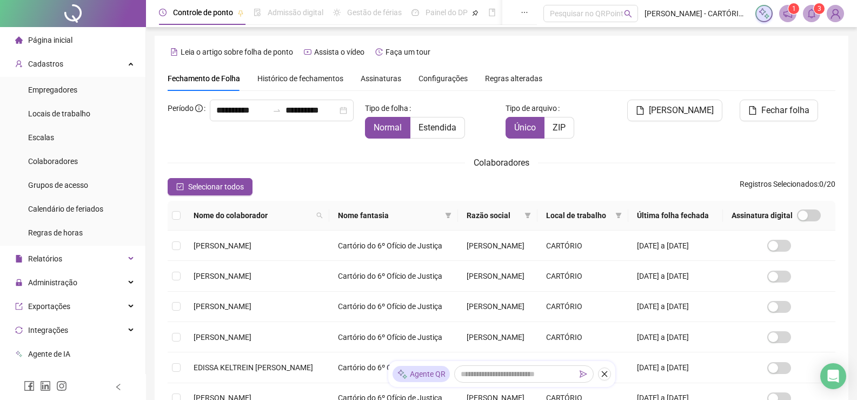
drag, startPoint x: 57, startPoint y: 169, endPoint x: 182, endPoint y: 162, distance: 125.7
click at [57, 169] on div "Colaboradores" at bounding box center [53, 161] width 50 height 22
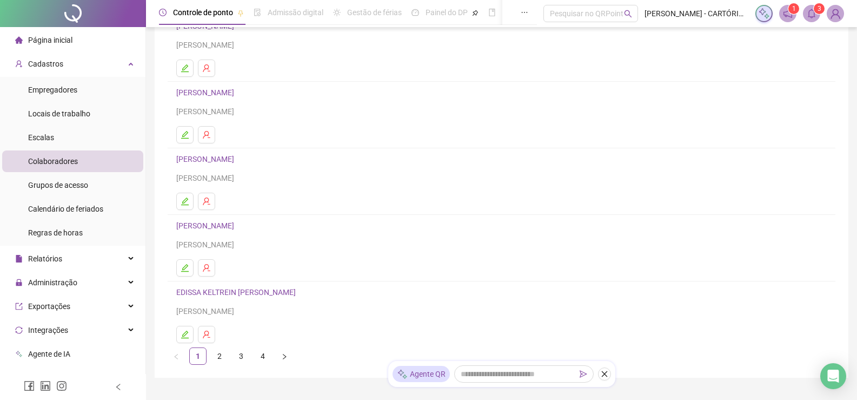
scroll to position [108, 0]
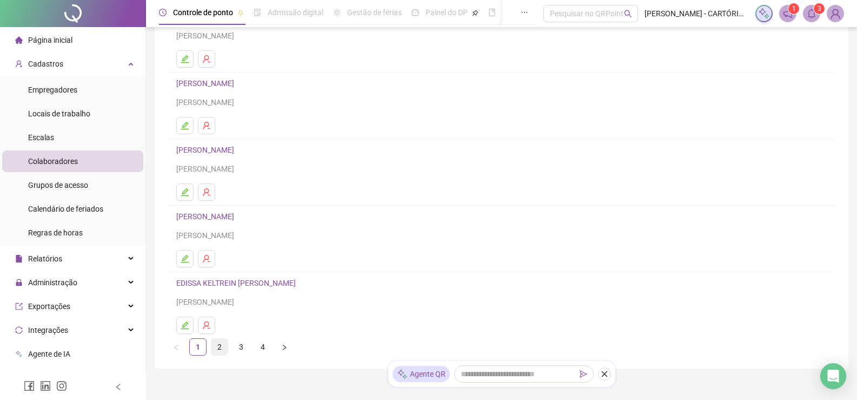
click at [222, 345] on link "2" at bounding box center [219, 346] width 16 height 16
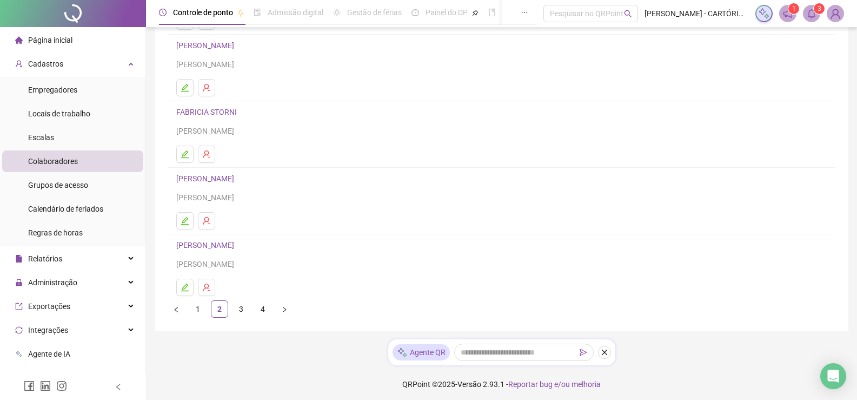
scroll to position [149, 0]
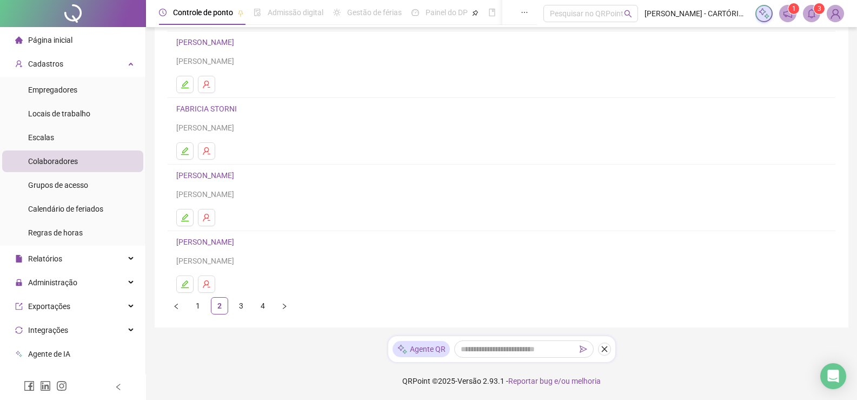
click at [237, 305] on link "3" at bounding box center [241, 305] width 16 height 16
click at [262, 308] on link "4" at bounding box center [263, 305] width 16 height 16
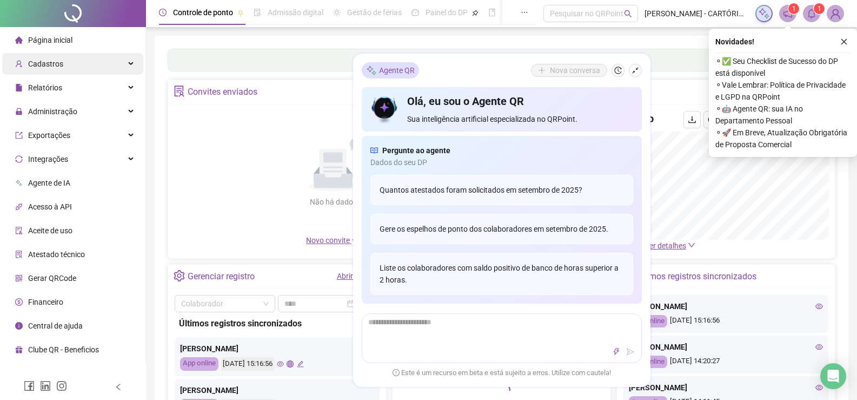
click at [64, 63] on div "Cadastros" at bounding box center [72, 64] width 141 height 22
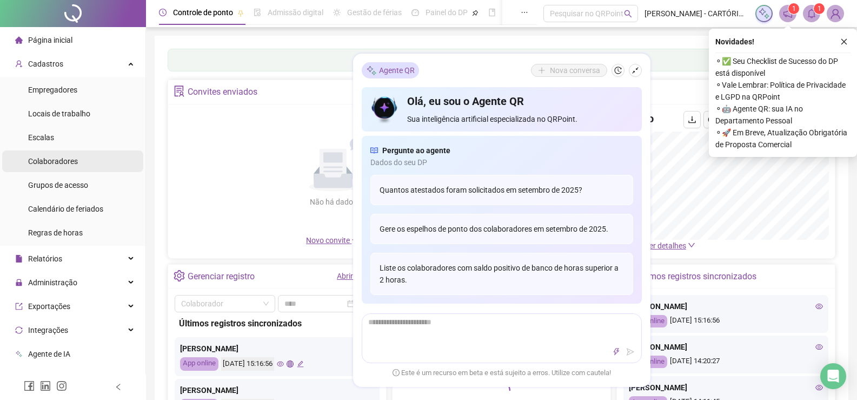
click at [61, 163] on span "Colaboradores" at bounding box center [53, 161] width 50 height 9
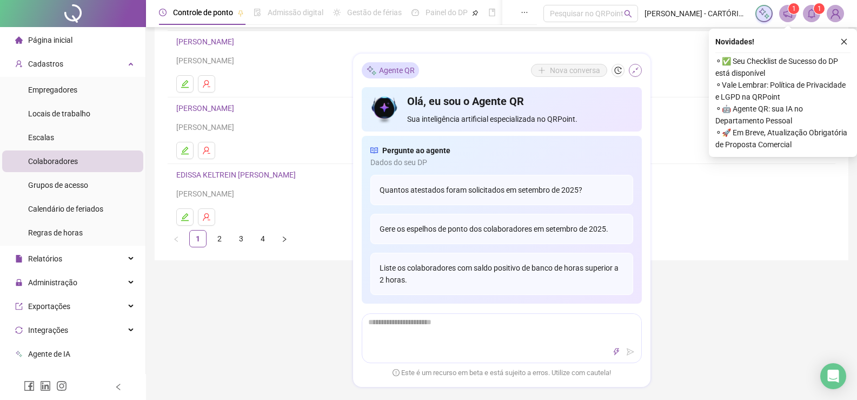
click at [634, 69] on icon "shrink" at bounding box center [636, 71] width 8 height 8
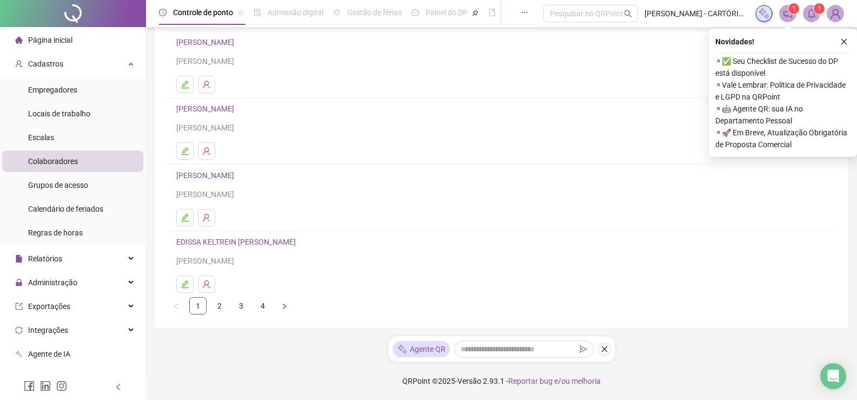
scroll to position [149, 0]
click at [241, 310] on link "3" at bounding box center [241, 305] width 16 height 16
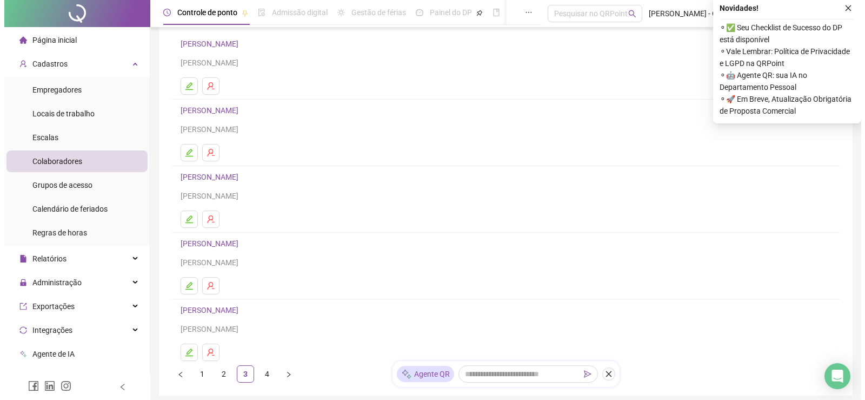
scroll to position [108, 0]
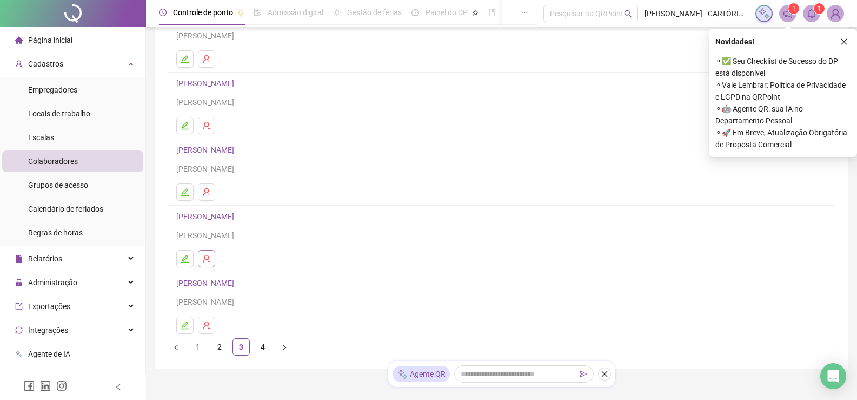
click at [208, 261] on icon "user-delete" at bounding box center [206, 258] width 9 height 9
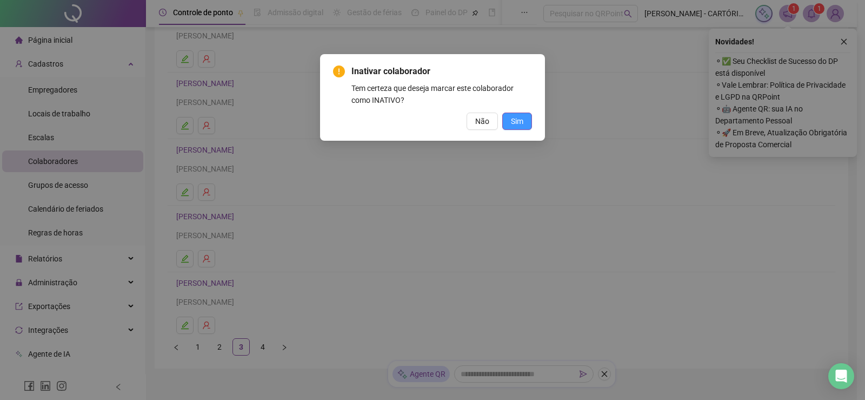
click at [519, 124] on span "Sim" at bounding box center [517, 121] width 12 height 12
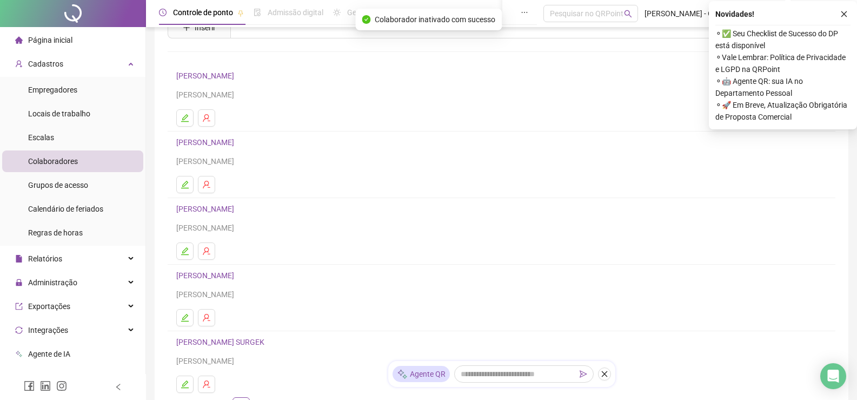
scroll to position [149, 0]
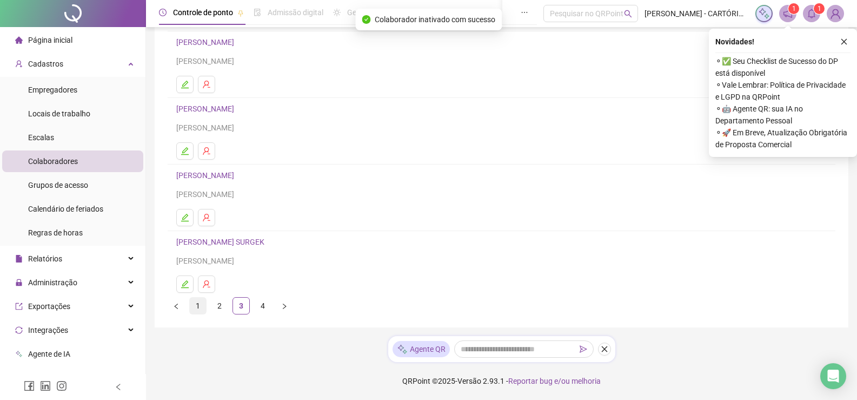
click at [200, 306] on link "1" at bounding box center [198, 305] width 16 height 16
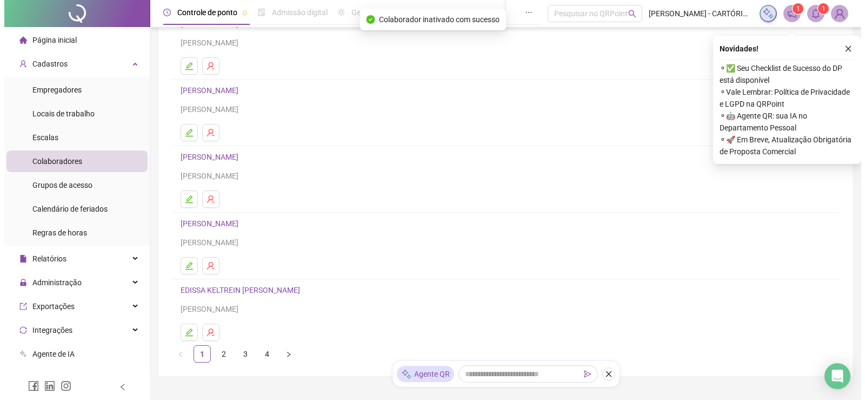
scroll to position [108, 0]
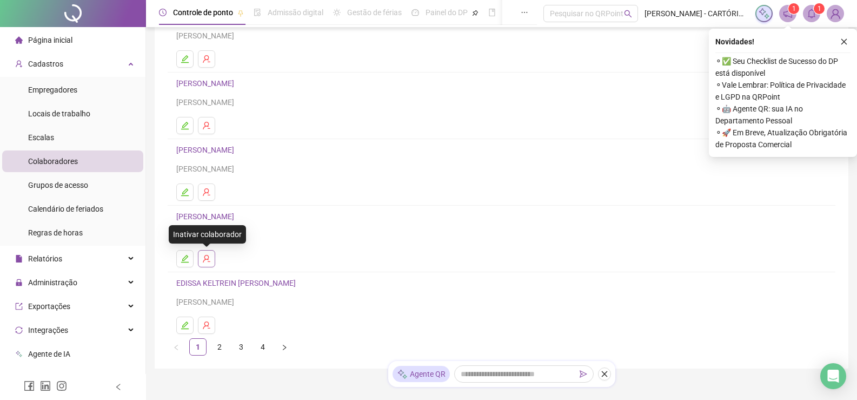
click at [205, 257] on icon "user-delete" at bounding box center [206, 259] width 7 height 8
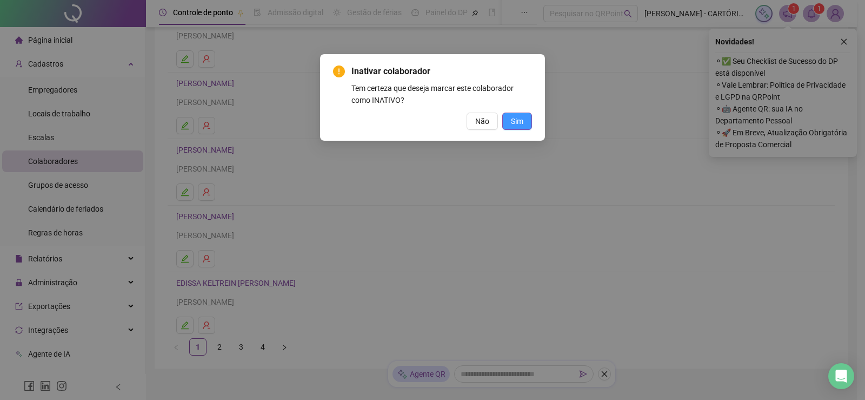
click at [520, 121] on span "Sim" at bounding box center [517, 121] width 12 height 12
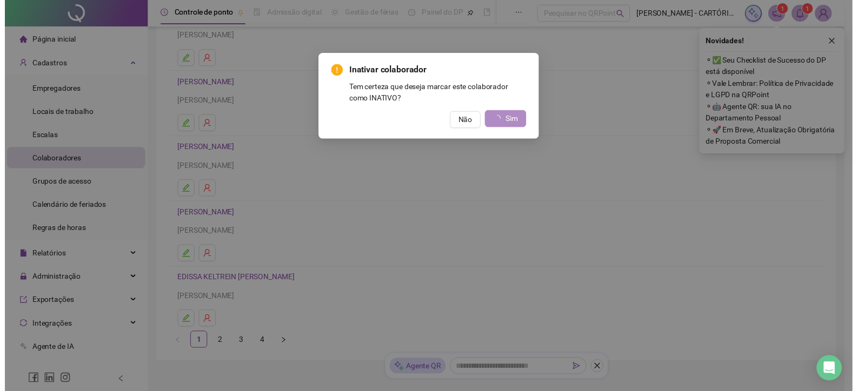
scroll to position [0, 0]
